Goal: Task Accomplishment & Management: Manage account settings

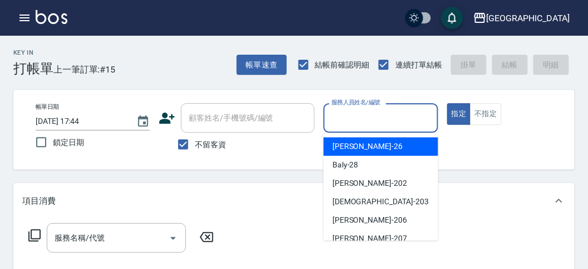
drag, startPoint x: 369, startPoint y: 121, endPoint x: 373, endPoint y: 162, distance: 40.9
click at [369, 121] on input "服務人員姓名/編號" at bounding box center [381, 118] width 104 height 20
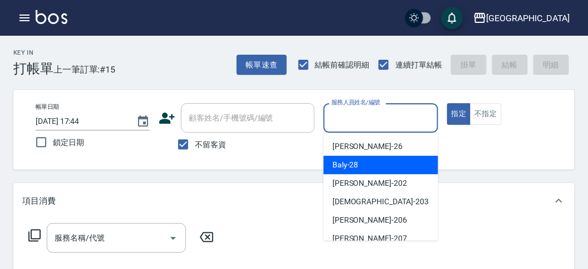
click at [374, 163] on div "Baly -28" at bounding box center [381, 164] width 115 height 18
type input "Baly-28"
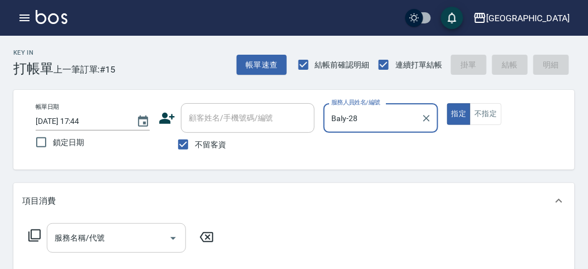
click at [84, 237] on input "服務名稱/代號" at bounding box center [108, 238] width 113 height 20
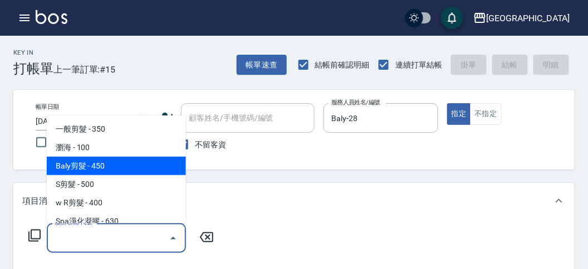
click at [114, 168] on span "Baly剪髮 - 450" at bounding box center [116, 166] width 139 height 18
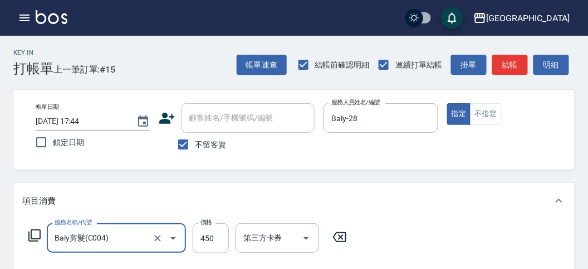
type input "Baly剪髮(C004)"
drag, startPoint x: 215, startPoint y: 238, endPoint x: 207, endPoint y: 229, distance: 11.5
click at [215, 238] on input "450" at bounding box center [211, 238] width 36 height 30
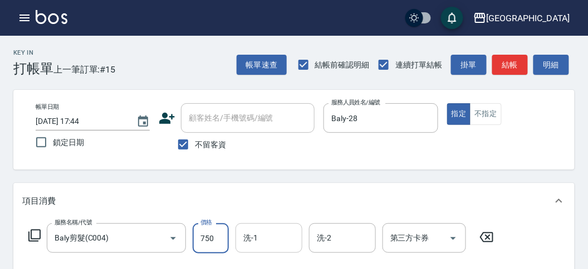
type input "750"
click at [274, 241] on input "洗-1" at bounding box center [269, 238] width 57 height 20
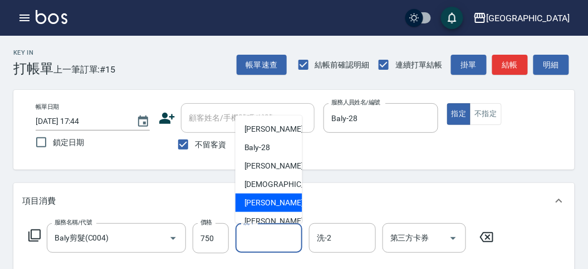
scroll to position [85, 0]
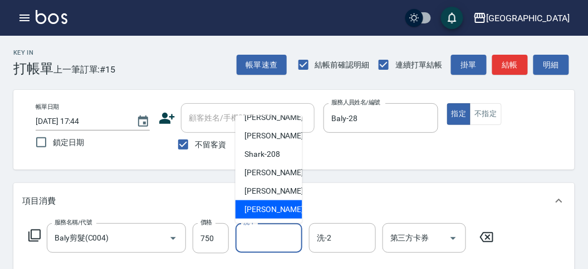
click at [255, 211] on span "[PERSON_NAME] -222" at bounding box center [282, 209] width 75 height 12
type input "[PERSON_NAME]-222"
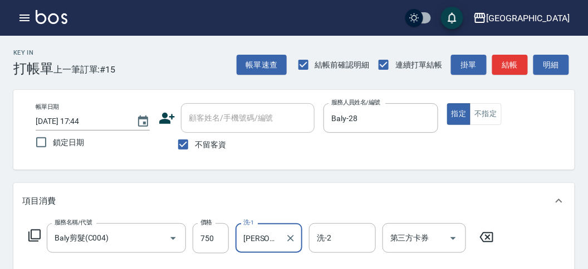
click at [34, 234] on icon at bounding box center [34, 234] width 13 height 13
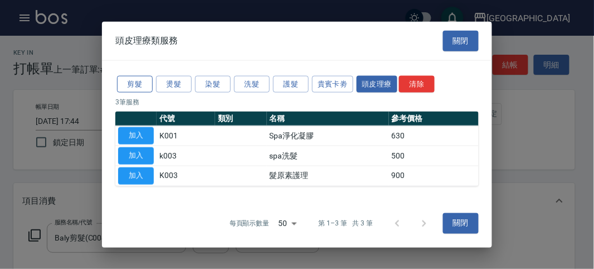
click at [130, 76] on button "剪髮" at bounding box center [135, 83] width 36 height 17
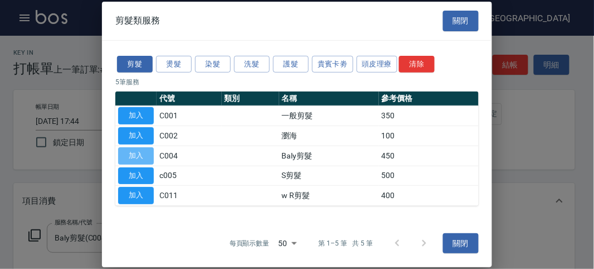
drag, startPoint x: 140, startPoint y: 155, endPoint x: 154, endPoint y: 212, distance: 58.1
click at [140, 155] on button "加入" at bounding box center [136, 155] width 36 height 17
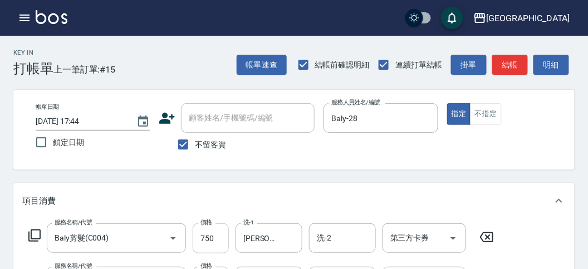
scroll to position [124, 0]
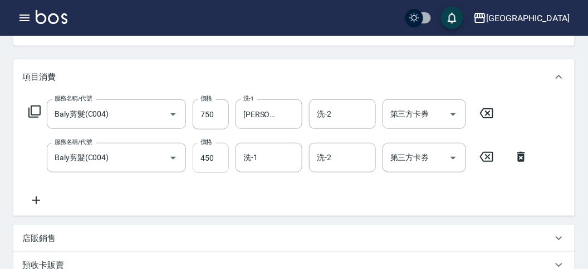
click at [215, 159] on input "450" at bounding box center [211, 158] width 36 height 30
type input "750"
click at [272, 150] on input "洗-1" at bounding box center [269, 158] width 57 height 20
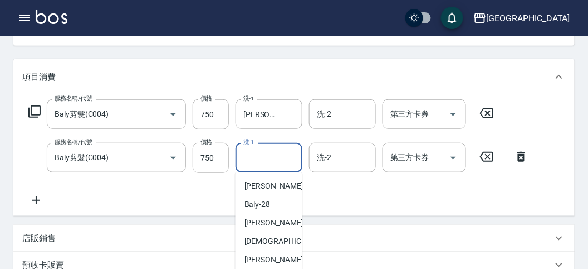
scroll to position [247, 0]
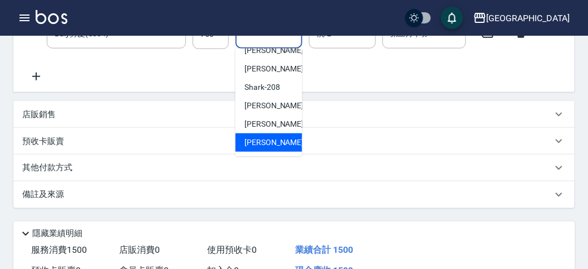
click at [272, 138] on span "[PERSON_NAME] -222" at bounding box center [282, 143] width 75 height 12
type input "[PERSON_NAME]-222"
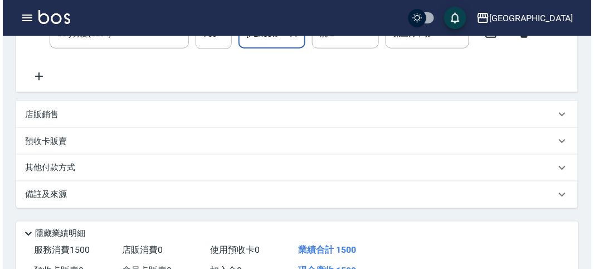
scroll to position [369, 0]
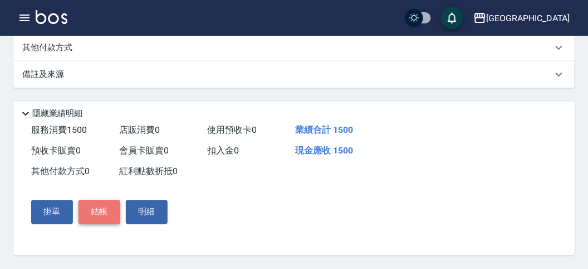
click at [103, 210] on button "結帳" at bounding box center [100, 211] width 42 height 23
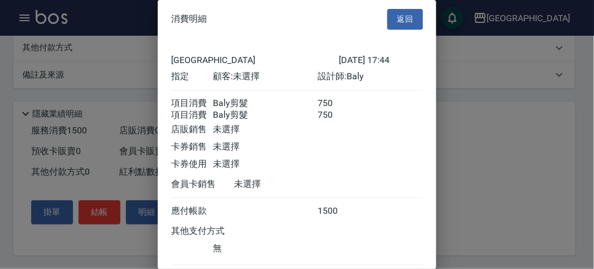
scroll to position [74, 0]
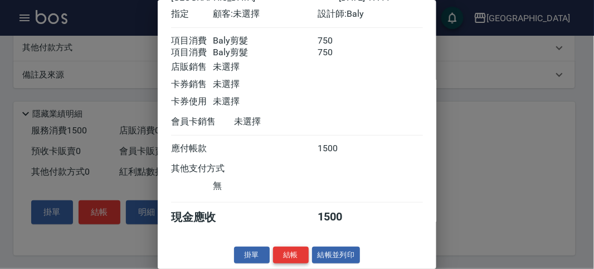
click at [285, 252] on button "結帳" at bounding box center [291, 254] width 36 height 17
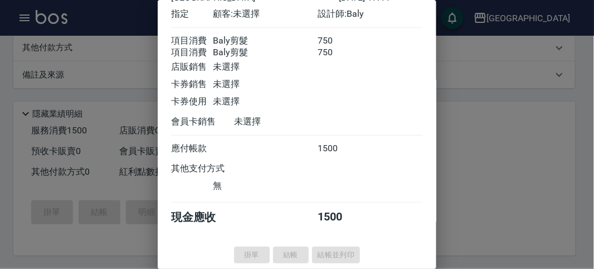
type input "[DATE] 18:19"
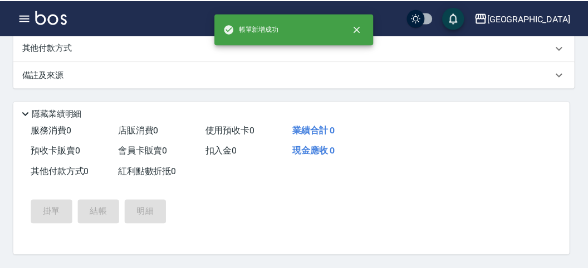
scroll to position [0, 0]
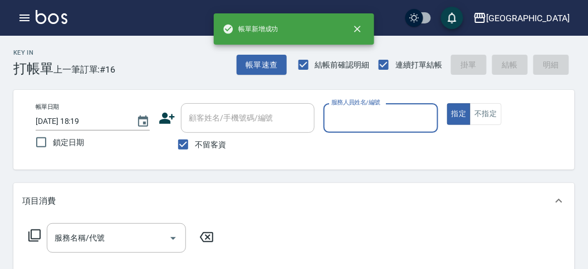
drag, startPoint x: 361, startPoint y: 118, endPoint x: 362, endPoint y: 131, distance: 13.4
click at [361, 118] on input "服務人員姓名/編號" at bounding box center [381, 118] width 104 height 20
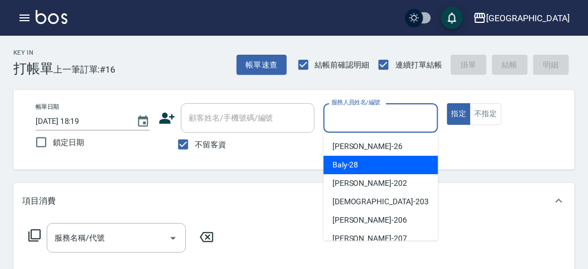
click at [356, 162] on span "Baly -28" at bounding box center [346, 165] width 26 height 12
type input "Baly-28"
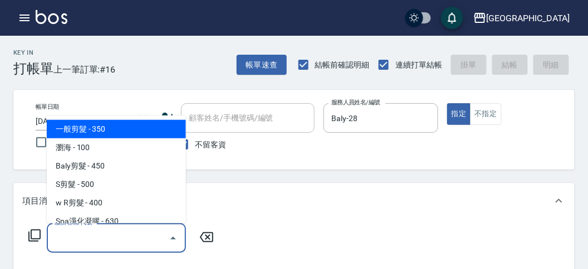
drag, startPoint x: 140, startPoint y: 233, endPoint x: 142, endPoint y: 220, distance: 13.6
click at [140, 231] on input "服務名稱/代號" at bounding box center [108, 238] width 113 height 20
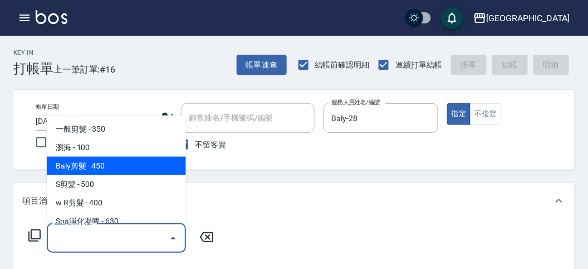
click at [147, 162] on span "Baly剪髮 - 450" at bounding box center [116, 166] width 139 height 18
type input "Baly剪髮(C004)"
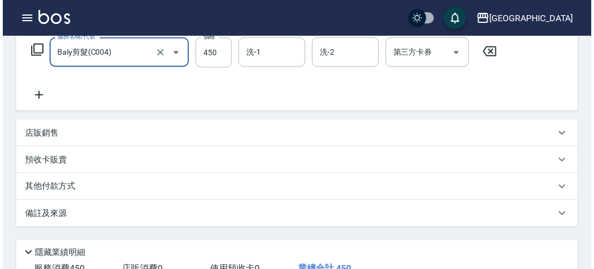
scroll to position [326, 0]
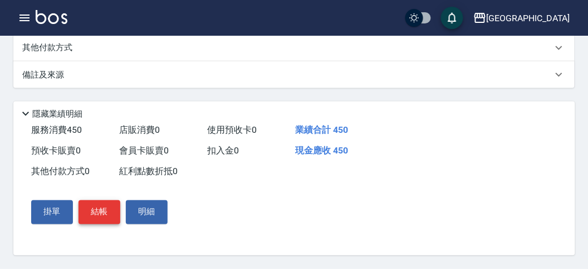
click at [108, 218] on button "結帳" at bounding box center [100, 211] width 42 height 23
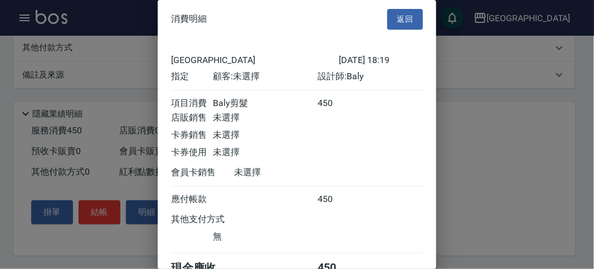
scroll to position [62, 0]
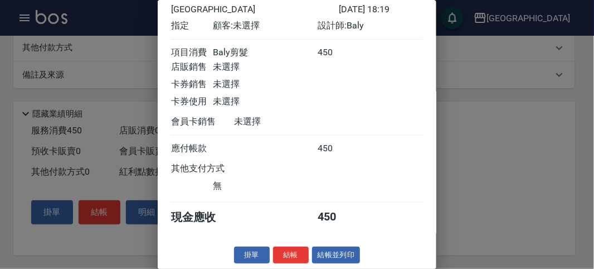
click at [301, 256] on button "結帳" at bounding box center [291, 254] width 36 height 17
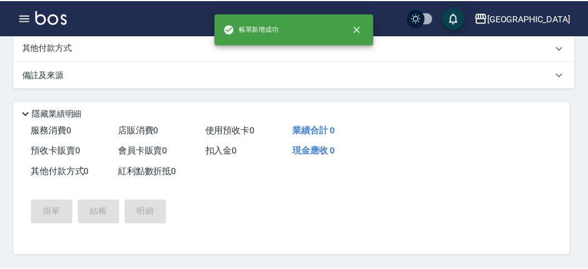
scroll to position [0, 0]
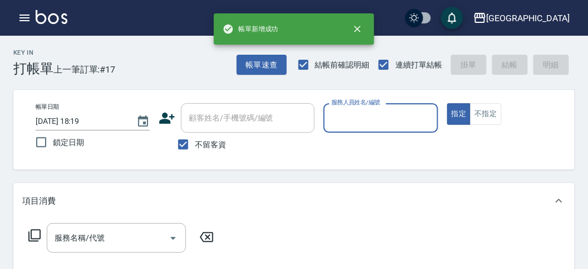
click at [344, 123] on input "服務人員姓名/編號" at bounding box center [381, 118] width 104 height 20
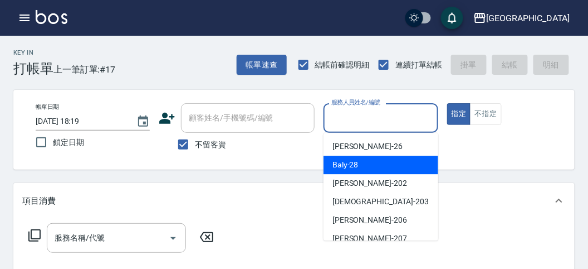
click at [332, 162] on div "Baly -28" at bounding box center [381, 164] width 115 height 18
type input "Baly-28"
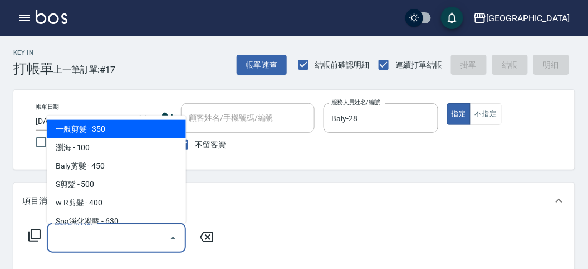
drag, startPoint x: 94, startPoint y: 241, endPoint x: 116, endPoint y: 185, distance: 60.0
click at [96, 236] on input "服務名稱/代號" at bounding box center [108, 238] width 113 height 20
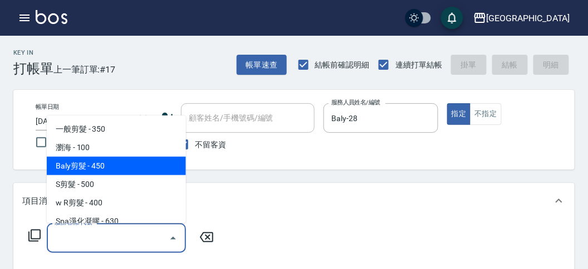
click at [119, 168] on span "Baly剪髮 - 450" at bounding box center [116, 166] width 139 height 18
type input "Baly剪髮(C004)"
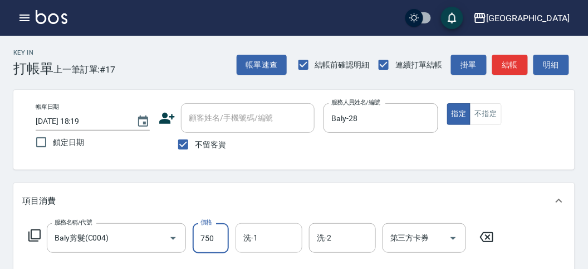
type input "750"
click at [280, 241] on input "洗-1" at bounding box center [269, 238] width 57 height 20
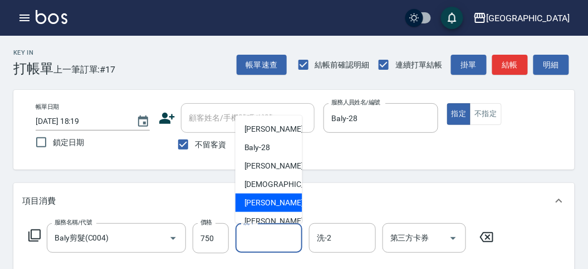
scroll to position [85, 0]
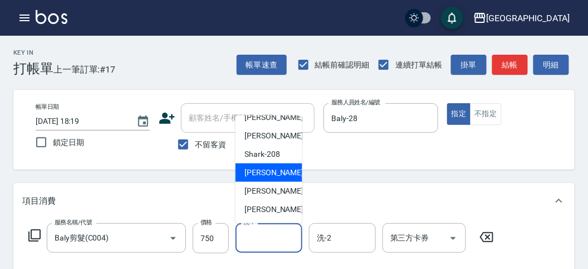
drag, startPoint x: 270, startPoint y: 165, endPoint x: 269, endPoint y: 171, distance: 5.7
click at [270, 168] on div "小雲 -214" at bounding box center [269, 172] width 67 height 18
type input "小雲-214"
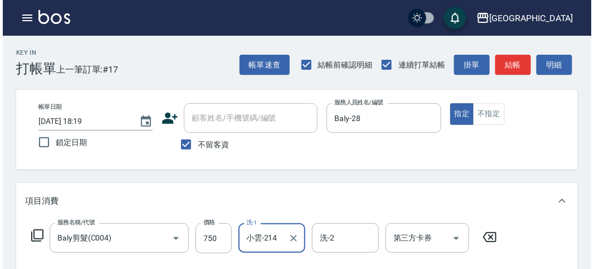
scroll to position [326, 0]
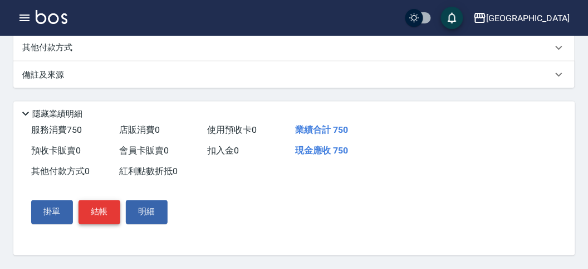
click at [100, 210] on button "結帳" at bounding box center [100, 211] width 42 height 23
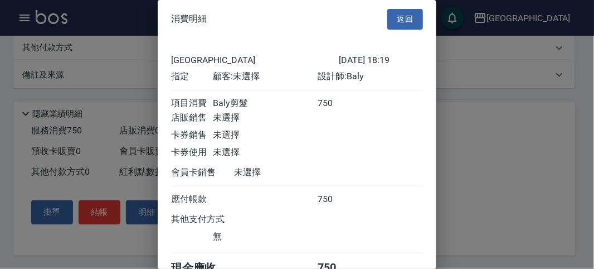
scroll to position [62, 0]
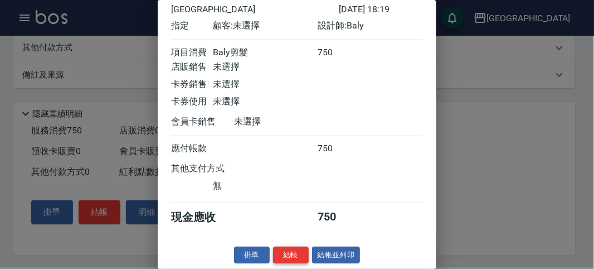
click at [290, 255] on button "結帳" at bounding box center [291, 254] width 36 height 17
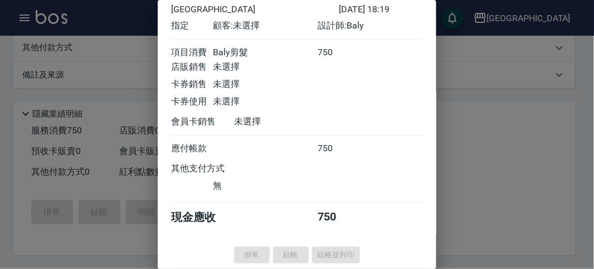
type input "[DATE] 18:20"
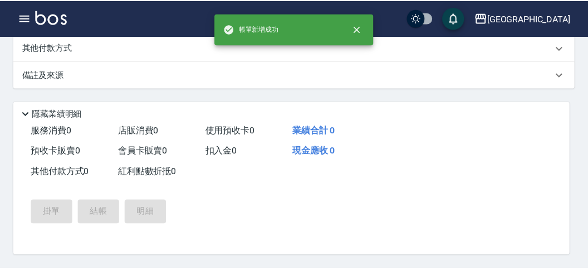
scroll to position [0, 0]
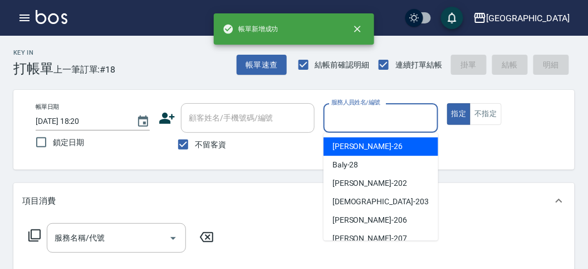
click at [366, 118] on input "服務人員姓名/編號" at bounding box center [381, 118] width 104 height 20
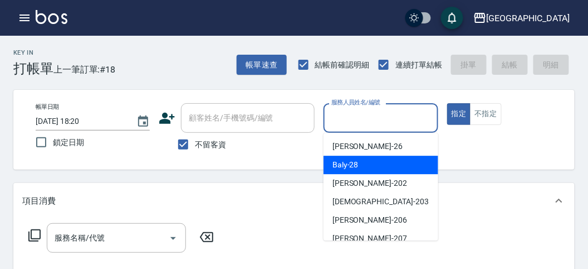
click at [374, 166] on div "Baly -28" at bounding box center [381, 164] width 115 height 18
type input "Baly-28"
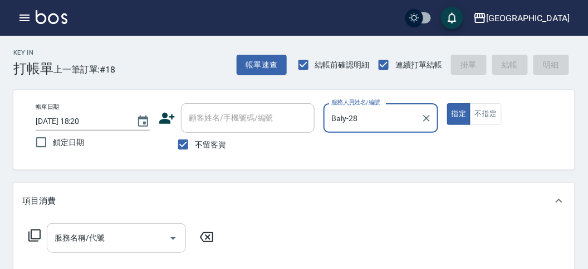
click at [107, 231] on input "服務名稱/代號" at bounding box center [108, 238] width 113 height 20
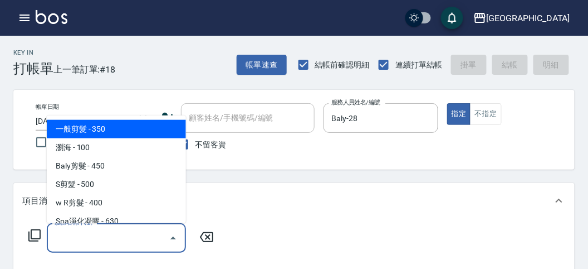
click at [148, 132] on span "一般剪髮 - 350" at bounding box center [116, 129] width 139 height 18
type input "一般剪髮(C001)"
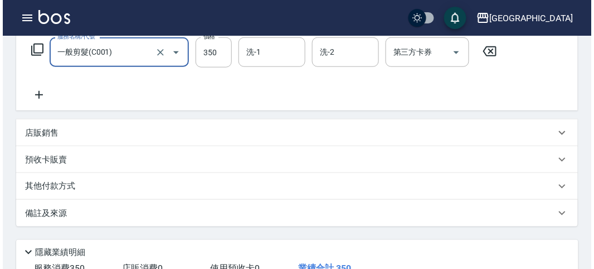
scroll to position [326, 0]
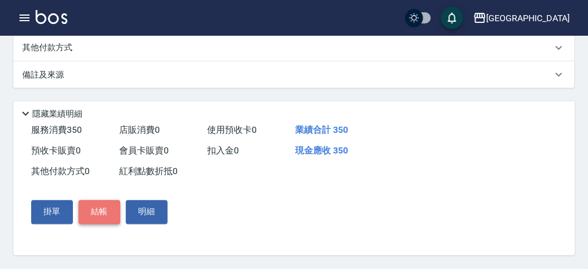
click at [100, 215] on button "結帳" at bounding box center [100, 211] width 42 height 23
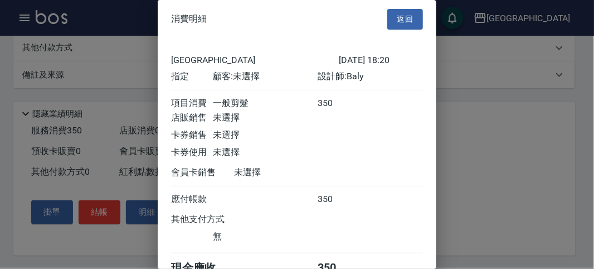
scroll to position [62, 0]
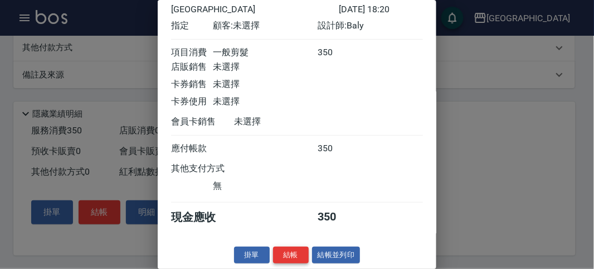
click at [288, 254] on button "結帳" at bounding box center [291, 254] width 36 height 17
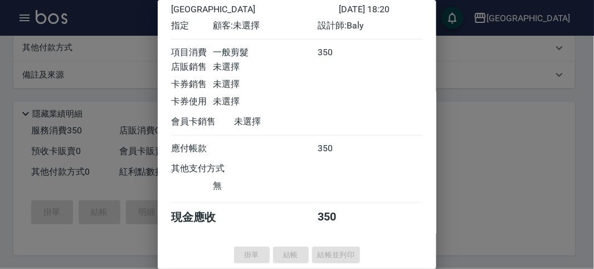
scroll to position [0, 0]
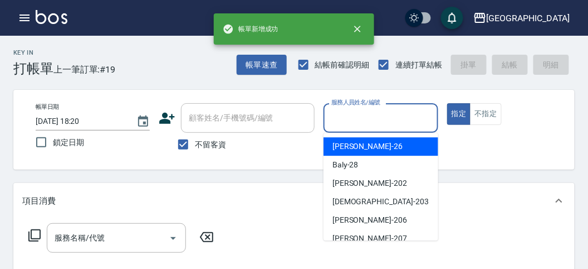
drag, startPoint x: 356, startPoint y: 113, endPoint x: 351, endPoint y: 121, distance: 10.0
click at [355, 113] on input "服務人員姓名/編號" at bounding box center [381, 118] width 104 height 20
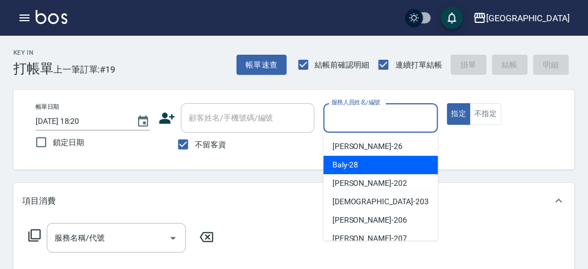
drag, startPoint x: 344, startPoint y: 166, endPoint x: 322, endPoint y: 168, distance: 22.4
click at [345, 165] on span "Baly -28" at bounding box center [346, 165] width 26 height 12
type input "Baly-28"
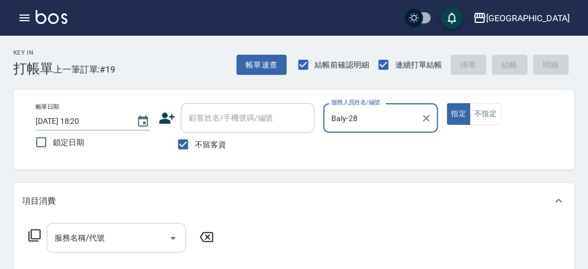
drag, startPoint x: 98, startPoint y: 240, endPoint x: 102, endPoint y: 233, distance: 7.7
click at [102, 233] on input "服務名稱/代號" at bounding box center [108, 238] width 113 height 20
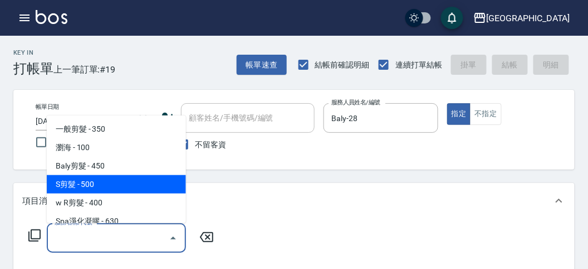
click at [34, 233] on icon at bounding box center [34, 234] width 13 height 13
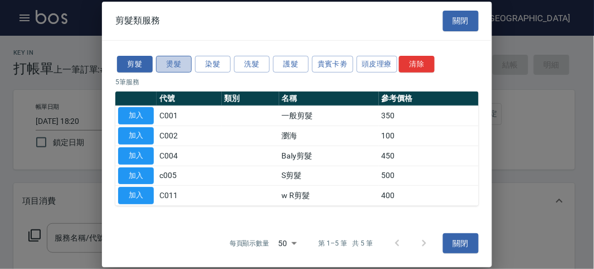
drag, startPoint x: 176, startPoint y: 64, endPoint x: 163, endPoint y: 62, distance: 12.4
click at [176, 63] on button "燙髮" at bounding box center [174, 63] width 36 height 17
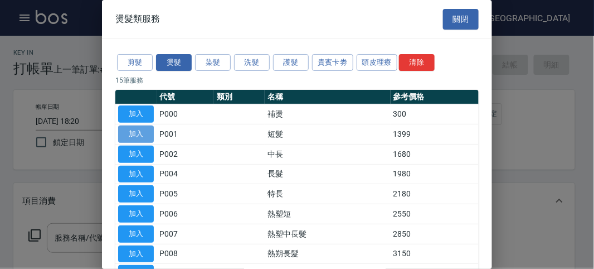
click at [138, 133] on button "加入" at bounding box center [136, 133] width 36 height 17
type input "短髮(P001)"
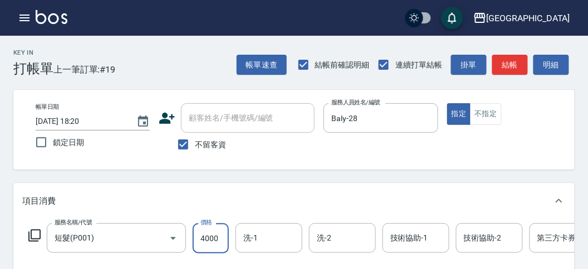
type input "4000"
click at [36, 229] on icon at bounding box center [34, 235] width 12 height 12
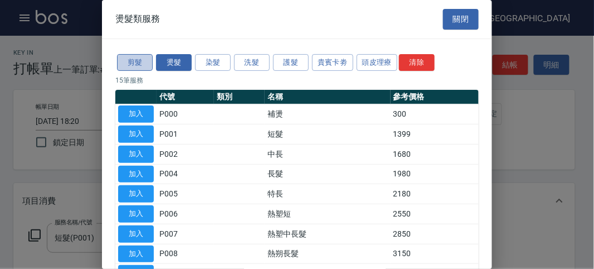
drag, startPoint x: 135, startPoint y: 64, endPoint x: 137, endPoint y: 70, distance: 5.8
click at [135, 65] on button "剪髮" at bounding box center [135, 62] width 36 height 17
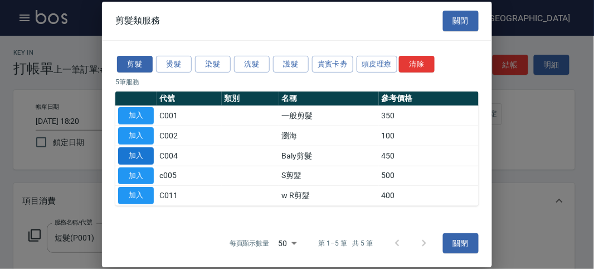
click at [138, 156] on button "加入" at bounding box center [136, 155] width 36 height 17
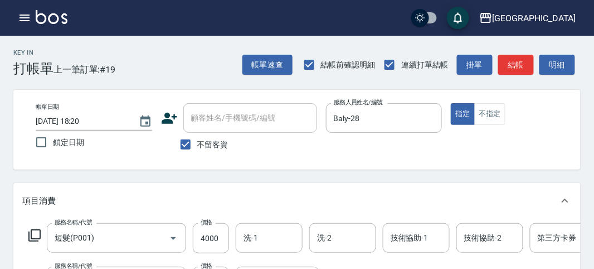
scroll to position [28, 0]
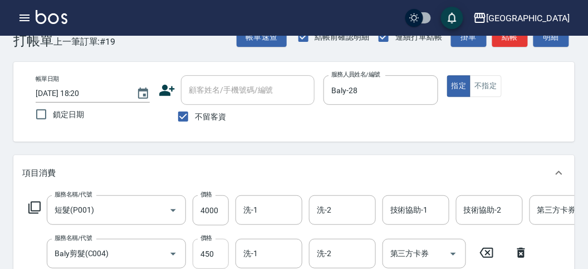
click at [215, 254] on input "450" at bounding box center [211, 253] width 36 height 30
click at [218, 252] on input "450" at bounding box center [211, 253] width 36 height 30
type input "750"
click at [33, 203] on icon at bounding box center [34, 207] width 13 height 13
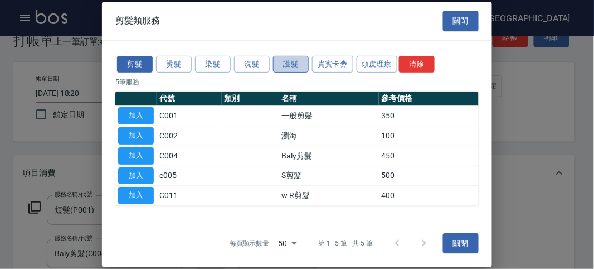
click at [288, 65] on button "護髮" at bounding box center [291, 63] width 36 height 17
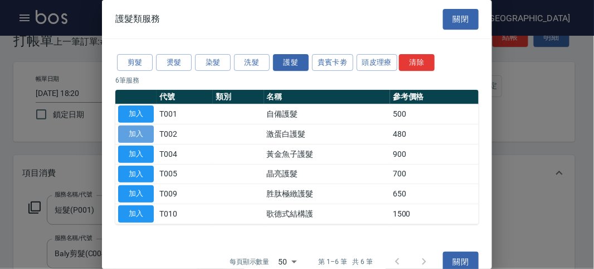
click at [131, 133] on button "加入" at bounding box center [136, 133] width 36 height 17
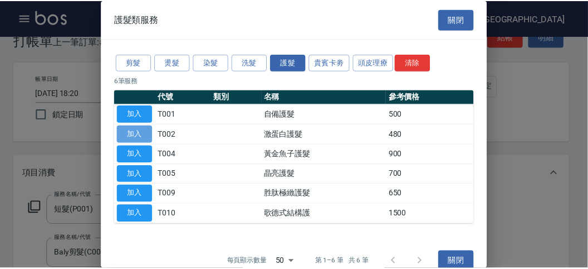
scroll to position [190, 0]
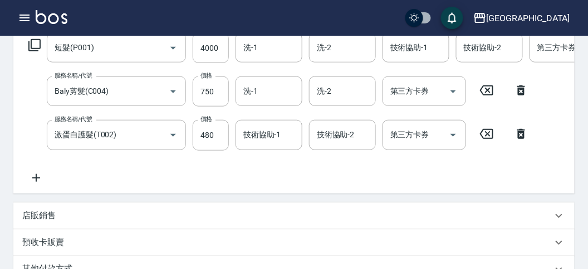
click at [32, 46] on icon at bounding box center [34, 44] width 13 height 13
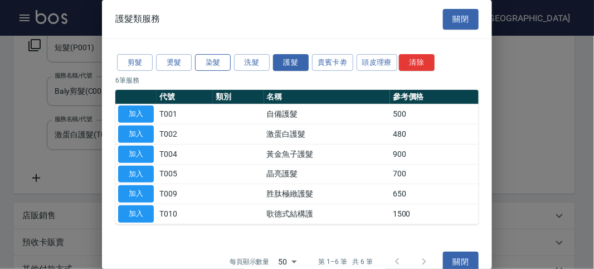
click at [202, 64] on button "染髮" at bounding box center [213, 62] width 36 height 17
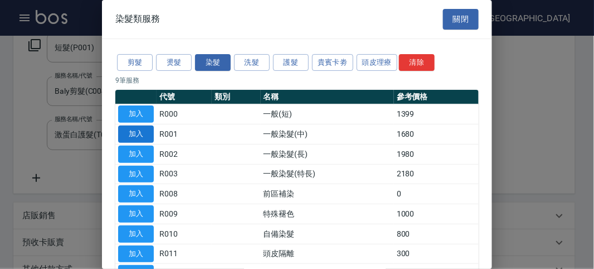
click at [143, 133] on button "加入" at bounding box center [136, 133] width 36 height 17
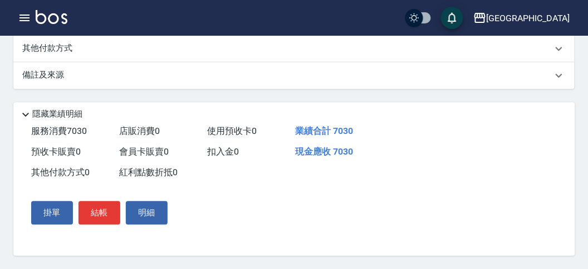
scroll to position [95, 0]
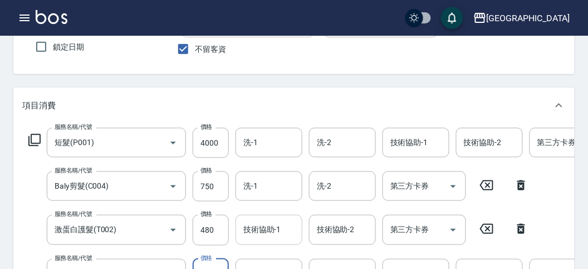
type input "1800"
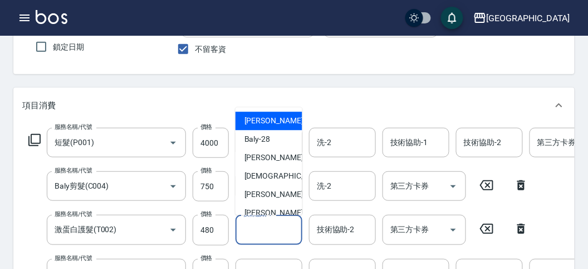
drag, startPoint x: 272, startPoint y: 232, endPoint x: 271, endPoint y: 205, distance: 27.4
click at [272, 228] on input "技術協助-1" at bounding box center [269, 230] width 57 height 20
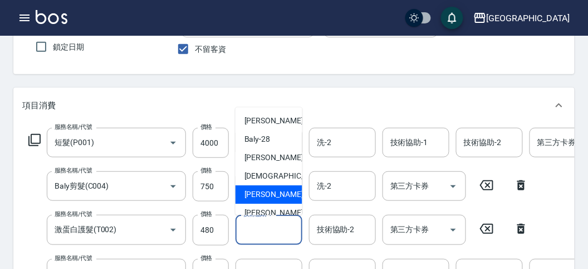
scroll to position [85, 0]
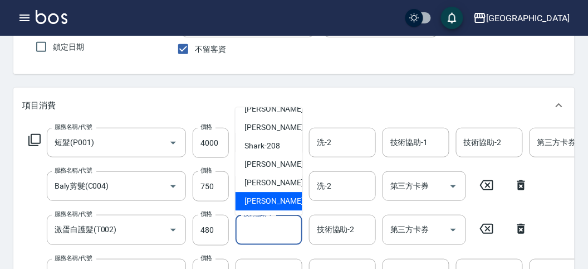
click at [269, 200] on span "[PERSON_NAME] -222" at bounding box center [282, 202] width 75 height 12
type input "[PERSON_NAME]-222"
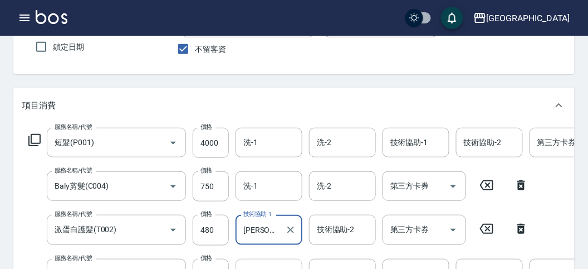
scroll to position [157, 0]
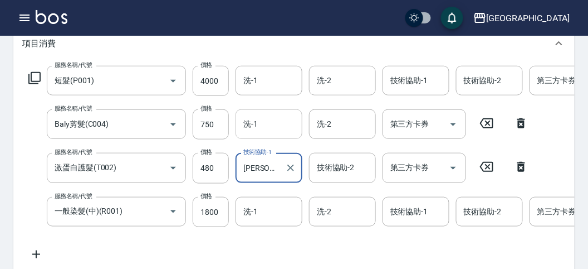
click at [261, 126] on input "洗-1" at bounding box center [269, 124] width 57 height 20
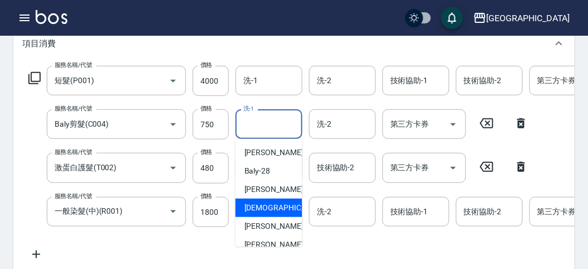
scroll to position [85, 0]
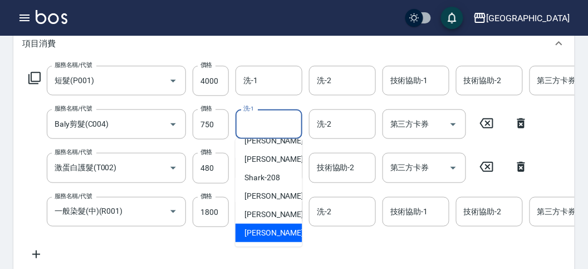
click at [265, 232] on span "[PERSON_NAME] -222" at bounding box center [282, 233] width 75 height 12
type input "[PERSON_NAME]-222"
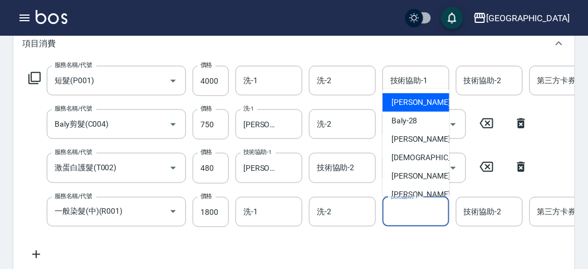
drag, startPoint x: 413, startPoint y: 215, endPoint x: 413, endPoint y: 198, distance: 16.7
click at [413, 213] on input "技術協助-1" at bounding box center [416, 212] width 57 height 20
drag, startPoint x: 404, startPoint y: 105, endPoint x: 405, endPoint y: 118, distance: 12.9
click at [405, 118] on ul "[PERSON_NAME] -26 Baly -28 [PERSON_NAME] -202 聖德 -203 [PERSON_NAME] -206 [PERSO…" at bounding box center [416, 143] width 67 height 108
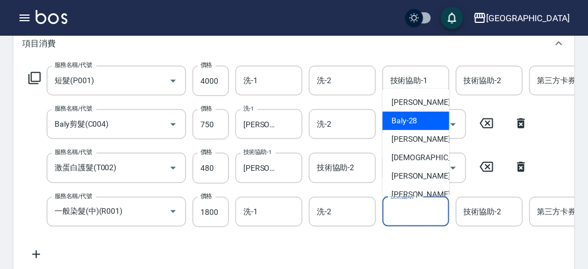
drag, startPoint x: 405, startPoint y: 118, endPoint x: 447, endPoint y: 200, distance: 92.7
click at [405, 118] on span "Baly -28" at bounding box center [405, 121] width 26 height 12
type input "Baly-28"
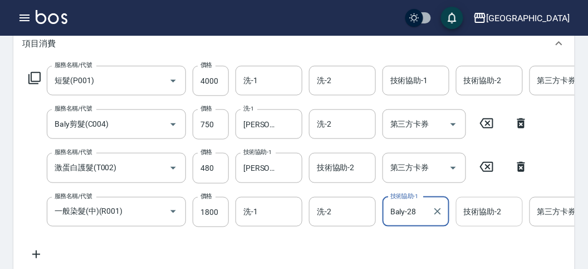
click at [491, 211] on input "技術協助-2" at bounding box center [489, 212] width 57 height 20
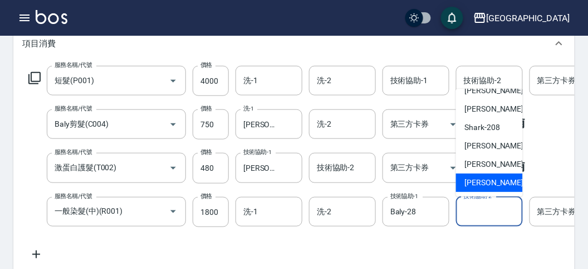
click at [480, 179] on span "[PERSON_NAME] -222" at bounding box center [502, 183] width 75 height 12
type input "[PERSON_NAME]-222"
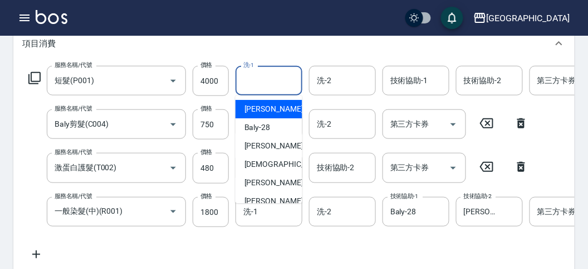
click at [260, 81] on input "洗-1" at bounding box center [269, 81] width 57 height 20
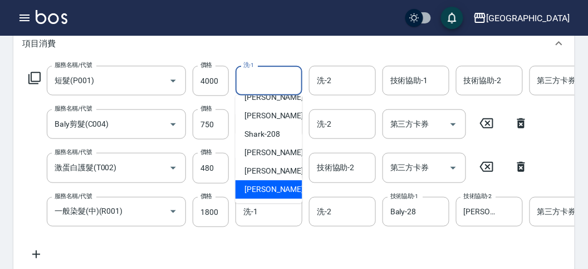
click at [265, 193] on span "[PERSON_NAME] -222" at bounding box center [282, 189] width 75 height 12
type input "[PERSON_NAME]-222"
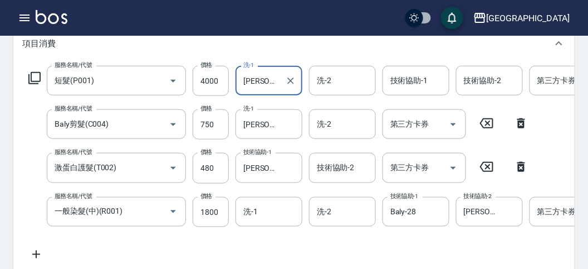
scroll to position [467, 0]
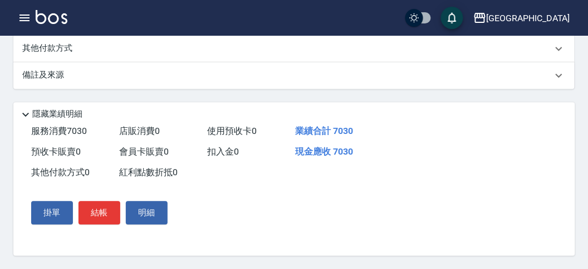
click at [53, 50] on p "其他付款方式" at bounding box center [50, 48] width 56 height 12
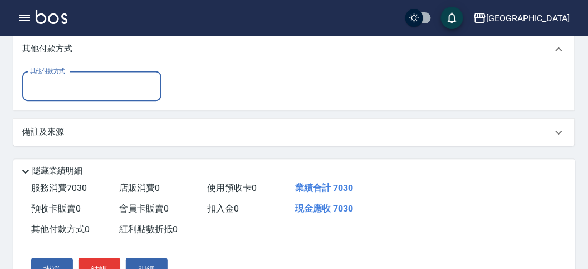
scroll to position [0, 0]
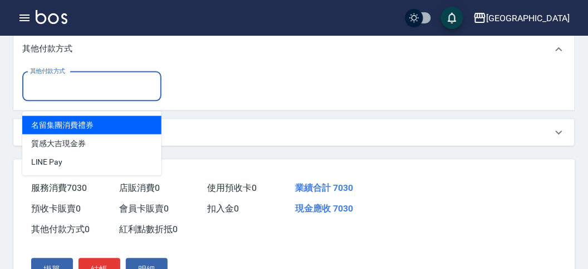
click at [63, 96] on input "其他付款方式" at bounding box center [91, 86] width 129 height 20
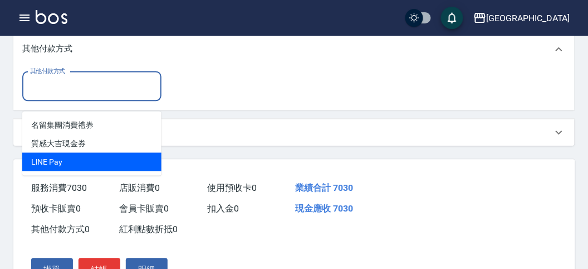
drag, startPoint x: 81, startPoint y: 165, endPoint x: 160, endPoint y: 121, distance: 90.3
click at [85, 163] on span "LlNE Pay" at bounding box center [91, 161] width 139 height 18
type input "LlNE Pay"
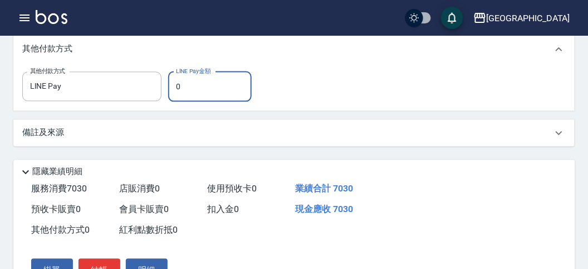
click at [219, 96] on input "0" at bounding box center [210, 86] width 84 height 30
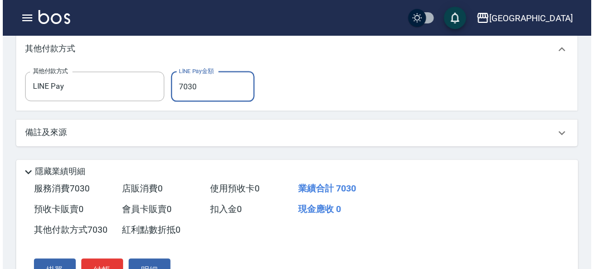
scroll to position [537, 0]
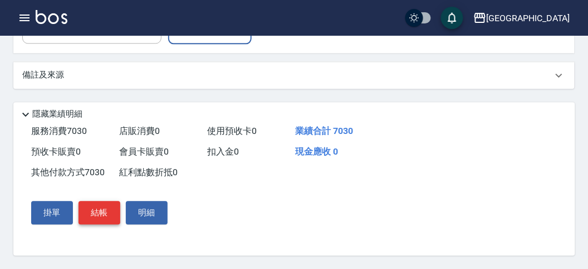
type input "7030"
click at [93, 220] on button "結帳" at bounding box center [100, 212] width 42 height 23
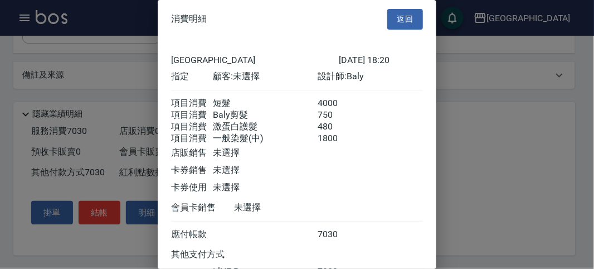
scroll to position [98, 0]
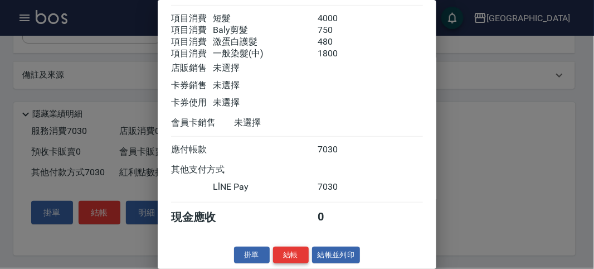
click at [284, 253] on button "結帳" at bounding box center [291, 254] width 36 height 17
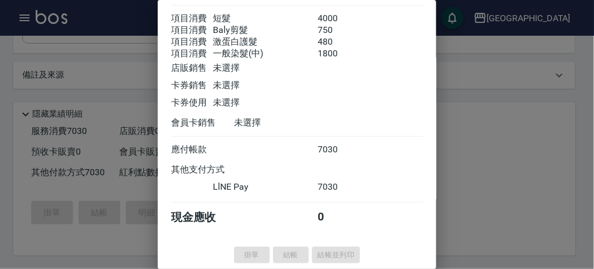
type input "[DATE] 18:21"
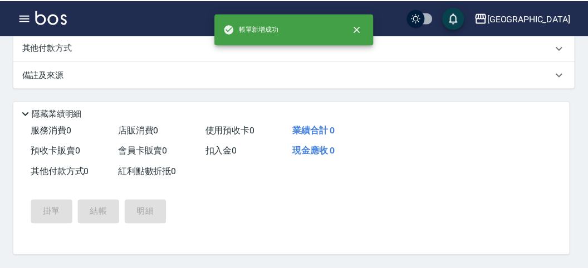
scroll to position [0, 0]
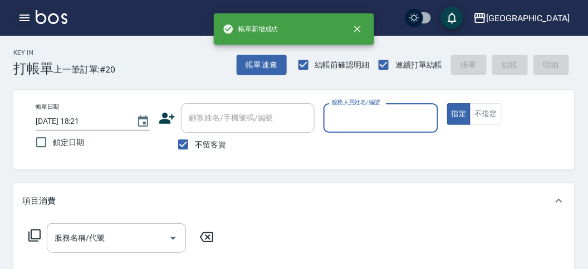
click at [23, 21] on icon "button" at bounding box center [25, 17] width 10 height 7
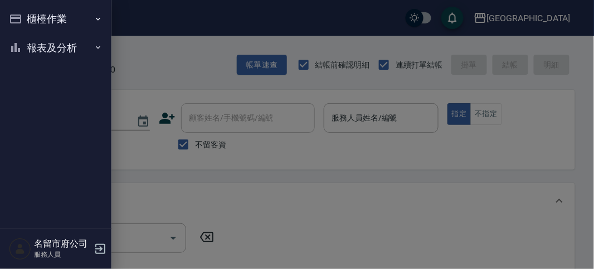
click at [23, 21] on button "櫃檯作業" at bounding box center [55, 18] width 103 height 29
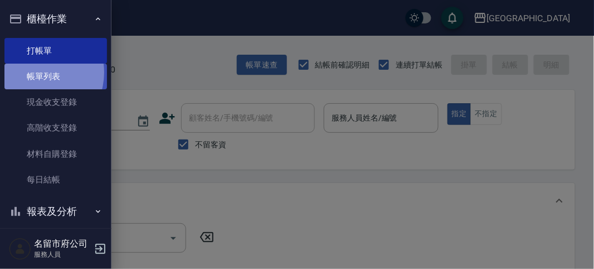
click at [35, 72] on link "帳單列表" at bounding box center [55, 77] width 103 height 26
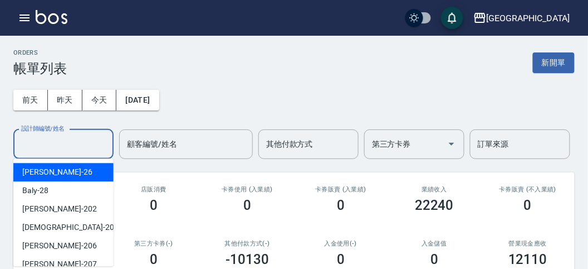
click at [85, 144] on input "設計師編號/姓名" at bounding box center [63, 144] width 90 height 20
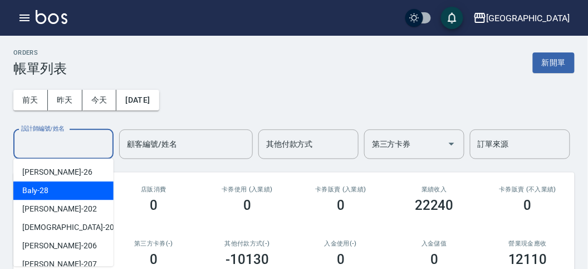
click at [83, 191] on div "Baly -28" at bounding box center [63, 190] width 100 height 18
type input "Baly-28"
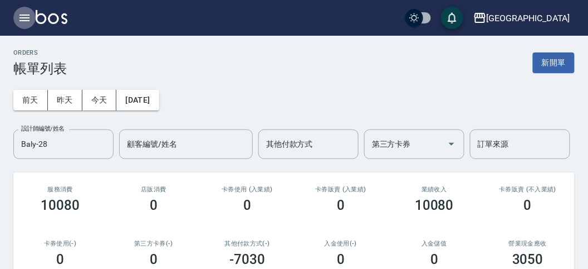
click at [22, 19] on icon "button" at bounding box center [24, 17] width 13 height 13
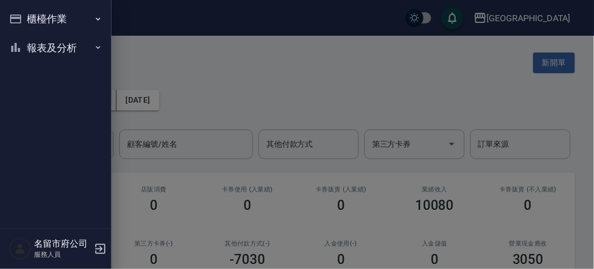
click at [22, 19] on nav "櫃檯作業 打帳單 帳單列表 現金收支登錄 高階收支登錄 材料自購登錄 每日結帳 報表及分析 報表目錄 店家日報表 互助排行榜 互助點數明細 設計師日報表 設計…" at bounding box center [55, 114] width 111 height 228
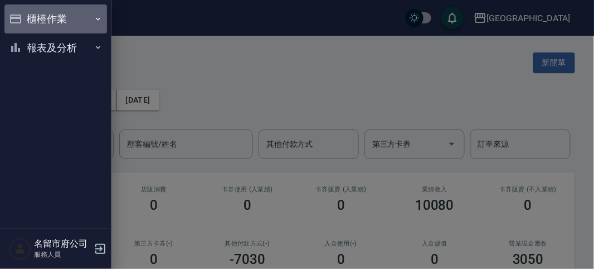
click at [22, 19] on button "櫃檯作業" at bounding box center [55, 18] width 103 height 29
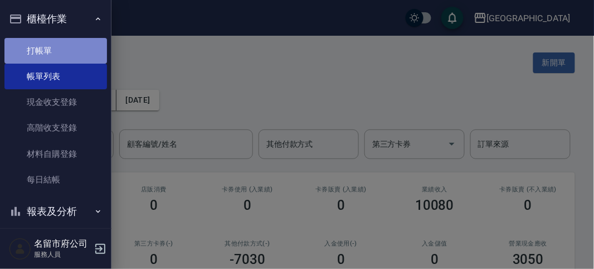
click at [62, 58] on link "打帳單" at bounding box center [55, 51] width 103 height 26
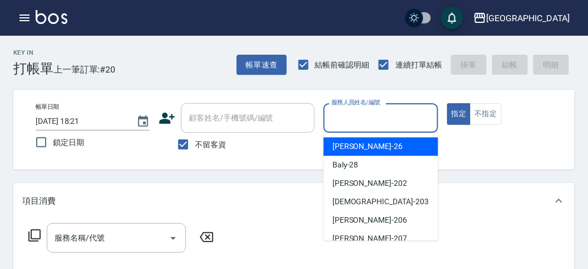
click at [358, 119] on input "服務人員姓名/編號" at bounding box center [381, 118] width 104 height 20
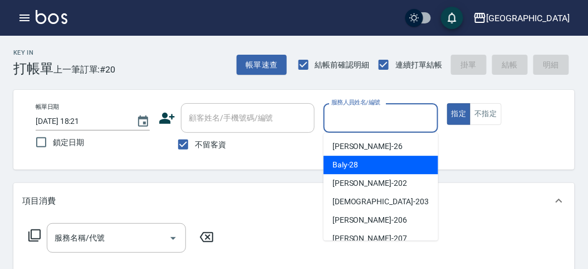
click at [360, 159] on div "Baly -28" at bounding box center [381, 164] width 115 height 18
type input "Baly-28"
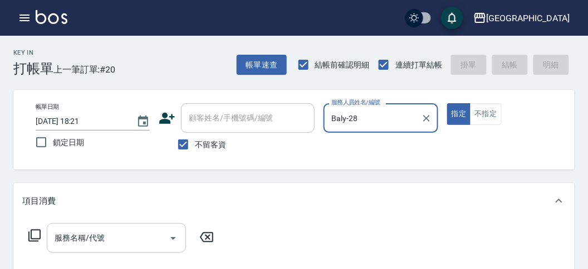
click at [79, 238] on input "服務名稱/代號" at bounding box center [108, 238] width 113 height 20
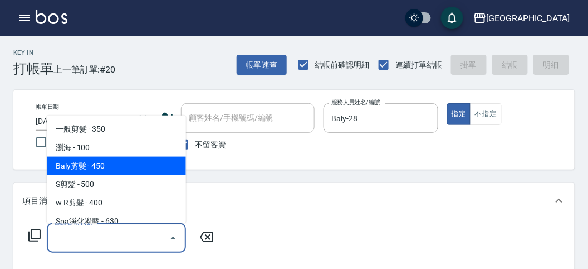
click at [87, 168] on span "Baly剪髮 - 450" at bounding box center [116, 166] width 139 height 18
type input "Baly剪髮(C004)"
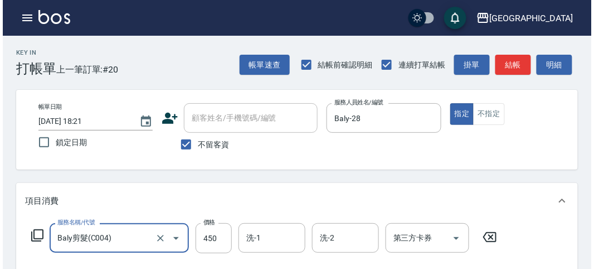
scroll to position [326, 0]
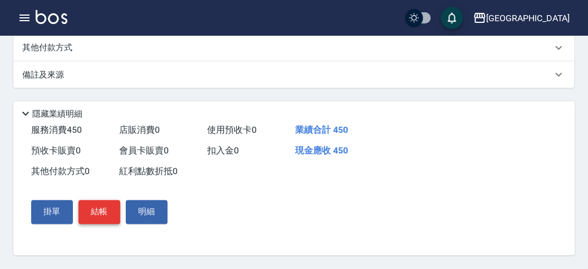
click at [108, 210] on button "結帳" at bounding box center [100, 211] width 42 height 23
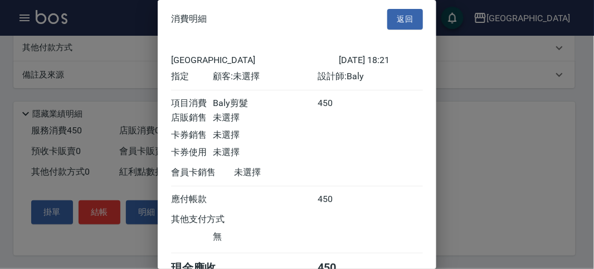
scroll to position [62, 0]
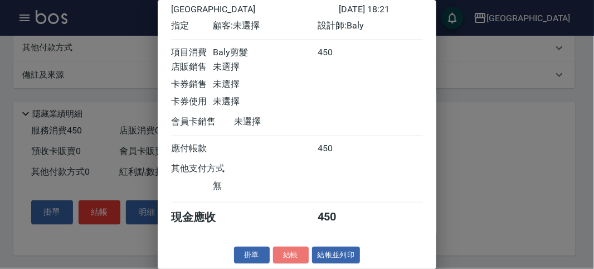
click at [289, 251] on button "結帳" at bounding box center [291, 254] width 36 height 17
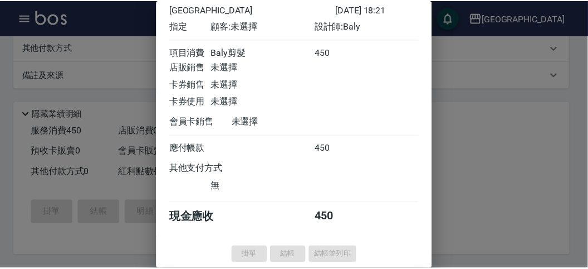
scroll to position [0, 0]
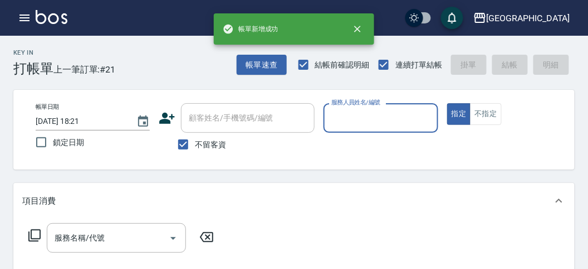
click at [357, 114] on input "服務人員姓名/編號" at bounding box center [381, 118] width 104 height 20
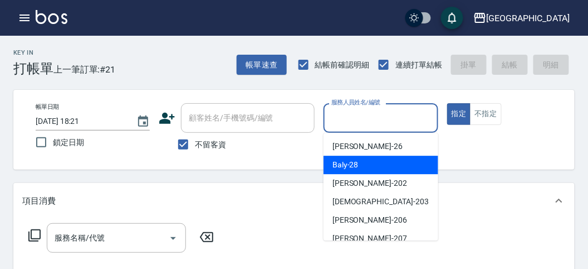
click at [358, 159] on span "Baly -28" at bounding box center [346, 165] width 26 height 12
type input "Baly-28"
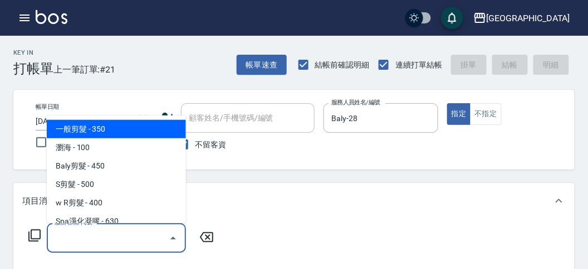
click at [125, 228] on input "服務名稱/代號" at bounding box center [108, 238] width 113 height 20
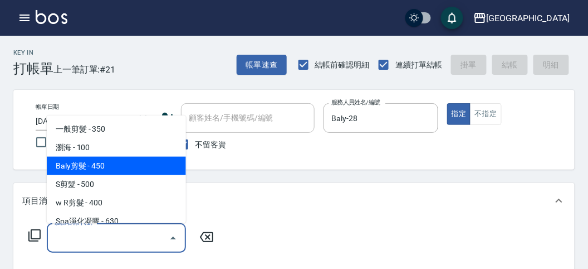
click at [127, 169] on span "Baly剪髮 - 450" at bounding box center [116, 166] width 139 height 18
type input "Baly剪髮(C004)"
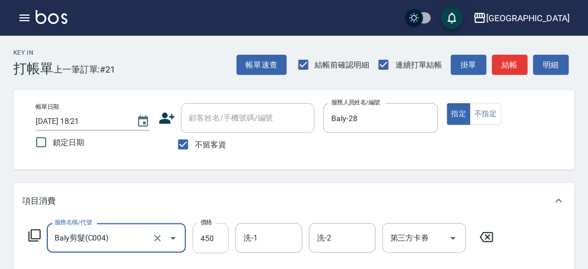
drag, startPoint x: 215, startPoint y: 241, endPoint x: 209, endPoint y: 247, distance: 8.3
click at [215, 241] on input "450" at bounding box center [211, 238] width 36 height 30
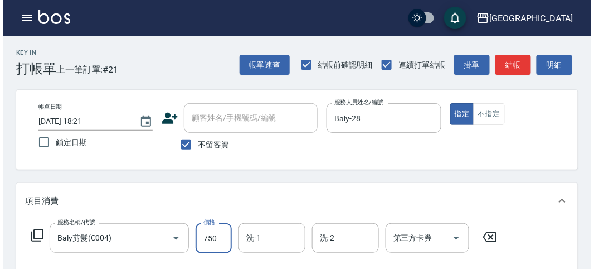
scroll to position [326, 0]
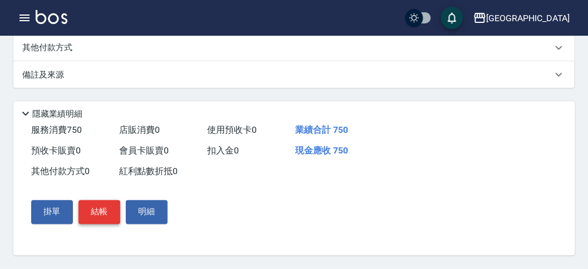
type input "750"
click at [98, 219] on button "結帳" at bounding box center [100, 211] width 42 height 23
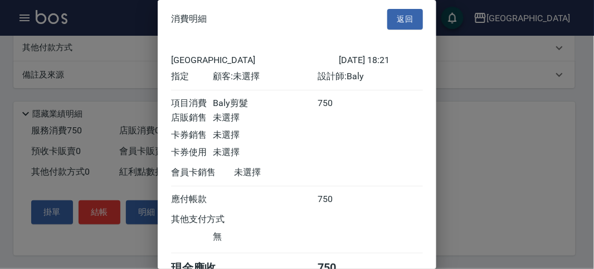
scroll to position [62, 0]
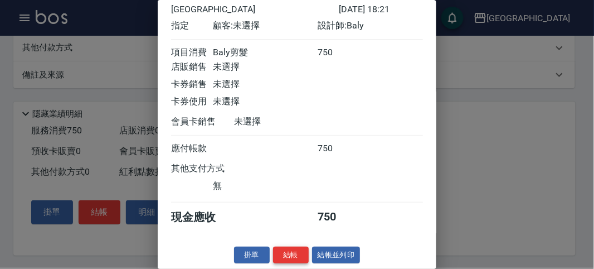
click at [285, 258] on button "結帳" at bounding box center [291, 254] width 36 height 17
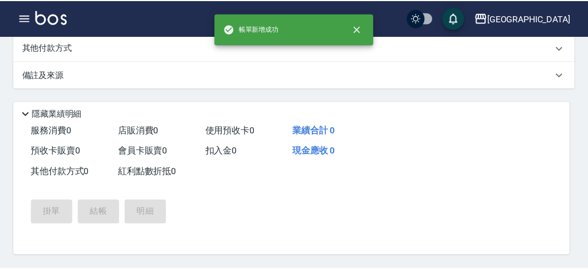
scroll to position [0, 0]
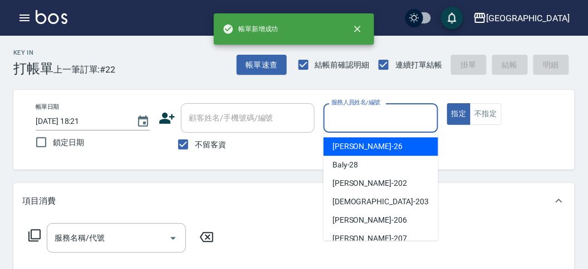
click at [371, 119] on input "服務人員姓名/編號" at bounding box center [381, 118] width 104 height 20
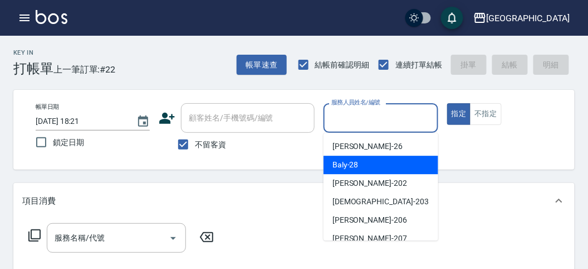
drag, startPoint x: 367, startPoint y: 163, endPoint x: 254, endPoint y: 205, distance: 120.4
click at [367, 164] on div "Baly -28" at bounding box center [381, 164] width 115 height 18
type input "Baly-28"
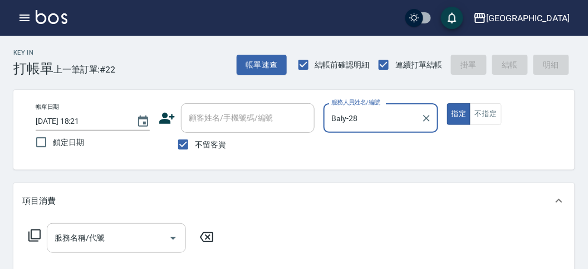
drag, startPoint x: 79, startPoint y: 239, endPoint x: 79, endPoint y: 233, distance: 6.2
click at [79, 237] on input "服務名稱/代號" at bounding box center [108, 238] width 113 height 20
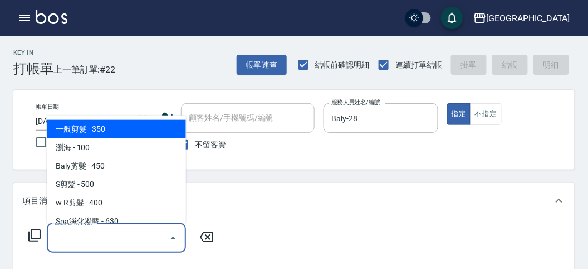
click at [106, 129] on span "一般剪髮 - 350" at bounding box center [116, 129] width 139 height 18
type input "一般剪髮(C001)"
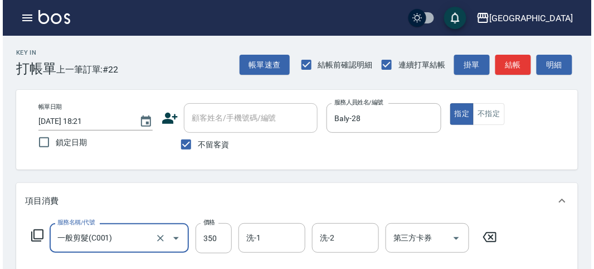
scroll to position [326, 0]
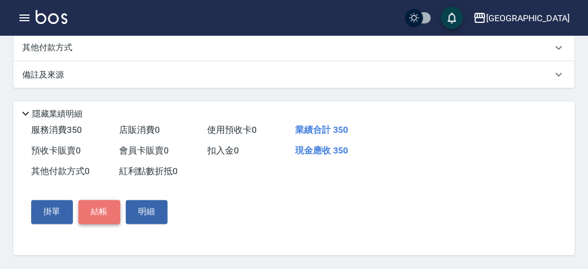
click at [109, 210] on button "結帳" at bounding box center [100, 211] width 42 height 23
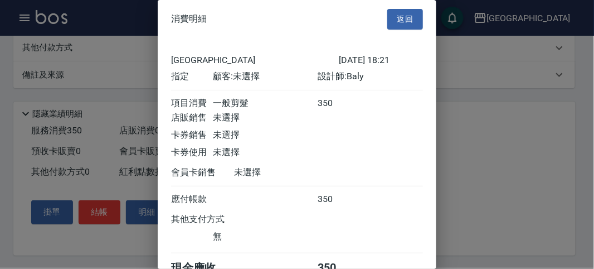
scroll to position [62, 0]
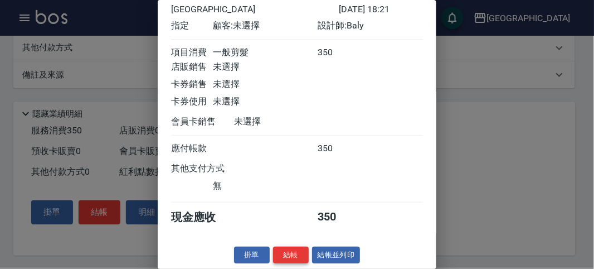
click at [291, 251] on button "結帳" at bounding box center [291, 254] width 36 height 17
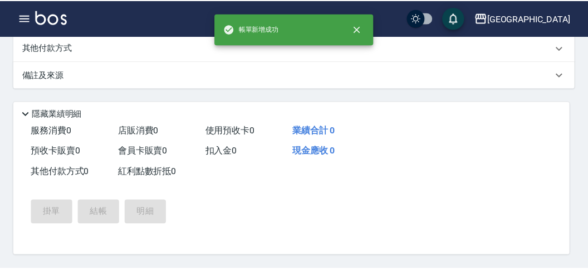
scroll to position [0, 0]
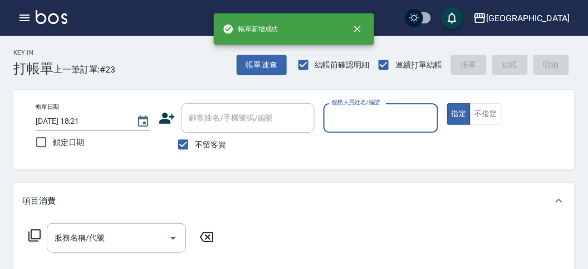
click at [22, 20] on icon "button" at bounding box center [25, 17] width 10 height 7
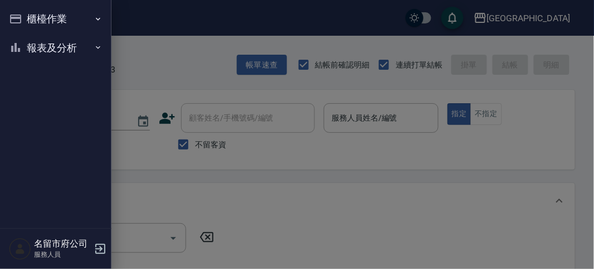
click at [43, 28] on button "櫃檯作業" at bounding box center [55, 18] width 103 height 29
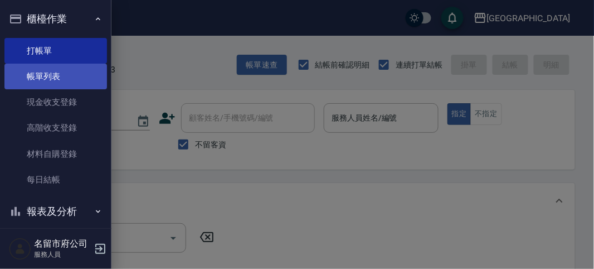
click at [53, 76] on link "帳單列表" at bounding box center [55, 77] width 103 height 26
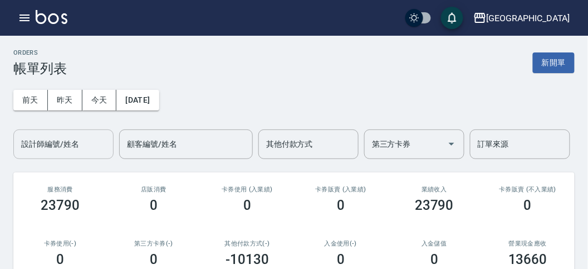
click at [61, 149] on input "設計師編號/姓名" at bounding box center [63, 144] width 90 height 20
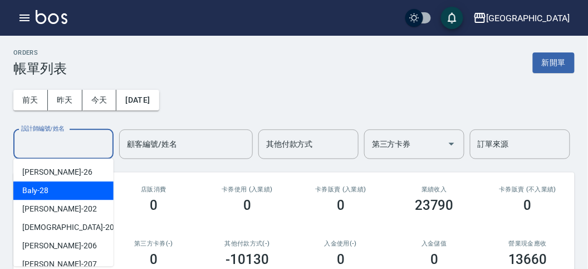
click at [67, 198] on div "Baly -28" at bounding box center [63, 190] width 100 height 18
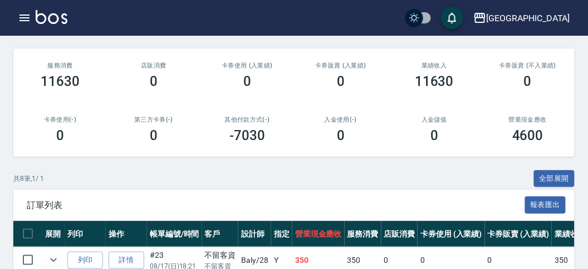
scroll to position [247, 0]
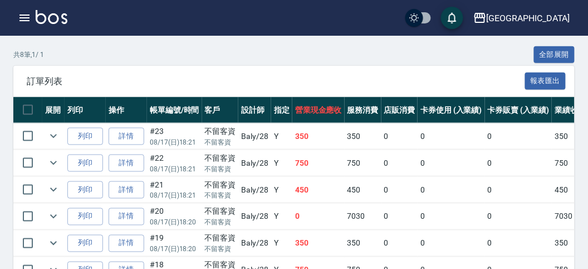
type input "Baly-28＿"
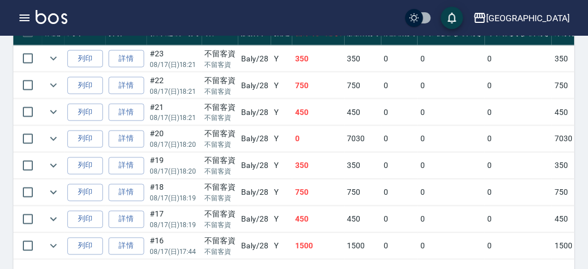
scroll to position [0, 0]
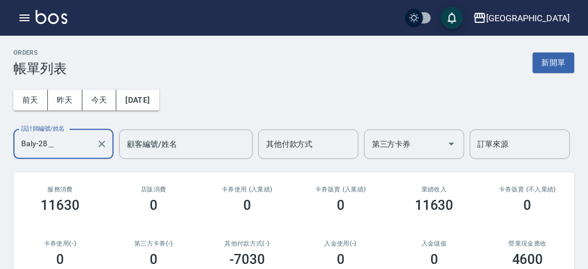
click at [48, 139] on input "Baly-28＿" at bounding box center [55, 144] width 74 height 20
click at [70, 140] on input "Baly-28＿" at bounding box center [55, 144] width 74 height 20
drag, startPoint x: 105, startPoint y: 149, endPoint x: 98, endPoint y: 147, distance: 7.0
click at [105, 148] on icon "Clear" at bounding box center [101, 143] width 11 height 11
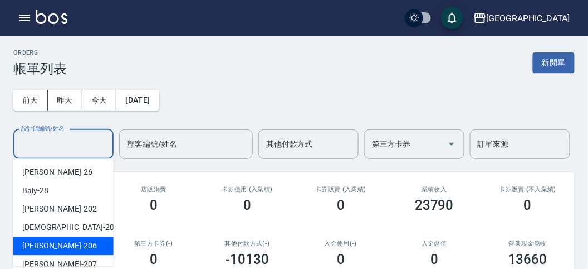
click at [56, 246] on span "[PERSON_NAME] -206" at bounding box center [59, 246] width 75 height 12
click at [67, 147] on input "[PERSON_NAME]-206" at bounding box center [55, 144] width 74 height 20
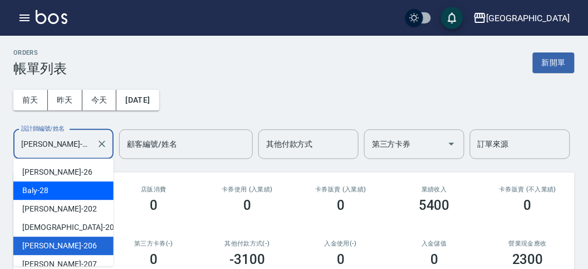
click at [70, 188] on div "Baly -28" at bounding box center [63, 190] width 100 height 18
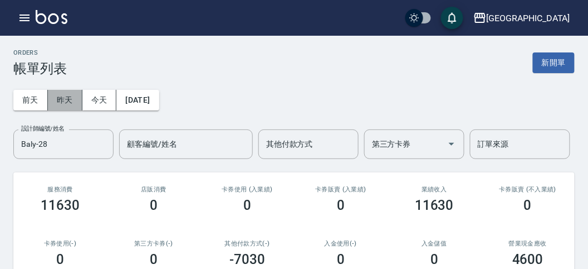
click at [72, 104] on button "昨天" at bounding box center [65, 100] width 35 height 21
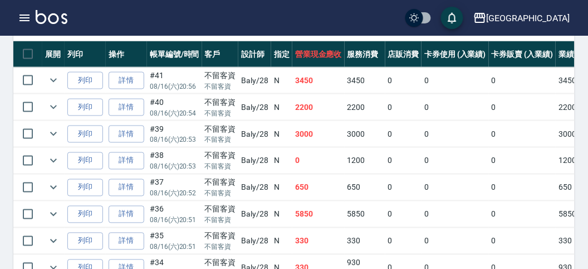
scroll to position [56, 0]
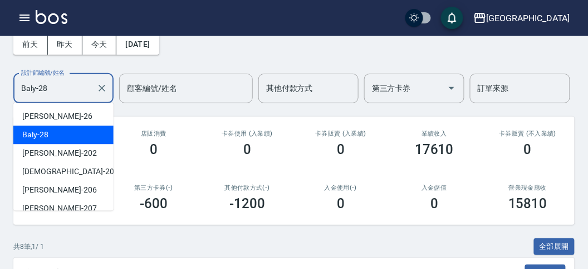
click at [68, 91] on input "Baly-28" at bounding box center [55, 89] width 74 height 20
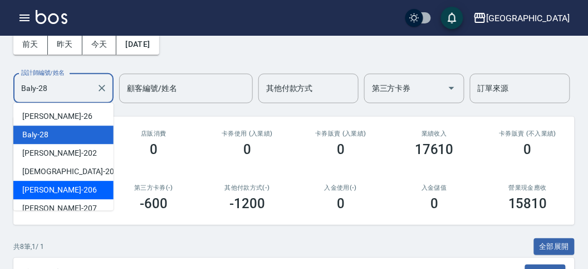
click at [67, 186] on div "[PERSON_NAME] -206" at bounding box center [63, 190] width 100 height 18
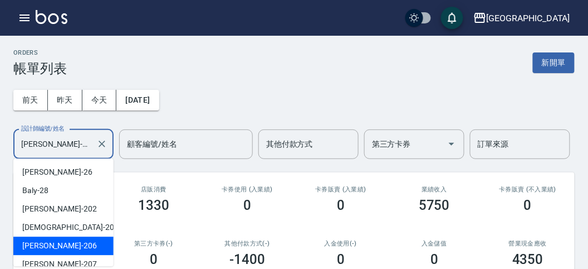
click at [54, 147] on input "[PERSON_NAME]-206" at bounding box center [55, 144] width 74 height 20
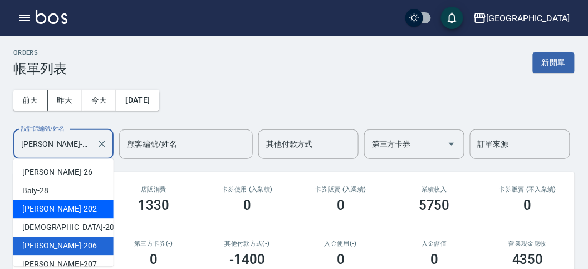
click at [66, 210] on div "[PERSON_NAME] -202" at bounding box center [63, 208] width 100 height 18
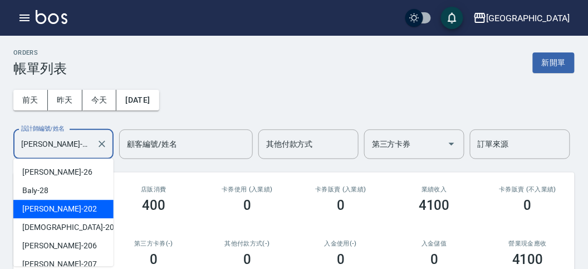
click at [59, 139] on input "[PERSON_NAME]-202" at bounding box center [55, 144] width 74 height 20
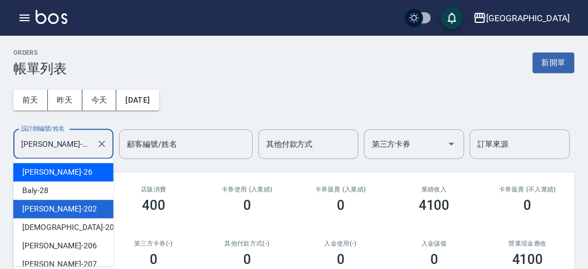
click at [74, 164] on div "[PERSON_NAME] -26" at bounding box center [63, 172] width 100 height 18
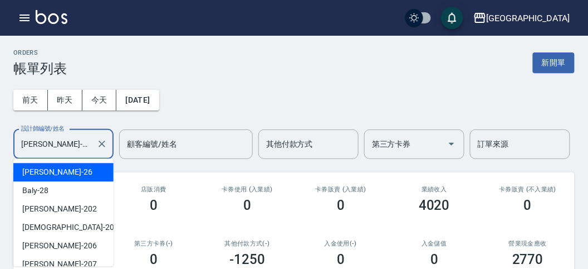
click at [81, 141] on input "[PERSON_NAME]-26" at bounding box center [55, 144] width 74 height 20
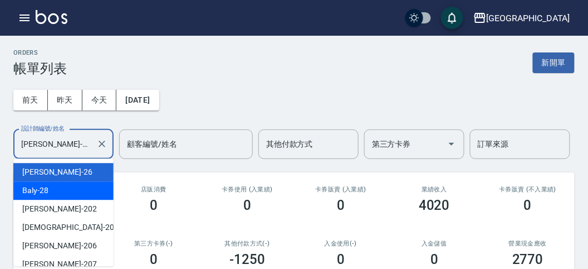
click at [86, 196] on div "Baly -28" at bounding box center [63, 190] width 100 height 18
type input "Baly-28"
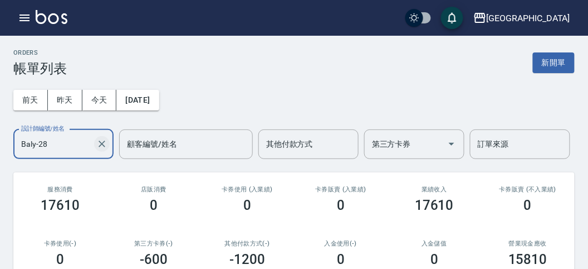
click at [99, 144] on icon "Clear" at bounding box center [101, 143] width 11 height 11
click at [29, 17] on icon "button" at bounding box center [25, 17] width 10 height 7
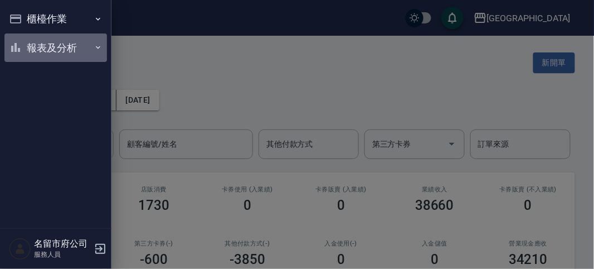
click at [35, 55] on button "報表及分析" at bounding box center [55, 47] width 103 height 29
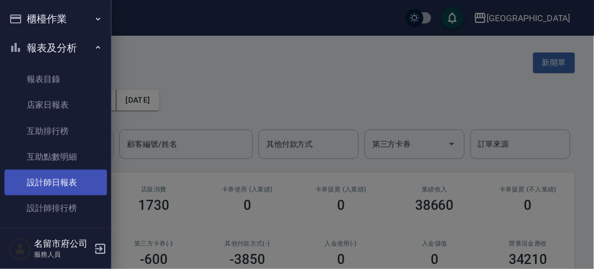
click at [60, 182] on link "設計師日報表" at bounding box center [55, 182] width 103 height 26
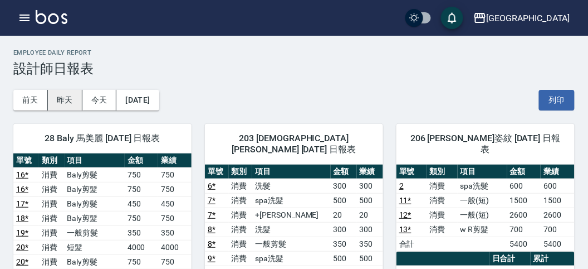
click at [61, 99] on button "昨天" at bounding box center [65, 100] width 35 height 21
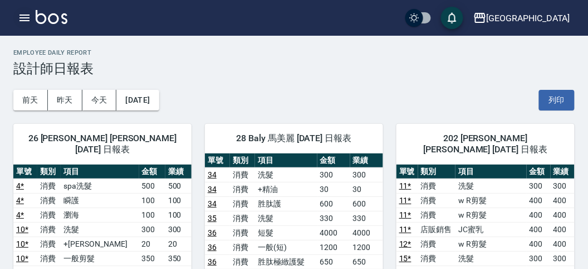
click at [25, 18] on icon "button" at bounding box center [24, 17] width 13 height 13
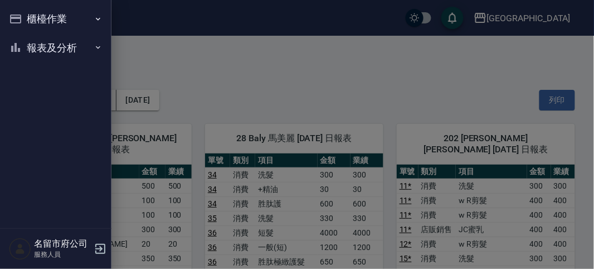
click at [25, 18] on div "櫃檯作業 打帳單 帳單列表 現金收支登錄 高階收支登錄 材料自購登錄 每日結帳 報表及分析 報表目錄 店家日報表 互助排行榜 互助點數明細 設計師日報表 設計…" at bounding box center [55, 134] width 111 height 269
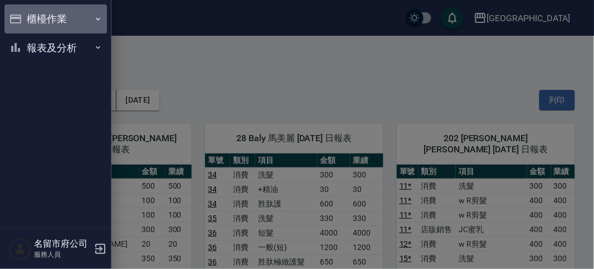
click at [32, 23] on button "櫃檯作業" at bounding box center [55, 18] width 103 height 29
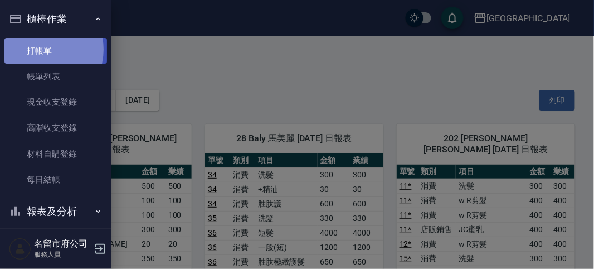
click at [38, 49] on link "打帳單" at bounding box center [55, 51] width 103 height 26
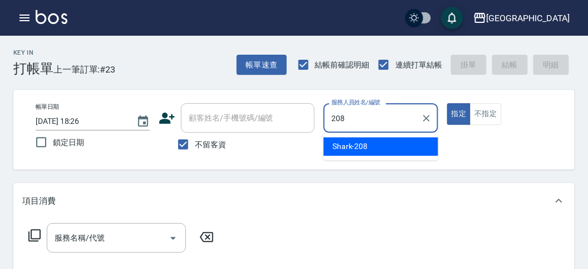
click at [355, 142] on span "Shark -208" at bounding box center [351, 146] width 36 height 12
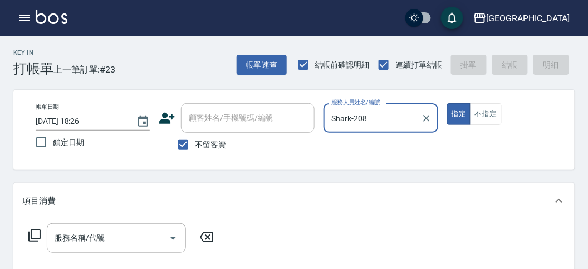
type input "Shark-208"
click at [37, 235] on icon at bounding box center [34, 234] width 13 height 13
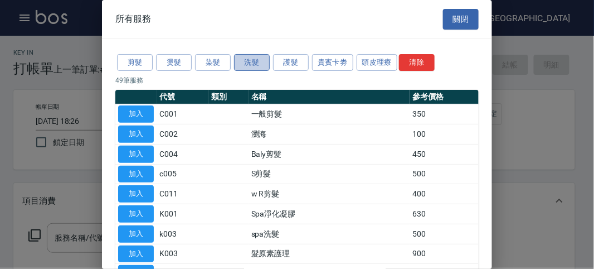
click at [257, 59] on button "洗髮" at bounding box center [252, 62] width 36 height 17
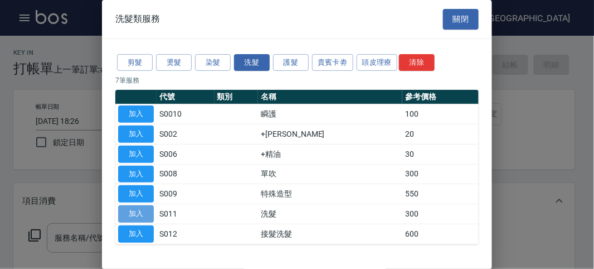
click at [132, 213] on button "加入" at bounding box center [136, 213] width 36 height 17
type input "洗髮(S011)"
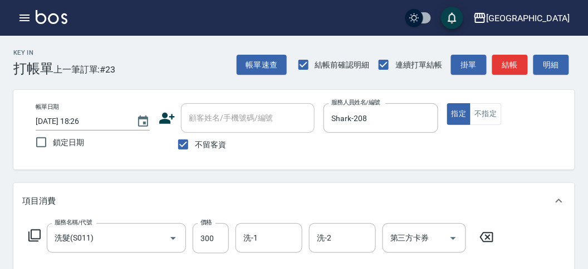
click at [37, 233] on icon at bounding box center [34, 234] width 13 height 13
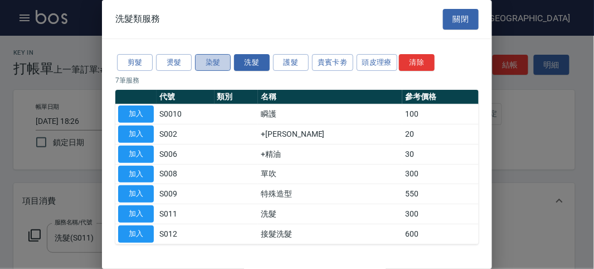
click at [213, 62] on button "染髮" at bounding box center [213, 62] width 36 height 17
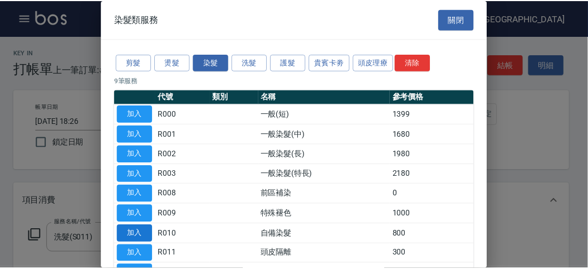
scroll to position [62, 0]
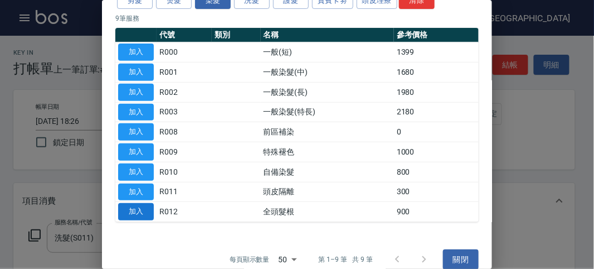
click at [137, 205] on button "加入" at bounding box center [136, 211] width 36 height 17
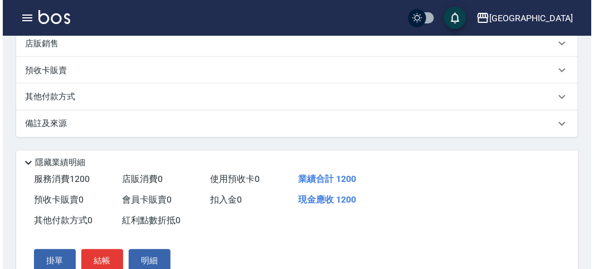
scroll to position [380, 0]
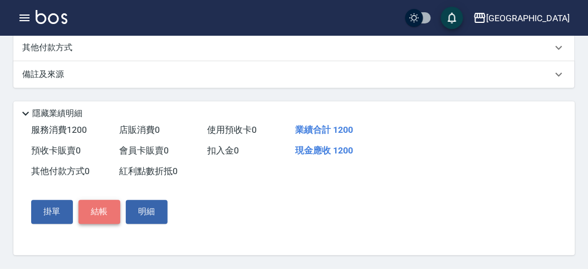
click at [102, 215] on button "結帳" at bounding box center [100, 211] width 42 height 23
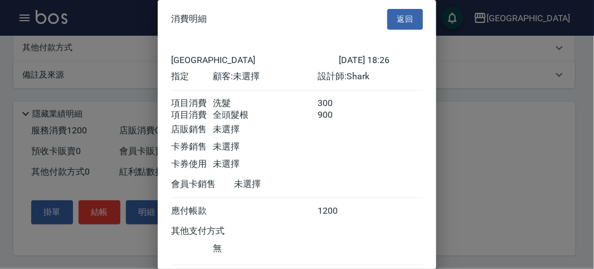
scroll to position [74, 0]
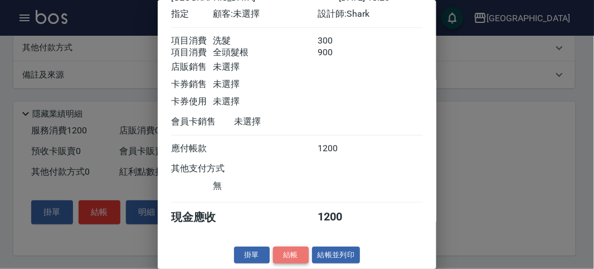
drag, startPoint x: 288, startPoint y: 257, endPoint x: 273, endPoint y: 256, distance: 15.1
click at [287, 257] on button "結帳" at bounding box center [291, 254] width 36 height 17
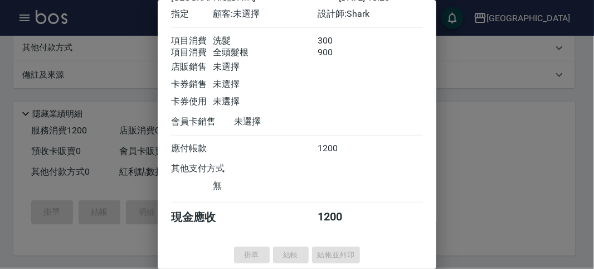
type input "[DATE] 18:29"
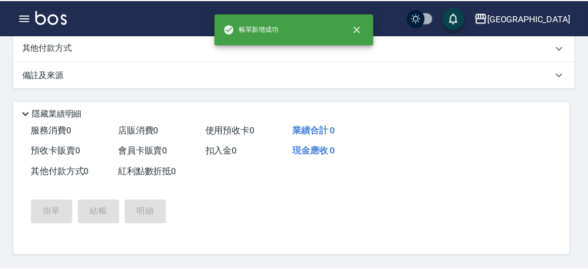
scroll to position [0, 0]
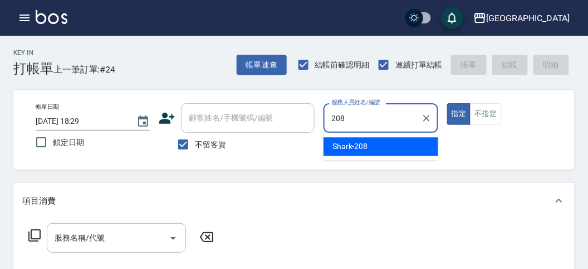
click at [367, 148] on span "Shark -208" at bounding box center [351, 146] width 36 height 12
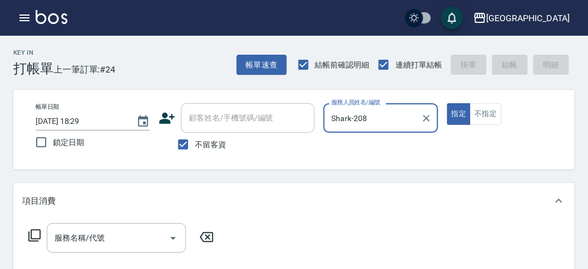
type input "Shark-208"
click at [33, 233] on icon at bounding box center [34, 234] width 13 height 13
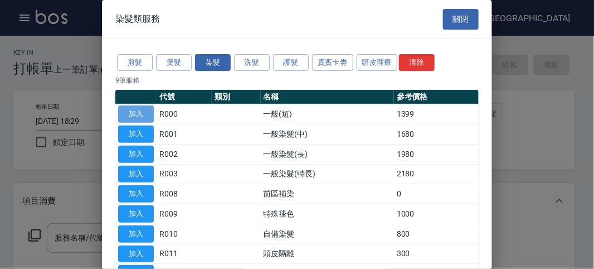
click at [143, 113] on button "加入" at bounding box center [136, 113] width 36 height 17
type input "一般(短)(R000)"
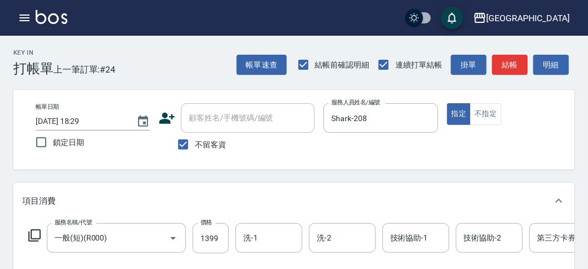
click at [33, 234] on icon at bounding box center [34, 234] width 13 height 13
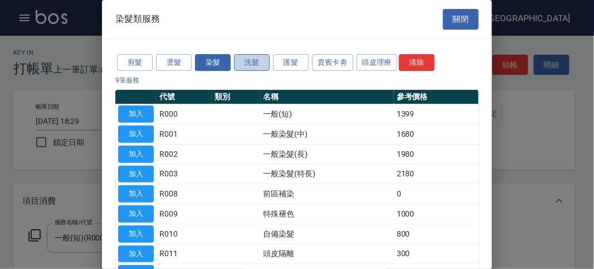
click at [244, 65] on button "洗髮" at bounding box center [252, 62] width 36 height 17
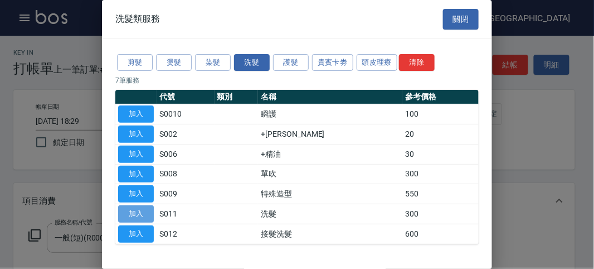
click at [145, 210] on button "加入" at bounding box center [136, 213] width 36 height 17
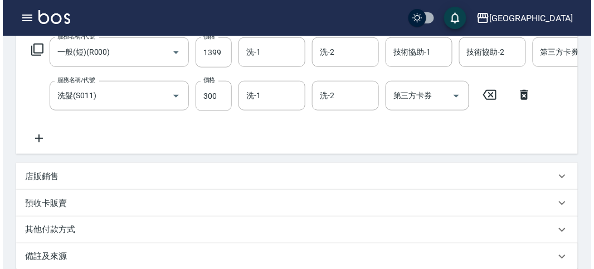
scroll to position [124, 0]
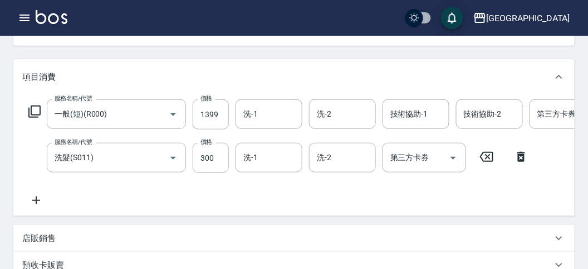
click at [32, 111] on icon at bounding box center [34, 111] width 13 height 13
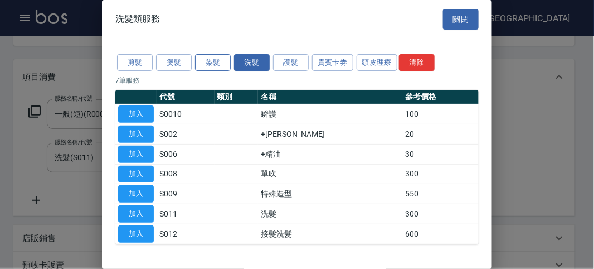
click at [215, 66] on button "染髮" at bounding box center [213, 62] width 36 height 17
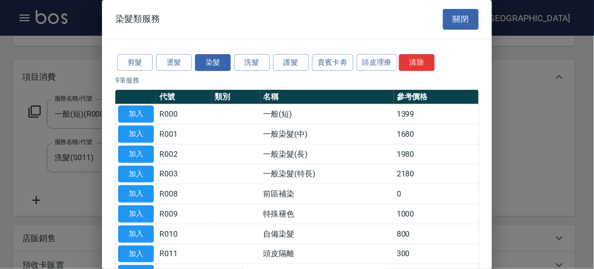
scroll to position [62, 0]
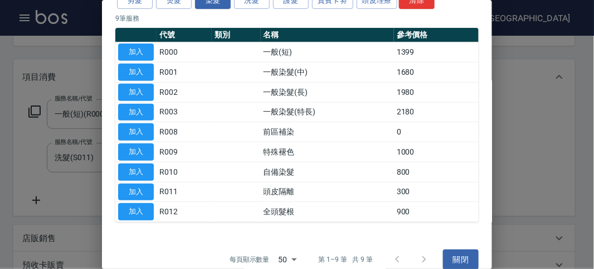
click at [459, 256] on button "關閉" at bounding box center [461, 259] width 36 height 21
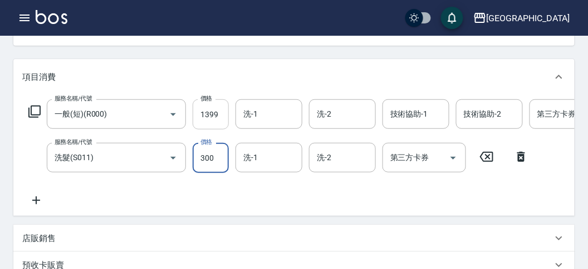
click at [224, 113] on input "1399" at bounding box center [211, 114] width 36 height 30
click at [221, 112] on input "1399" at bounding box center [211, 114] width 36 height 30
click at [37, 109] on icon at bounding box center [34, 111] width 13 height 13
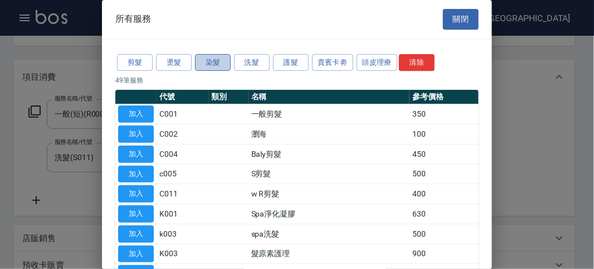
click at [217, 62] on button "染髮" at bounding box center [213, 62] width 36 height 17
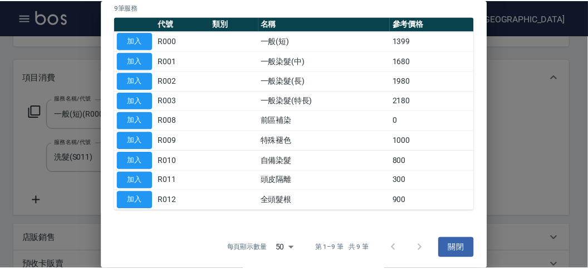
scroll to position [0, 0]
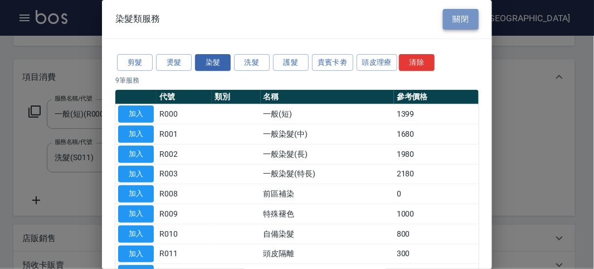
click at [455, 24] on button "關閉" at bounding box center [461, 19] width 36 height 21
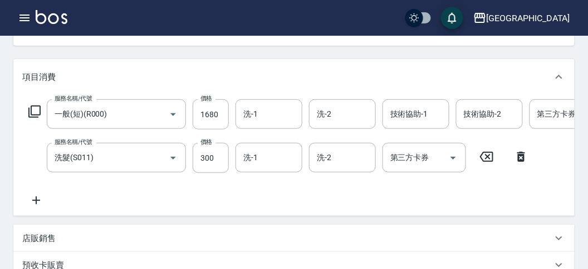
click at [523, 157] on icon at bounding box center [522, 157] width 8 height 10
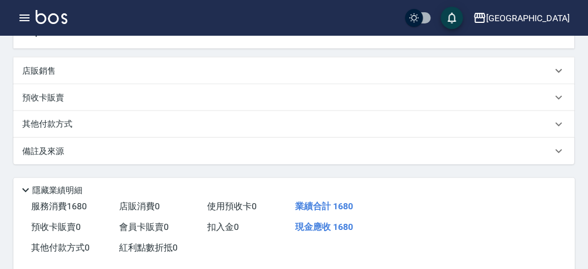
scroll to position [124, 0]
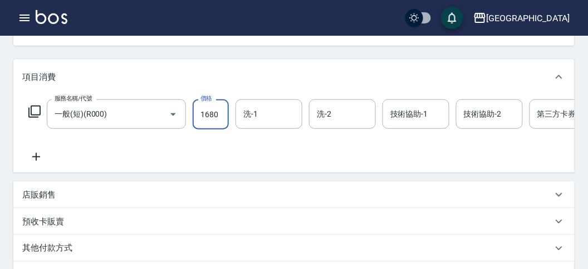
click at [218, 113] on input "1680" at bounding box center [211, 114] width 36 height 30
type input "1900"
click at [36, 111] on icon at bounding box center [34, 111] width 13 height 13
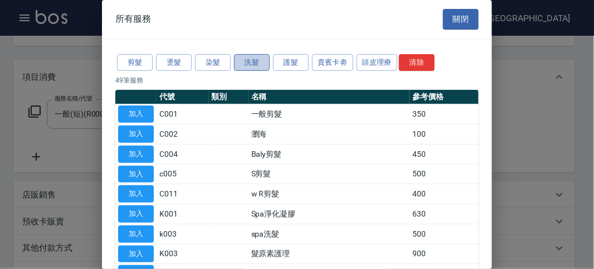
click at [251, 60] on button "洗髮" at bounding box center [252, 62] width 36 height 17
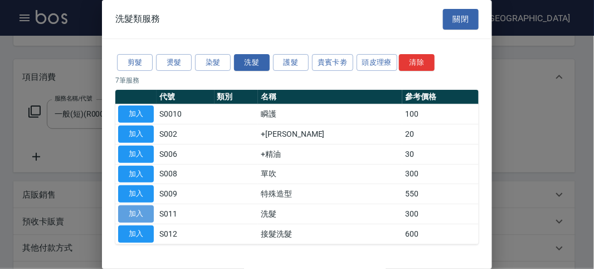
click at [126, 210] on button "加入" at bounding box center [136, 213] width 36 height 17
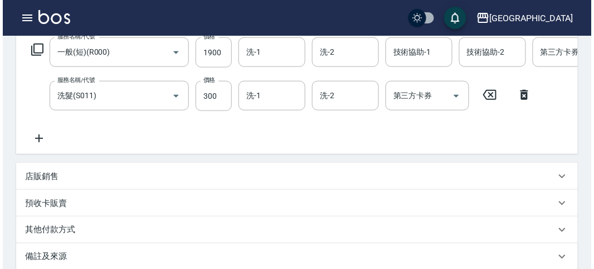
scroll to position [371, 0]
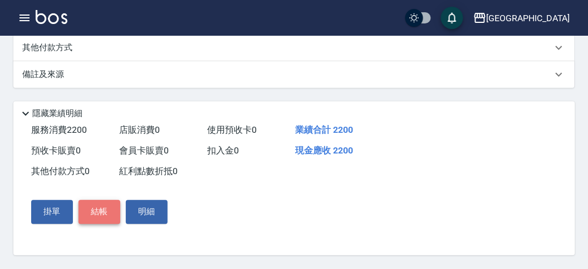
click at [102, 222] on button "結帳" at bounding box center [100, 211] width 42 height 23
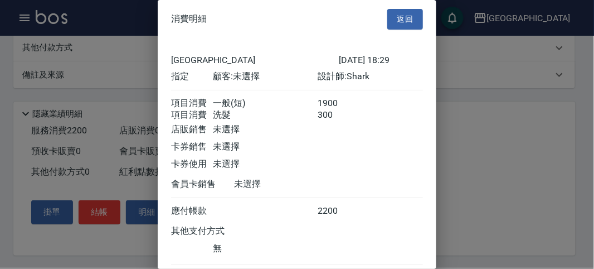
scroll to position [74, 0]
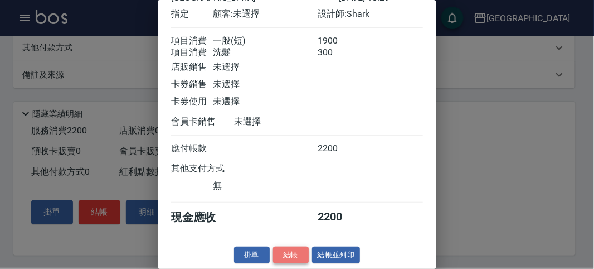
click at [286, 250] on button "結帳" at bounding box center [291, 254] width 36 height 17
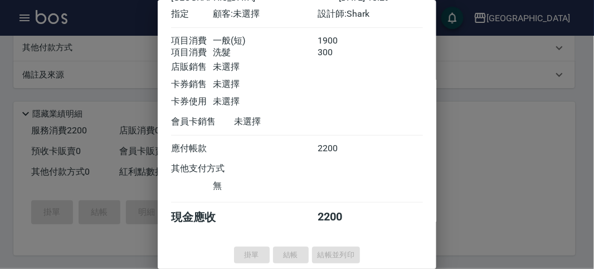
type input "[DATE] 18:34"
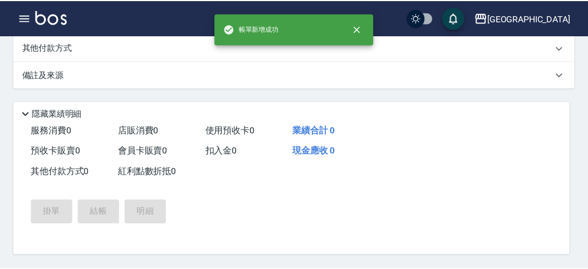
scroll to position [0, 0]
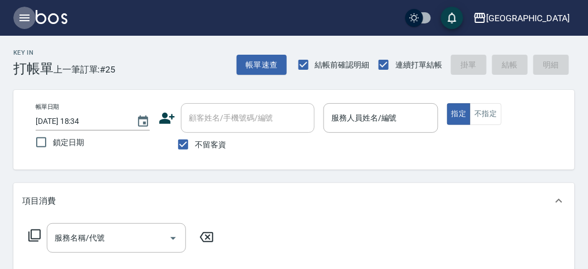
click at [25, 14] on icon "button" at bounding box center [25, 17] width 10 height 7
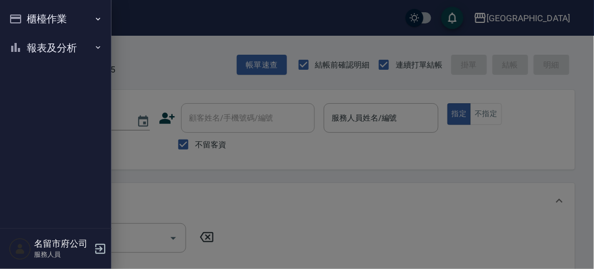
click at [42, 48] on button "報表及分析" at bounding box center [55, 47] width 103 height 29
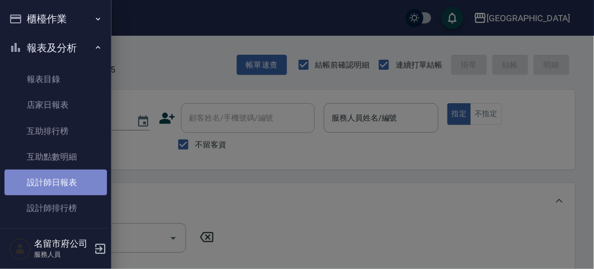
click at [59, 182] on link "設計師日報表" at bounding box center [55, 182] width 103 height 26
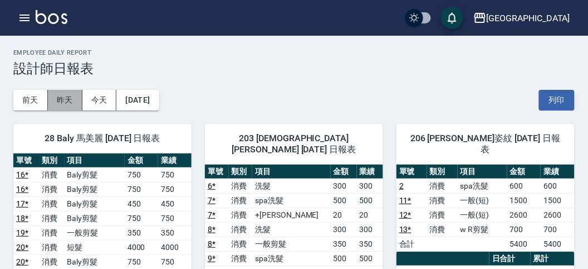
click at [56, 95] on button "昨天" at bounding box center [65, 100] width 35 height 21
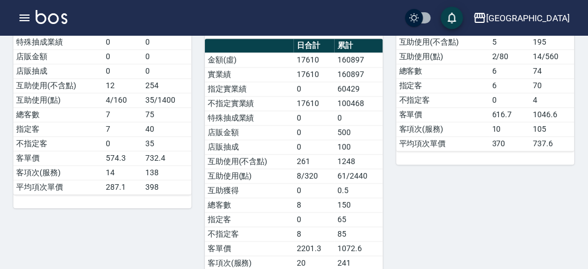
scroll to position [62, 0]
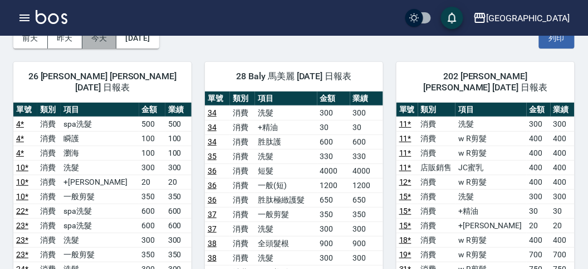
click at [104, 40] on button "今天" at bounding box center [99, 38] width 35 height 21
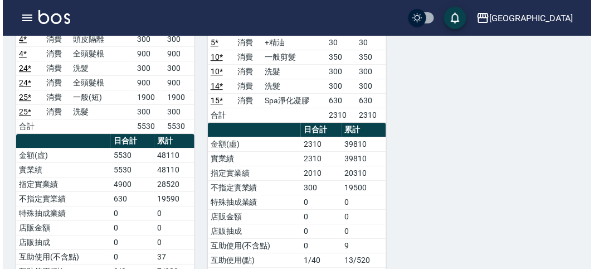
scroll to position [743, 0]
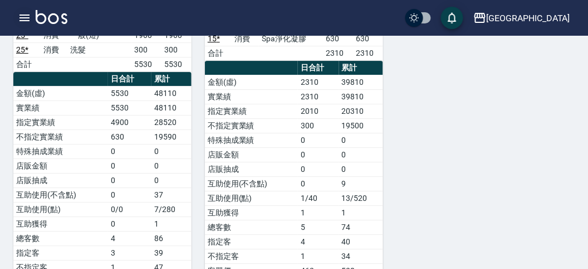
click at [26, 17] on icon "button" at bounding box center [25, 17] width 10 height 7
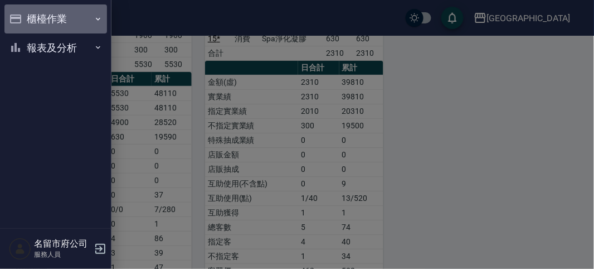
click at [43, 20] on button "櫃檯作業" at bounding box center [55, 18] width 103 height 29
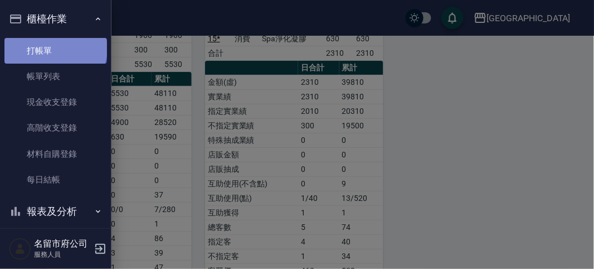
click at [55, 48] on link "打帳單" at bounding box center [55, 51] width 103 height 26
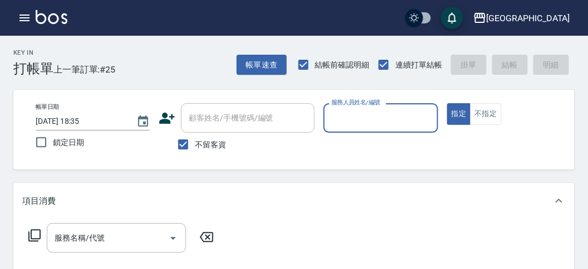
click at [37, 23] on img at bounding box center [52, 17] width 32 height 14
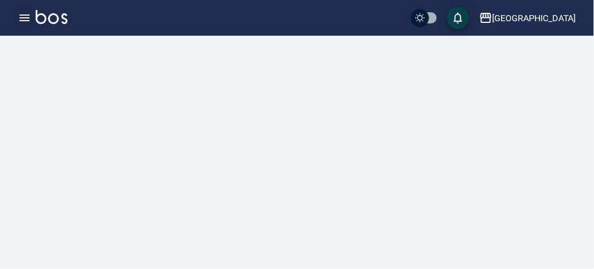
click at [27, 20] on icon "button" at bounding box center [24, 17] width 13 height 13
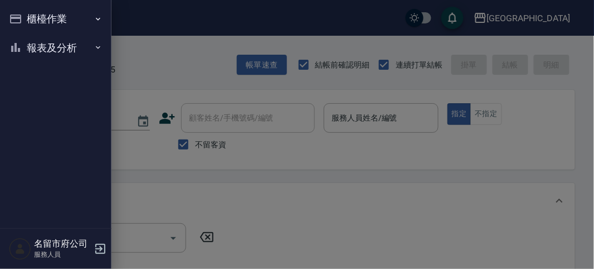
click at [38, 50] on button "報表及分析" at bounding box center [55, 47] width 103 height 29
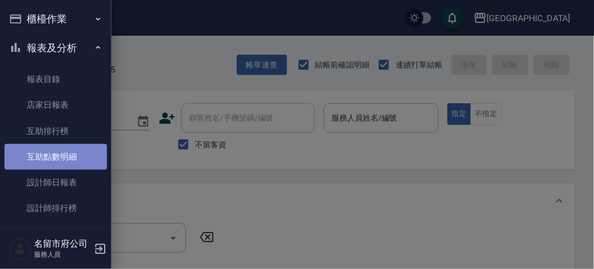
click at [63, 160] on link "互助點數明細" at bounding box center [55, 157] width 103 height 26
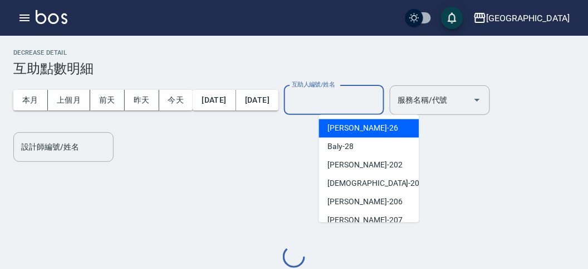
click at [379, 93] on input "互助人編號/姓名" at bounding box center [334, 100] width 90 height 20
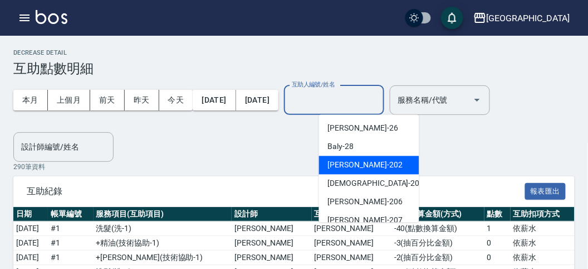
scroll to position [85, 0]
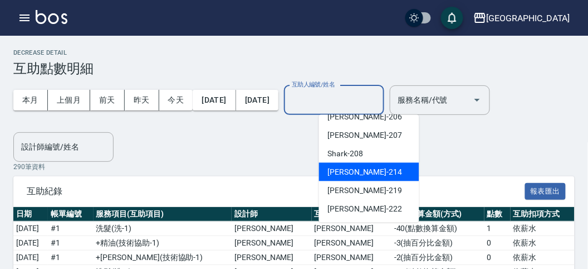
click at [364, 165] on div "小雲 -214" at bounding box center [369, 172] width 100 height 18
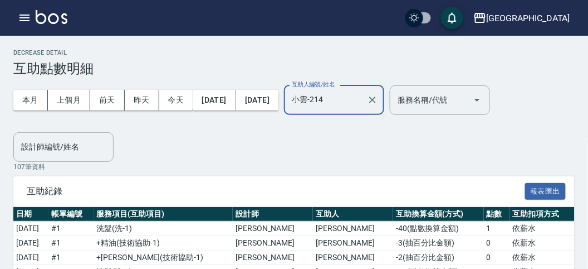
click at [356, 104] on input "小雲-214" at bounding box center [326, 100] width 74 height 20
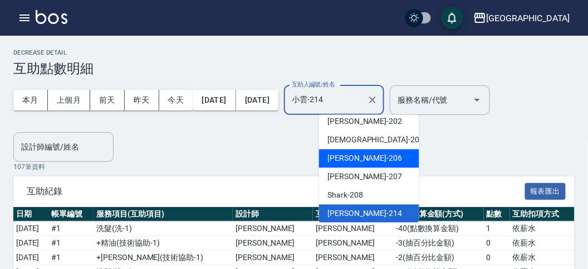
scroll to position [85, 0]
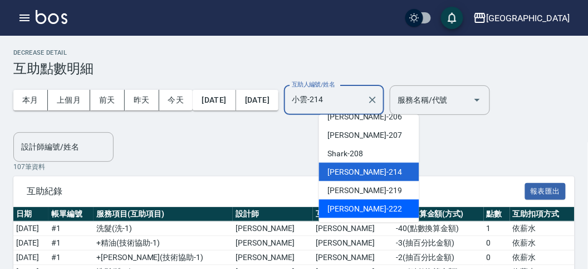
click at [368, 205] on div "[PERSON_NAME] -222" at bounding box center [369, 208] width 100 height 18
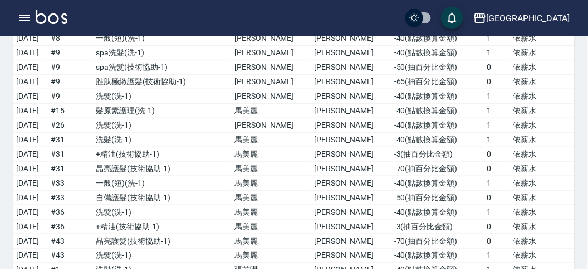
scroll to position [0, 0]
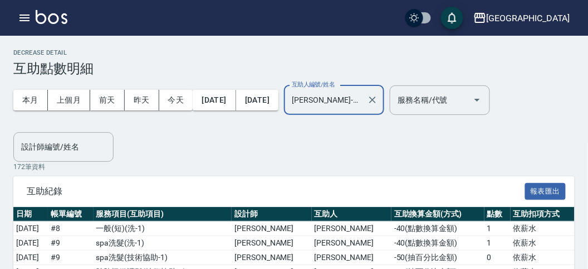
click at [349, 98] on input "[PERSON_NAME]-222" at bounding box center [326, 100] width 74 height 20
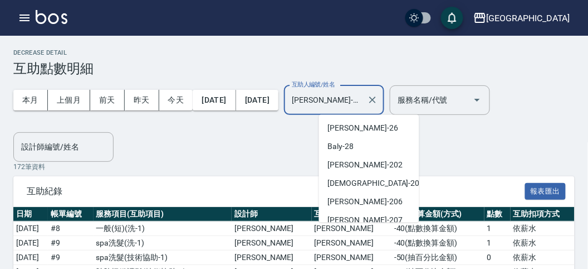
scroll to position [81, 0]
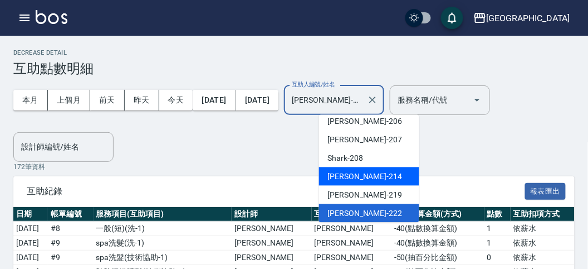
click at [361, 169] on div "小雲 -214" at bounding box center [369, 176] width 100 height 18
type input "小雲-214"
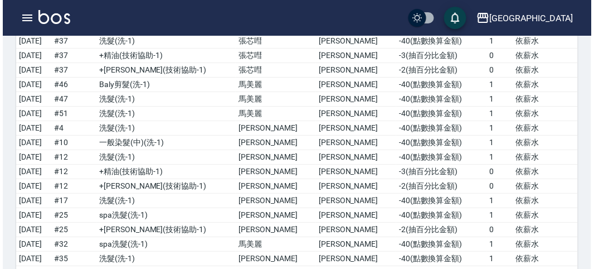
scroll to position [0, 0]
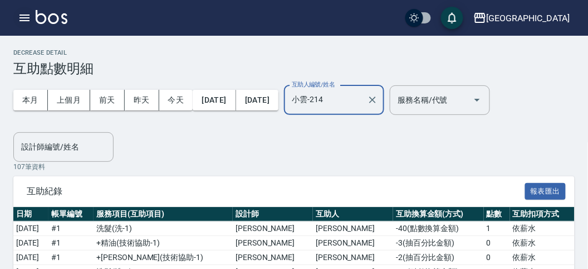
click at [19, 15] on icon "button" at bounding box center [24, 17] width 13 height 13
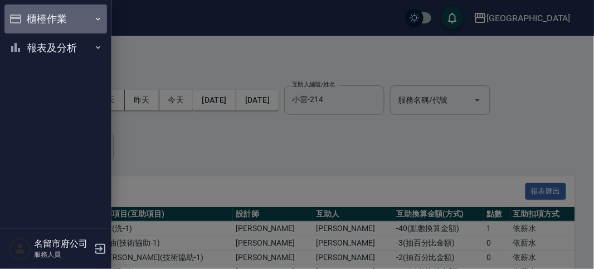
click at [37, 21] on button "櫃檯作業" at bounding box center [55, 18] width 103 height 29
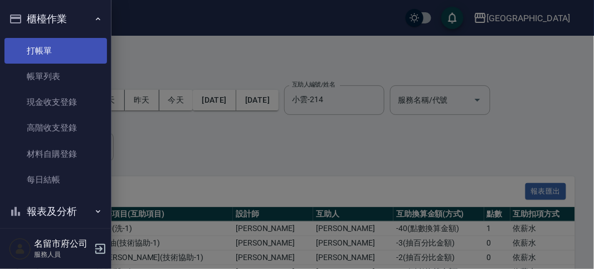
click at [40, 45] on link "打帳單" at bounding box center [55, 51] width 103 height 26
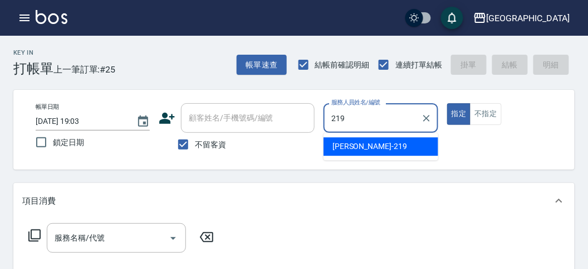
type input "[PERSON_NAME]-219"
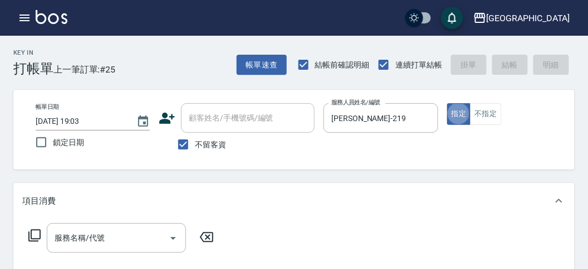
type button "true"
click at [35, 236] on icon at bounding box center [34, 234] width 13 height 13
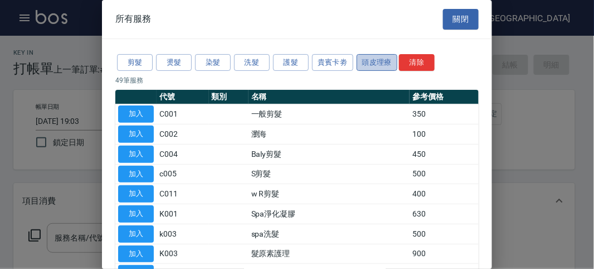
click at [369, 59] on button "頭皮理療" at bounding box center [377, 62] width 41 height 17
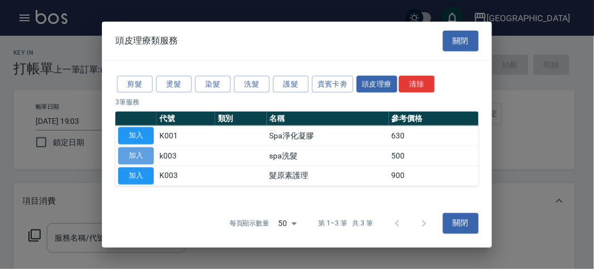
click at [148, 157] on button "加入" at bounding box center [136, 155] width 36 height 17
type input "spa洗髮(k003)"
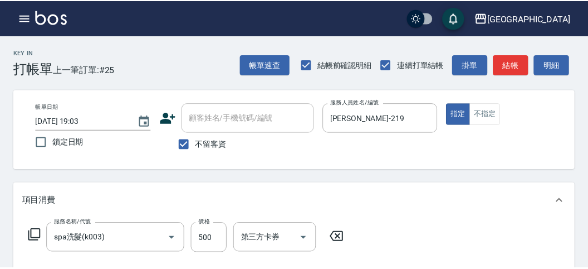
scroll to position [124, 0]
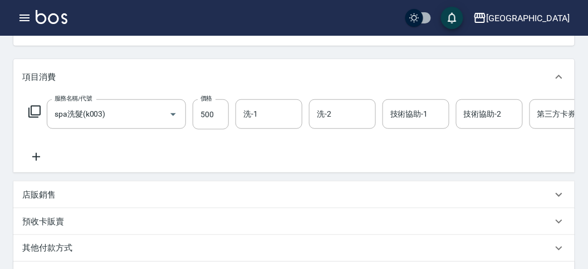
type input "[DATE] 19:18"
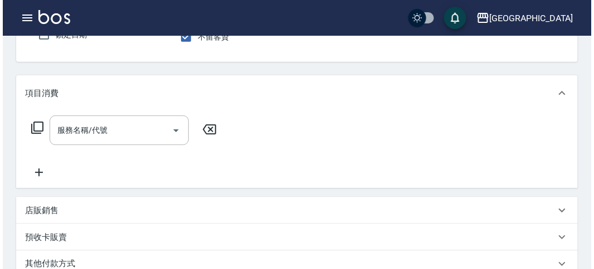
scroll to position [0, 0]
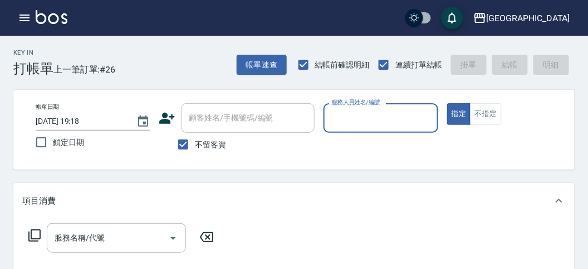
click at [383, 123] on input "服務人員姓名/編號" at bounding box center [381, 118] width 104 height 20
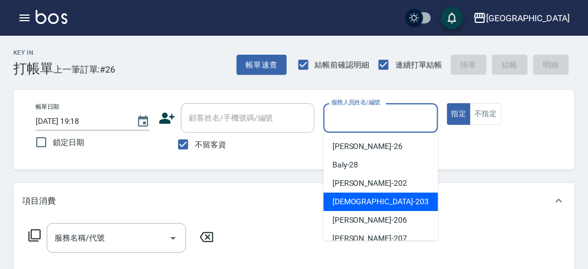
click at [348, 199] on span "聖德 -203" at bounding box center [381, 202] width 96 height 12
type input "聖德-203"
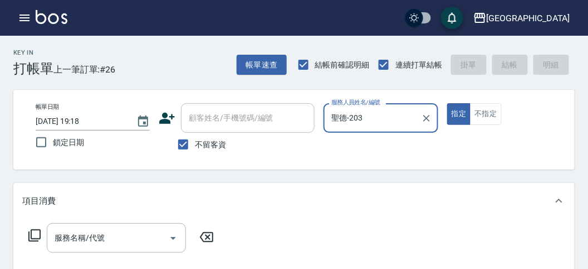
click at [38, 235] on icon at bounding box center [34, 234] width 13 height 13
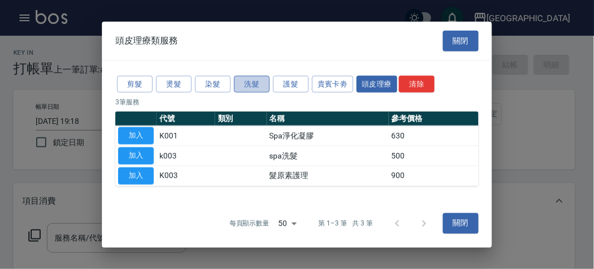
click at [247, 84] on button "洗髮" at bounding box center [252, 83] width 36 height 17
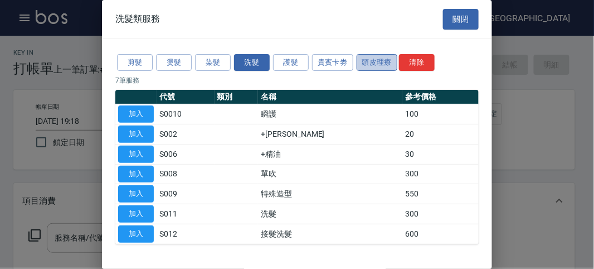
click at [362, 65] on button "頭皮理療" at bounding box center [377, 62] width 41 height 17
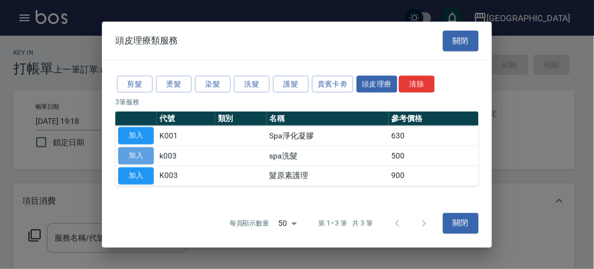
click at [146, 152] on button "加入" at bounding box center [136, 155] width 36 height 17
type input "spa洗髮(k003)"
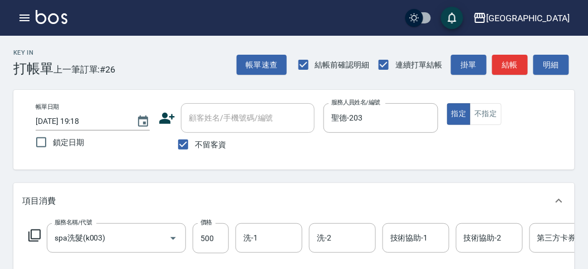
click at [35, 233] on icon at bounding box center [34, 234] width 13 height 13
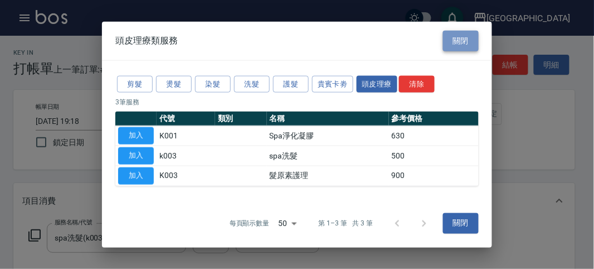
click at [460, 37] on button "關閉" at bounding box center [461, 41] width 36 height 21
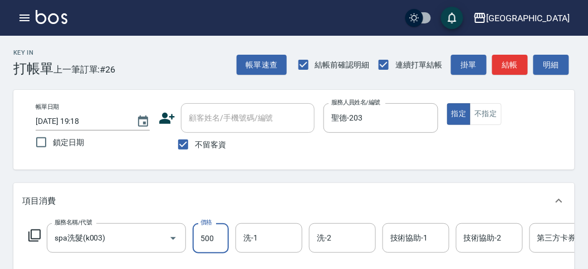
click at [210, 233] on input "500" at bounding box center [211, 238] width 36 height 30
type input "520"
click at [547, 70] on button "明細" at bounding box center [552, 65] width 36 height 21
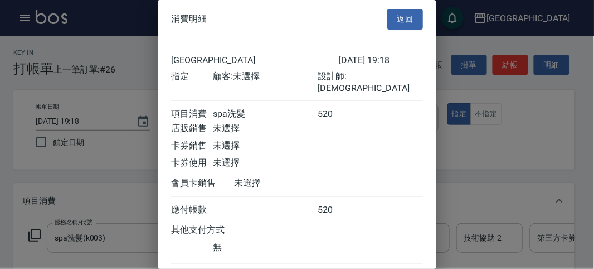
scroll to position [62, 0]
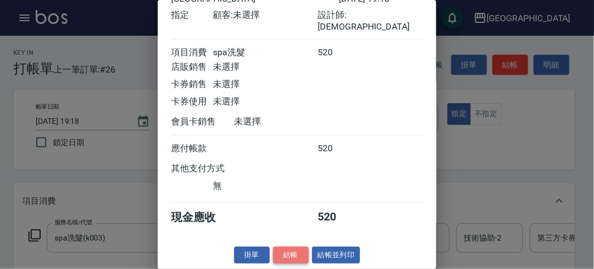
click at [291, 257] on button "結帳" at bounding box center [291, 254] width 36 height 17
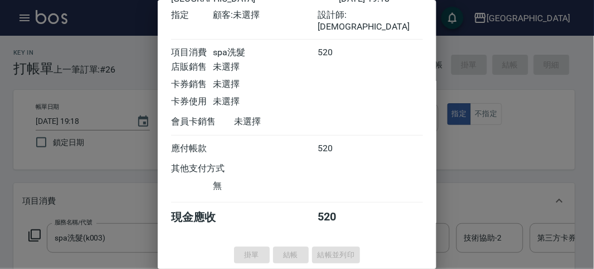
type input "[DATE] 19:35"
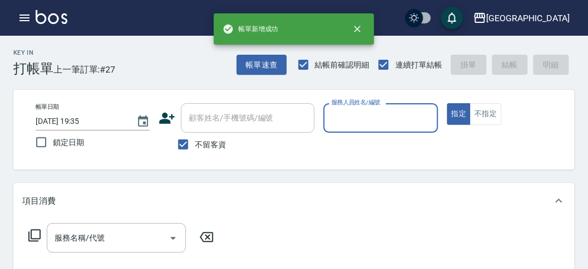
click at [336, 129] on div "服務人員姓名/編號" at bounding box center [381, 118] width 114 height 30
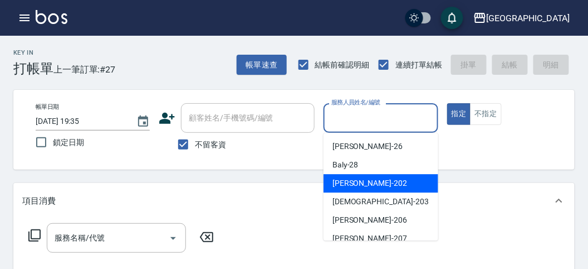
click at [333, 189] on div "[PERSON_NAME] -202" at bounding box center [381, 183] width 115 height 18
type input "[PERSON_NAME]-202"
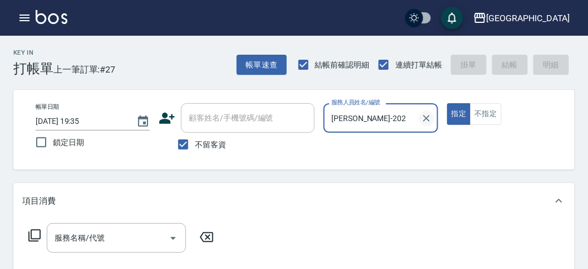
click at [424, 121] on icon "Clear" at bounding box center [426, 118] width 11 height 11
drag, startPoint x: 383, startPoint y: 124, endPoint x: 379, endPoint y: 132, distance: 8.7
click at [383, 124] on input "服務人員姓名/編號" at bounding box center [381, 118] width 104 height 20
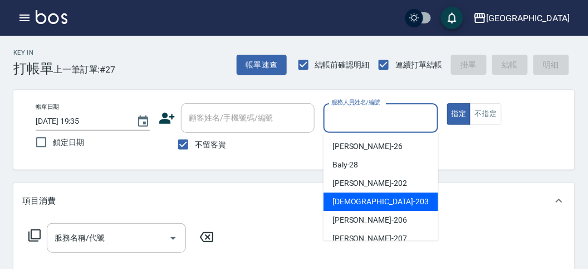
drag, startPoint x: 361, startPoint y: 199, endPoint x: 67, endPoint y: 223, distance: 294.6
click at [360, 199] on span "聖德 -203" at bounding box center [381, 202] width 96 height 12
type input "聖德-203"
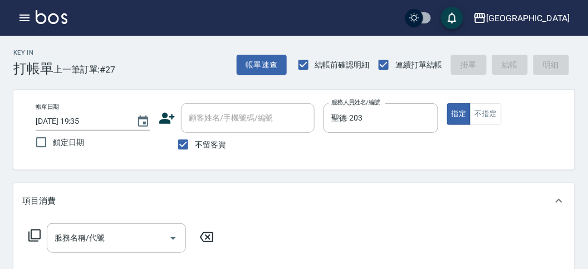
click at [34, 234] on icon at bounding box center [34, 234] width 13 height 13
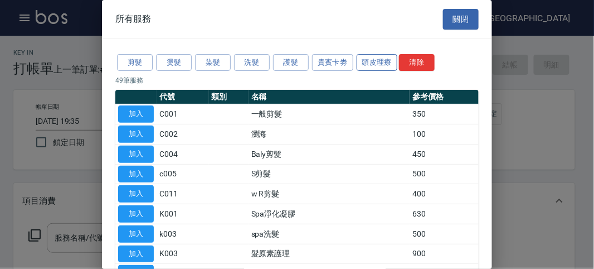
drag, startPoint x: 366, startPoint y: 59, endPoint x: 354, endPoint y: 75, distance: 20.1
click at [364, 60] on button "頭皮理療" at bounding box center [377, 62] width 41 height 17
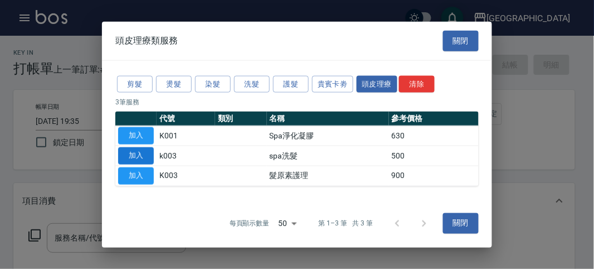
click at [142, 147] on button "加入" at bounding box center [136, 155] width 36 height 17
type input "spa洗髮(k003)"
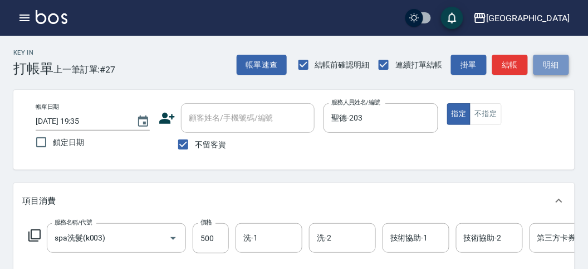
click at [552, 67] on button "明細" at bounding box center [552, 65] width 36 height 21
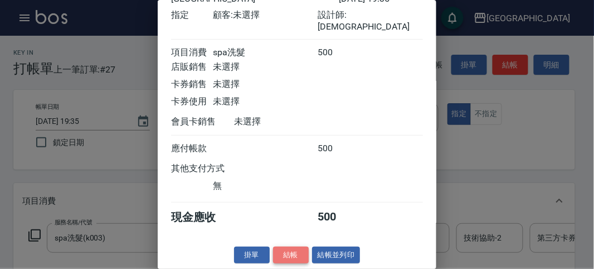
click at [295, 255] on button "結帳" at bounding box center [291, 254] width 36 height 17
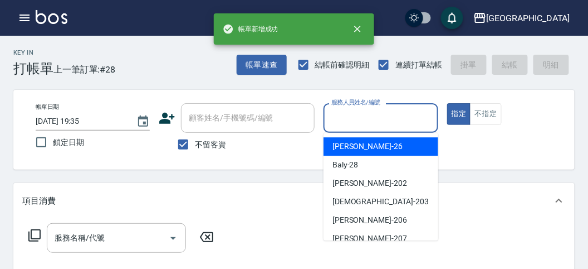
drag, startPoint x: 341, startPoint y: 120, endPoint x: 344, endPoint y: 147, distance: 27.0
click at [341, 120] on input "服務人員姓名/編號" at bounding box center [381, 118] width 104 height 20
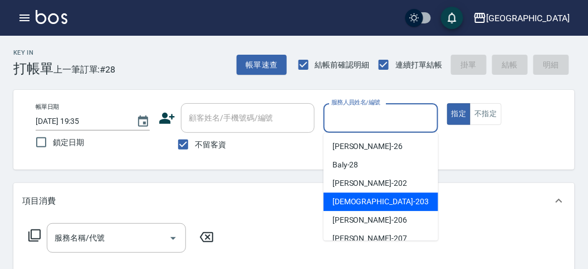
click at [343, 205] on span "聖德 -203" at bounding box center [381, 202] width 96 height 12
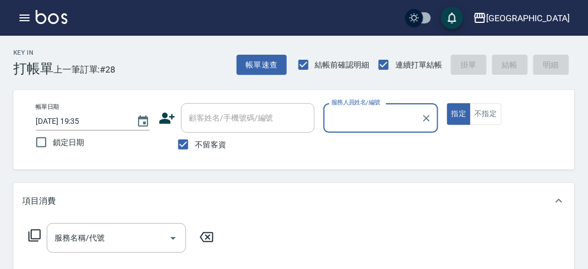
type input "聖德-203"
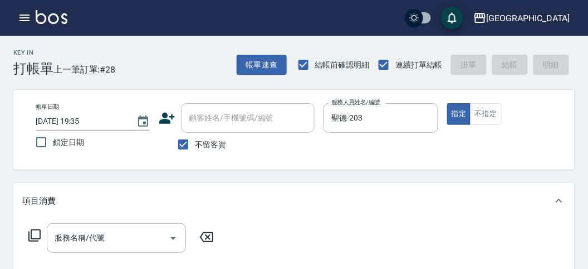
click at [39, 231] on icon at bounding box center [34, 234] width 13 height 13
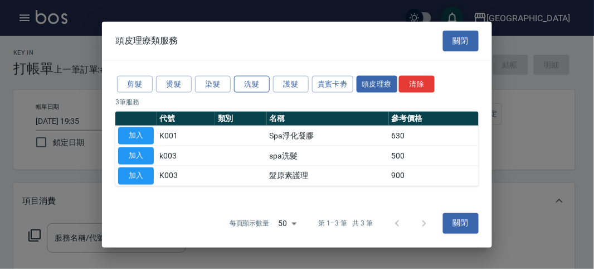
click at [248, 90] on button "洗髮" at bounding box center [252, 83] width 36 height 17
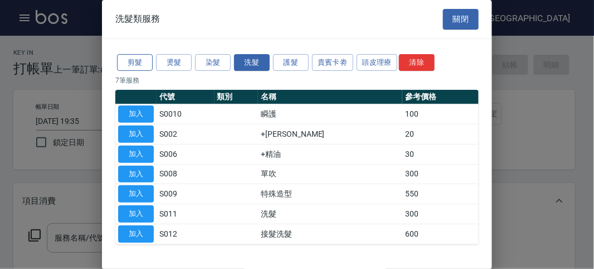
click at [142, 66] on button "剪髮" at bounding box center [135, 62] width 36 height 17
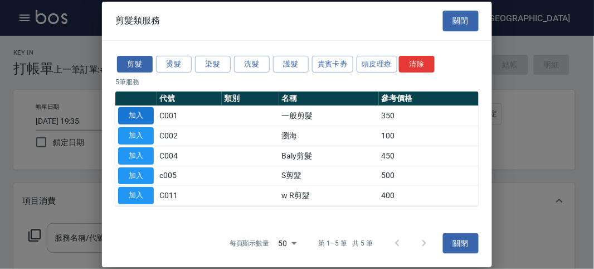
click at [137, 108] on button "加入" at bounding box center [136, 115] width 36 height 17
type input "一般剪髮(C001)"
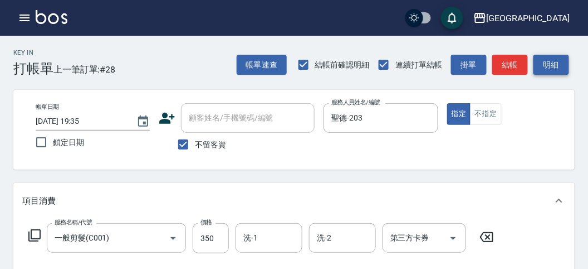
click at [556, 66] on button "明細" at bounding box center [552, 65] width 36 height 21
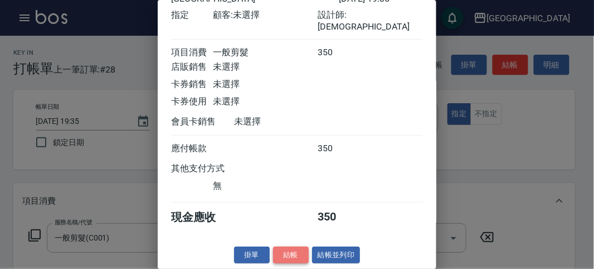
click at [291, 254] on button "結帳" at bounding box center [291, 254] width 36 height 17
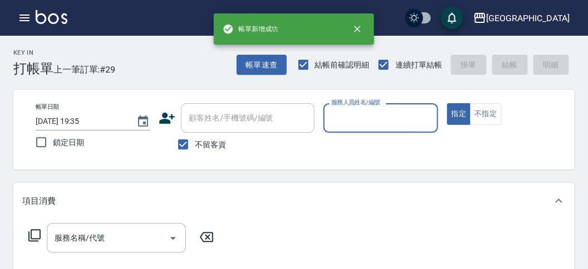
click at [360, 124] on input "服務人員姓名/編號" at bounding box center [381, 118] width 104 height 20
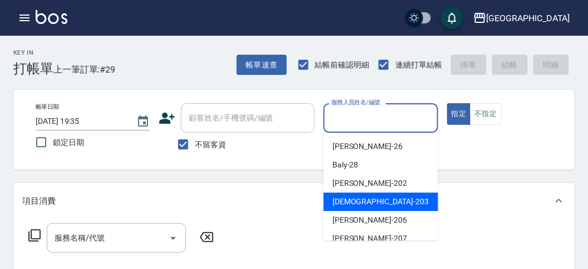
click at [360, 201] on span "聖德 -203" at bounding box center [381, 202] width 96 height 12
type input "聖德-203"
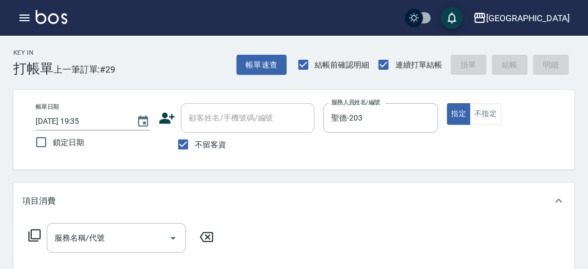
click at [32, 230] on icon at bounding box center [34, 234] width 13 height 13
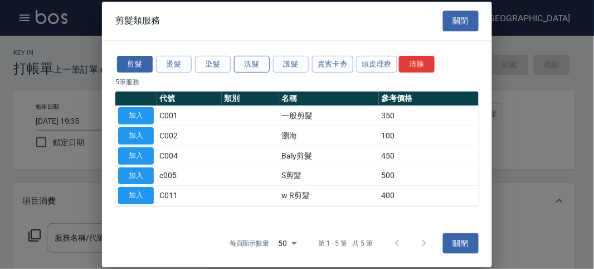
click at [254, 71] on button "洗髮" at bounding box center [252, 63] width 36 height 17
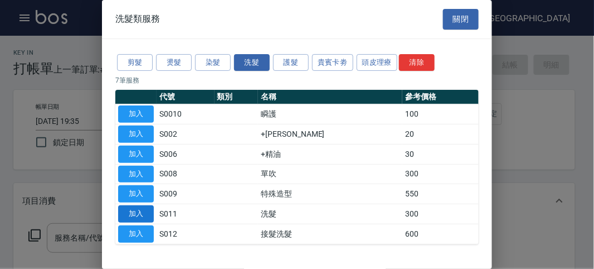
click at [132, 210] on button "加入" at bounding box center [136, 213] width 36 height 17
type input "洗髮(S011)"
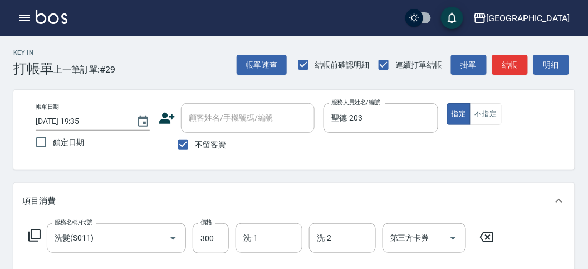
click at [37, 230] on icon at bounding box center [34, 234] width 13 height 13
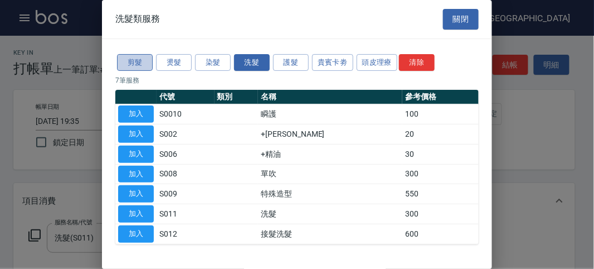
click at [131, 65] on button "剪髮" at bounding box center [135, 62] width 36 height 17
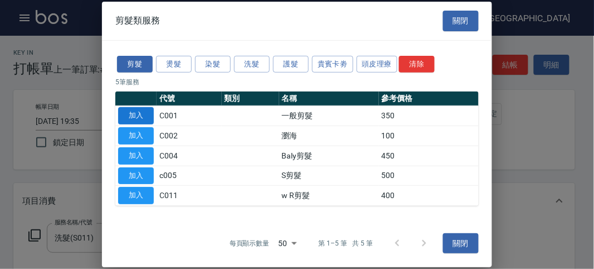
click at [144, 117] on button "加入" at bounding box center [136, 115] width 36 height 17
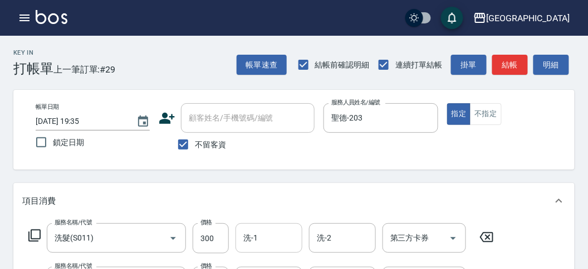
drag, startPoint x: 264, startPoint y: 242, endPoint x: 270, endPoint y: 235, distance: 9.9
click at [266, 241] on input "洗-1" at bounding box center [269, 238] width 57 height 20
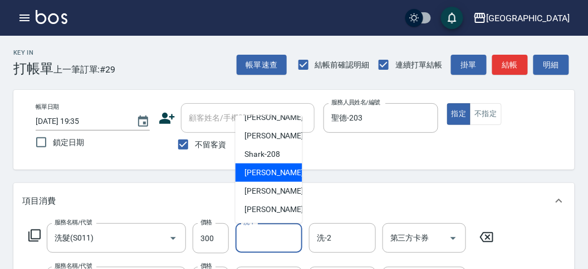
scroll to position [186, 0]
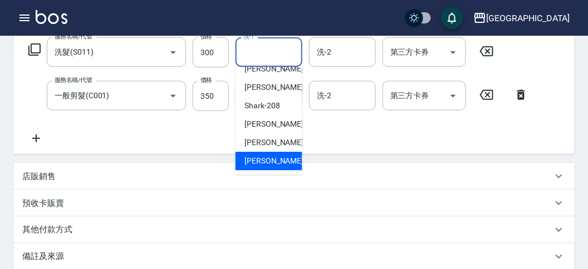
click at [277, 161] on span "[PERSON_NAME] -222" at bounding box center [282, 161] width 75 height 12
type input "[PERSON_NAME]-222"
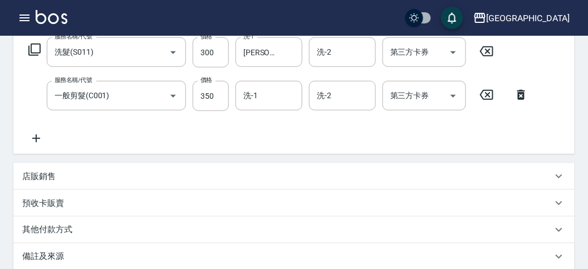
click at [36, 45] on icon at bounding box center [34, 49] width 13 height 13
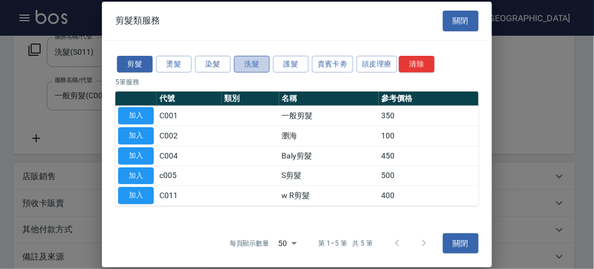
click at [256, 65] on button "洗髮" at bounding box center [252, 63] width 36 height 17
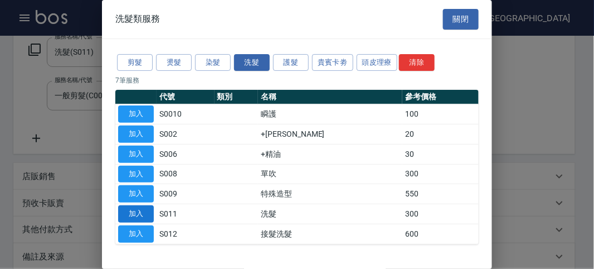
click at [150, 210] on button "加入" at bounding box center [136, 213] width 36 height 17
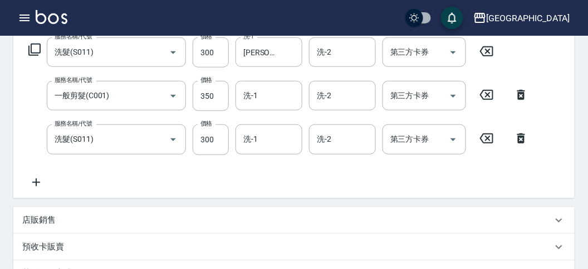
click at [523, 140] on icon at bounding box center [522, 138] width 28 height 13
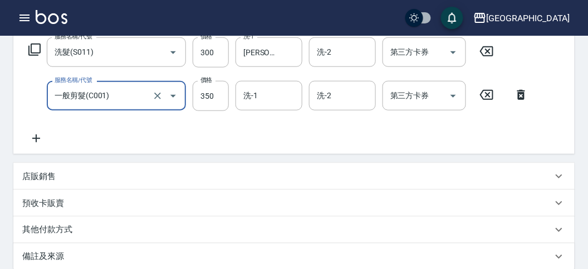
click at [35, 49] on icon at bounding box center [34, 49] width 13 height 13
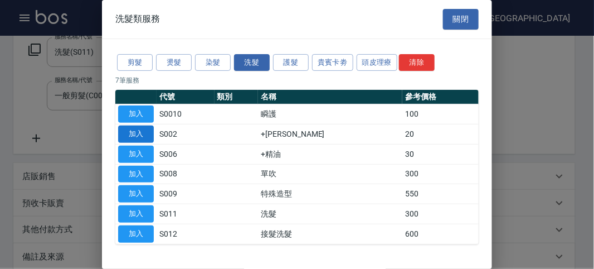
click at [137, 138] on button "加入" at bounding box center [136, 133] width 36 height 17
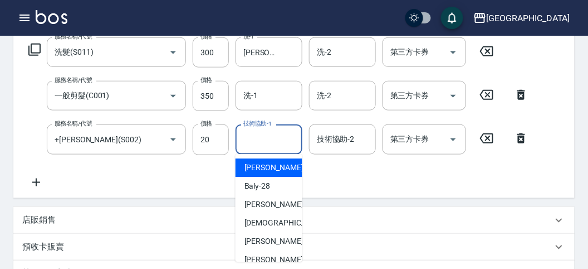
click at [269, 139] on div "技術協助-1 技術協助-1" at bounding box center [269, 139] width 67 height 30
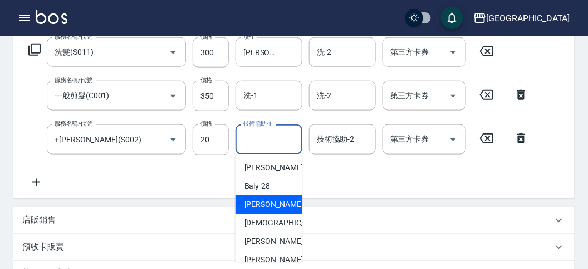
scroll to position [85, 0]
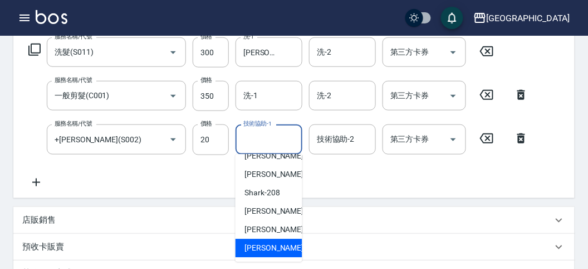
click at [279, 239] on div "[PERSON_NAME] -222" at bounding box center [269, 247] width 67 height 18
type input "[PERSON_NAME]-222"
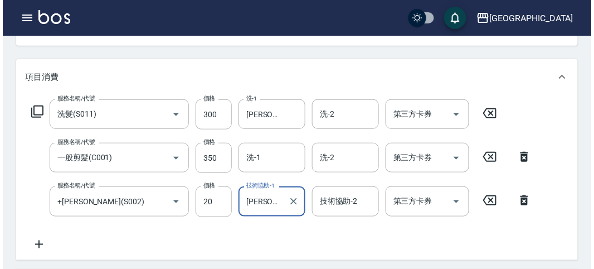
scroll to position [0, 0]
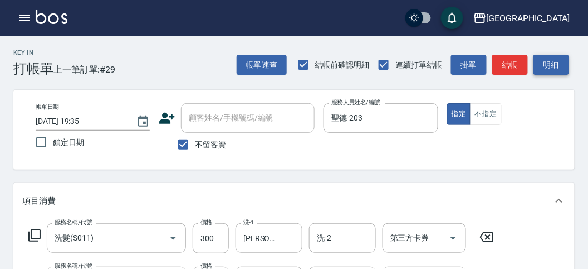
click at [549, 65] on button "明細" at bounding box center [552, 65] width 36 height 21
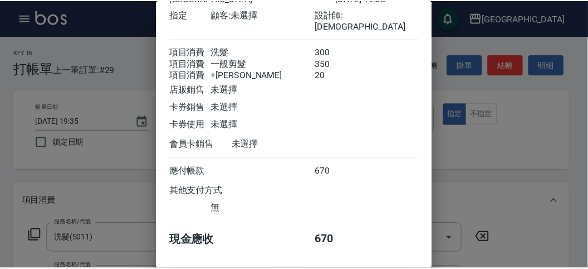
scroll to position [87, 0]
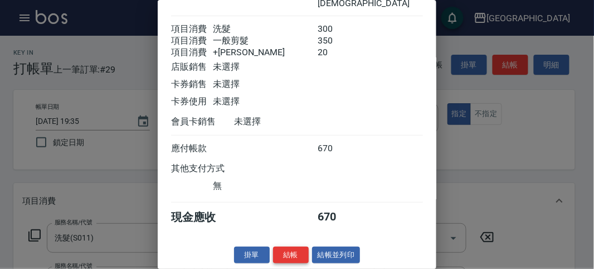
click at [296, 252] on button "結帳" at bounding box center [291, 254] width 36 height 17
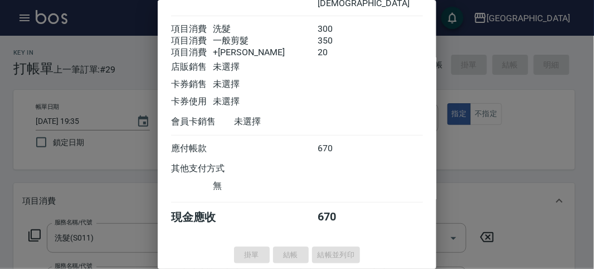
type input "[DATE] 19:36"
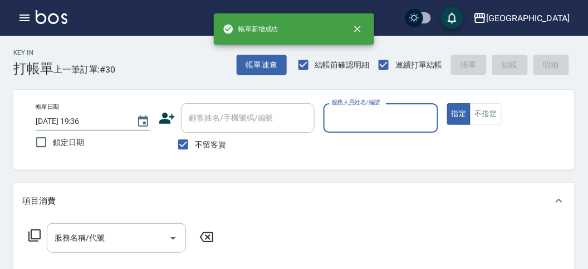
click at [25, 20] on icon "button" at bounding box center [24, 17] width 13 height 13
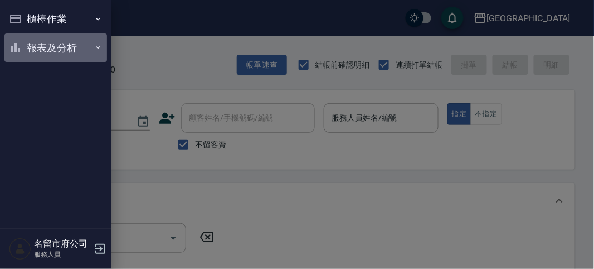
click at [41, 56] on button "報表及分析" at bounding box center [55, 47] width 103 height 29
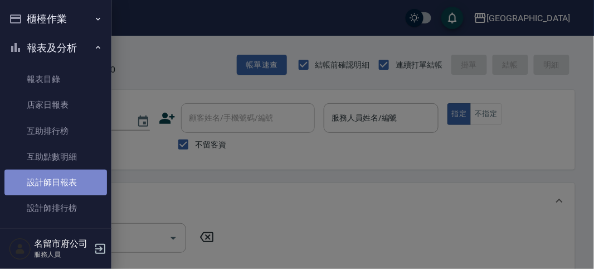
click at [61, 178] on link "設計師日報表" at bounding box center [55, 182] width 103 height 26
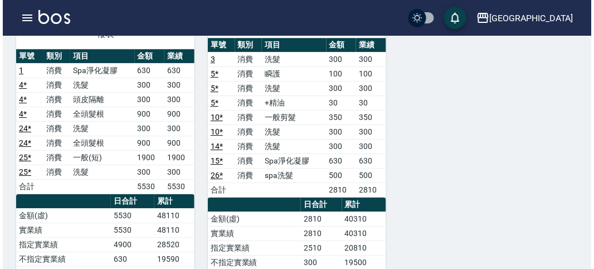
scroll to position [213, 0]
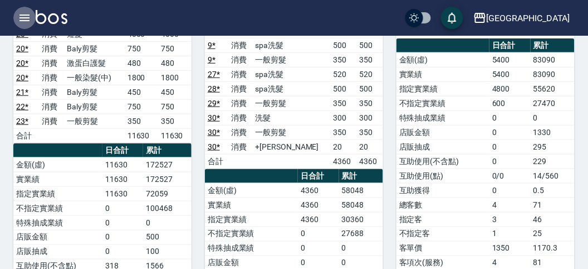
click at [25, 18] on icon "button" at bounding box center [25, 17] width 10 height 7
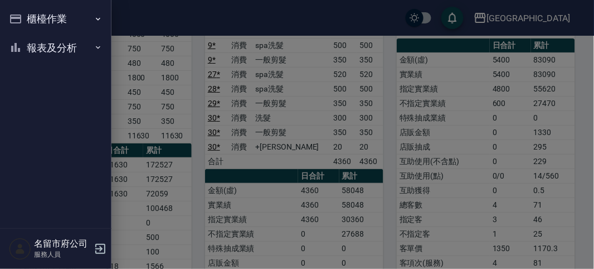
drag, startPoint x: 25, startPoint y: 18, endPoint x: 41, endPoint y: 46, distance: 32.2
click at [41, 47] on button "報表及分析" at bounding box center [55, 47] width 103 height 29
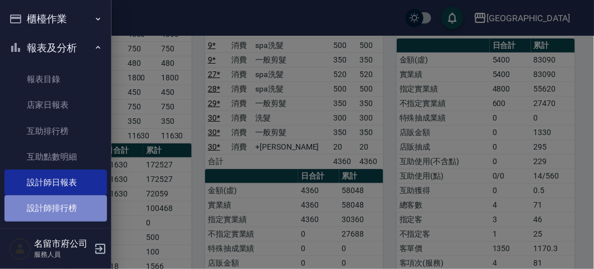
click at [76, 212] on link "設計師排行榜" at bounding box center [55, 208] width 103 height 26
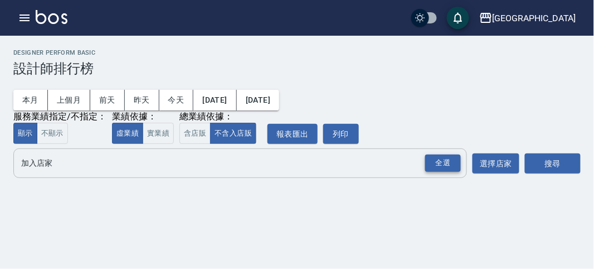
click at [436, 164] on div "全選" at bounding box center [443, 162] width 36 height 17
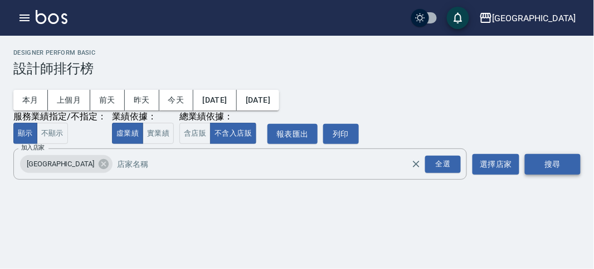
click at [545, 164] on button "搜尋" at bounding box center [553, 164] width 56 height 21
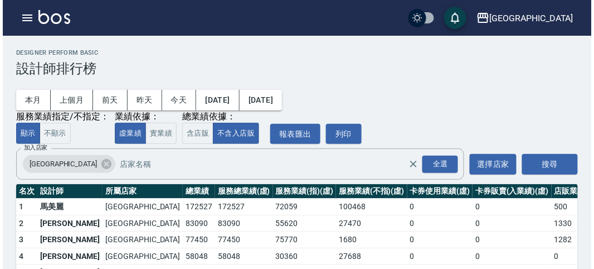
scroll to position [62, 0]
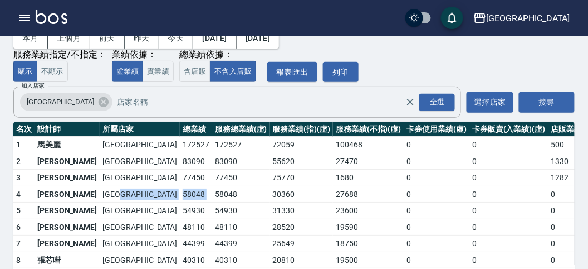
drag, startPoint x: 99, startPoint y: 193, endPoint x: 135, endPoint y: 193, distance: 36.2
click at [135, 193] on tr "4 [PERSON_NAME][GEOGRAPHIC_DATA] 58048 58048 30360 27688 0 0 0 23 / 131" at bounding box center [343, 194] width 661 height 17
click at [212, 193] on td "58048" at bounding box center [241, 194] width 58 height 17
drag, startPoint x: 99, startPoint y: 223, endPoint x: 127, endPoint y: 223, distance: 27.9
click at [180, 223] on td "48110" at bounding box center [196, 226] width 32 height 17
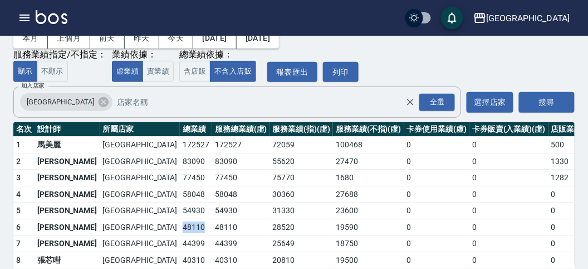
click at [180, 223] on td "48110" at bounding box center [196, 226] width 32 height 17
drag, startPoint x: 104, startPoint y: 238, endPoint x: 118, endPoint y: 240, distance: 14.0
click at [180, 240] on td "44399" at bounding box center [196, 243] width 32 height 17
drag, startPoint x: 103, startPoint y: 192, endPoint x: 137, endPoint y: 195, distance: 34.1
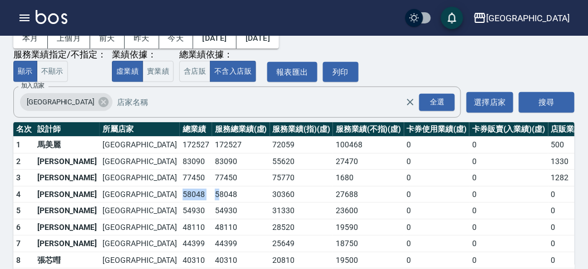
click at [137, 195] on tr "4 [PERSON_NAME][GEOGRAPHIC_DATA] 58048 58048 30360 27688 0 0 0 23 / 131" at bounding box center [343, 194] width 661 height 17
click at [212, 195] on td "58048" at bounding box center [241, 194] width 58 height 17
click at [23, 16] on icon "button" at bounding box center [24, 17] width 13 height 13
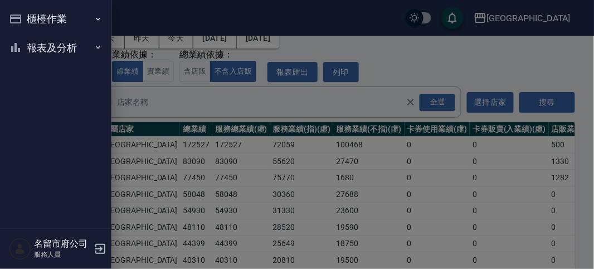
click at [28, 39] on button "報表及分析" at bounding box center [55, 47] width 103 height 29
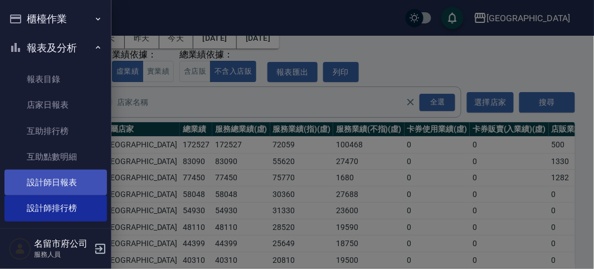
click at [49, 187] on link "設計師日報表" at bounding box center [55, 182] width 103 height 26
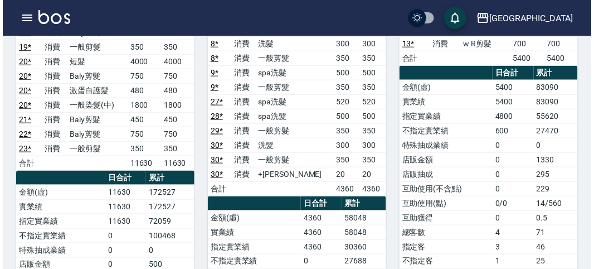
scroll to position [124, 0]
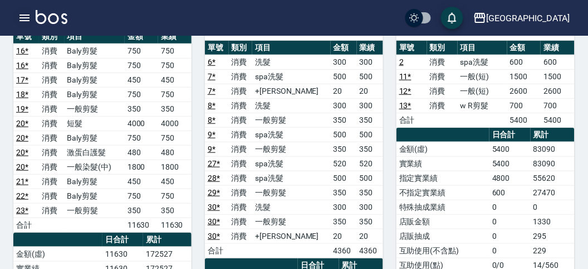
click at [24, 18] on icon "button" at bounding box center [25, 17] width 10 height 7
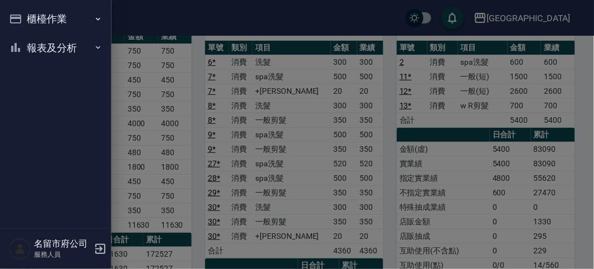
click at [24, 18] on button "櫃檯作業" at bounding box center [55, 18] width 103 height 29
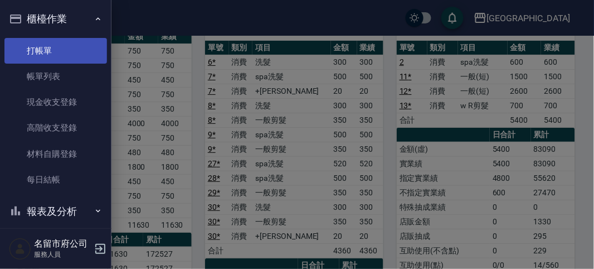
click at [47, 46] on link "打帳單" at bounding box center [55, 51] width 103 height 26
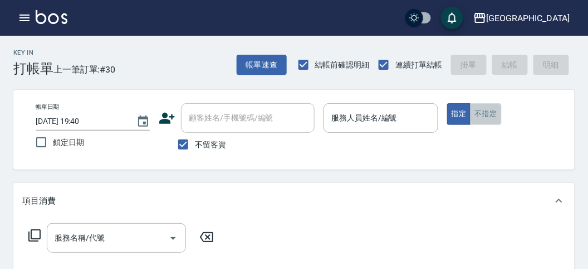
click at [490, 118] on button "不指定" at bounding box center [485, 114] width 31 height 22
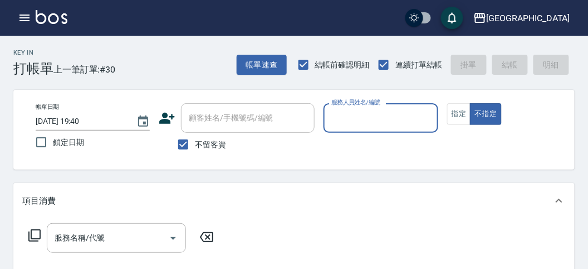
drag, startPoint x: 340, startPoint y: 121, endPoint x: 359, endPoint y: 111, distance: 21.2
click at [341, 121] on input "服務人員姓名/編號" at bounding box center [381, 118] width 104 height 20
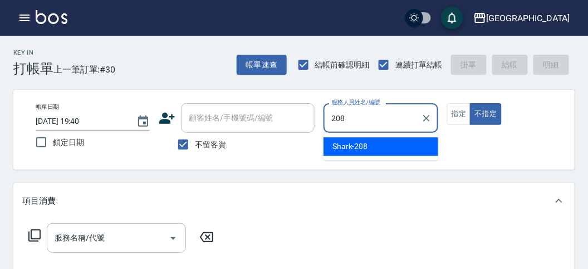
click at [357, 146] on span "Shark -208" at bounding box center [351, 146] width 36 height 12
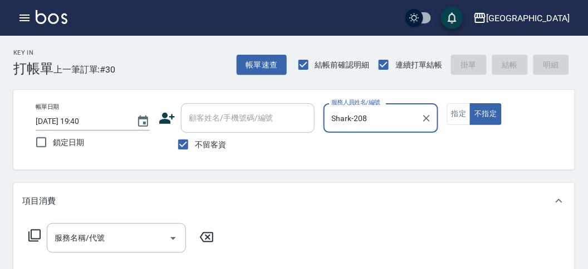
type input "Shark-208"
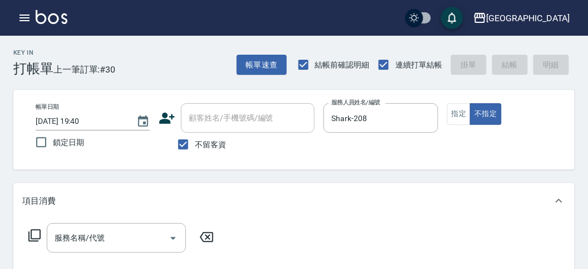
click at [36, 236] on icon at bounding box center [34, 234] width 13 height 13
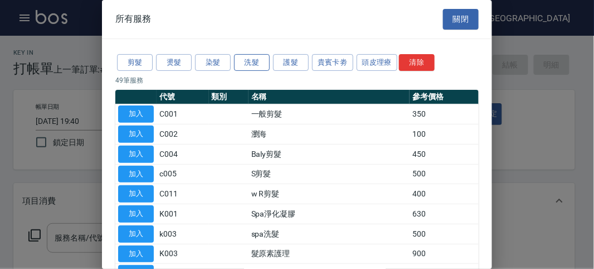
click at [250, 65] on button "洗髮" at bounding box center [252, 62] width 36 height 17
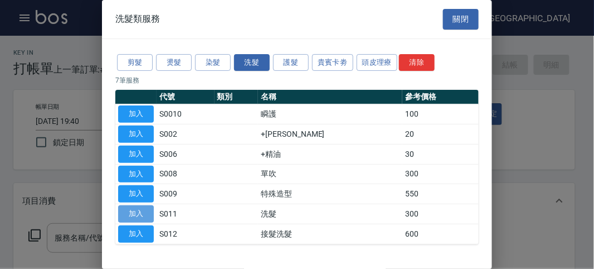
click at [139, 207] on button "加入" at bounding box center [136, 213] width 36 height 17
type input "洗髮(S011)"
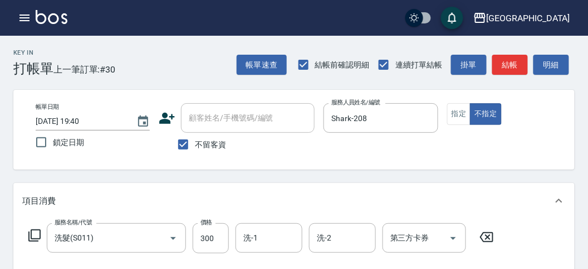
click at [33, 235] on icon at bounding box center [34, 234] width 13 height 13
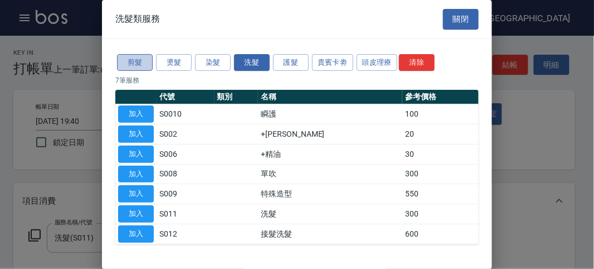
click at [135, 63] on button "剪髮" at bounding box center [135, 62] width 36 height 17
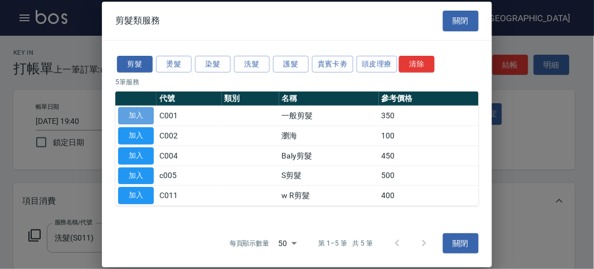
click at [142, 113] on button "加入" at bounding box center [136, 115] width 36 height 17
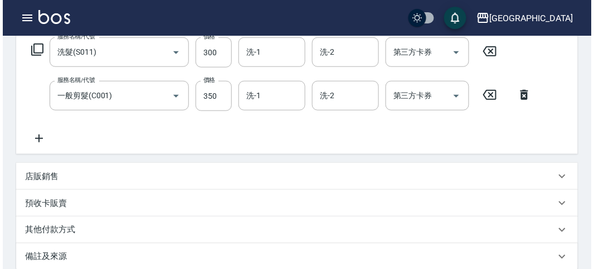
scroll to position [369, 0]
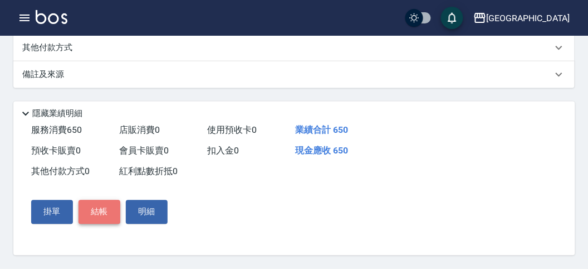
click at [91, 215] on button "結帳" at bounding box center [100, 211] width 42 height 23
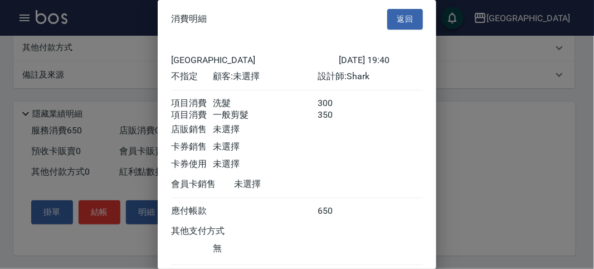
scroll to position [74, 0]
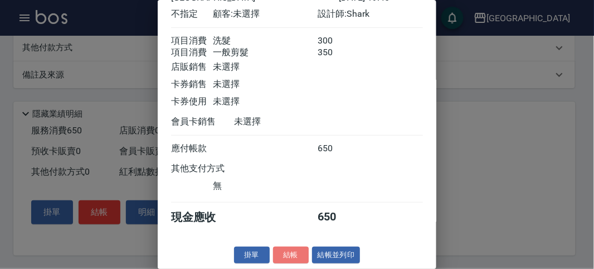
click at [295, 256] on button "結帳" at bounding box center [291, 254] width 36 height 17
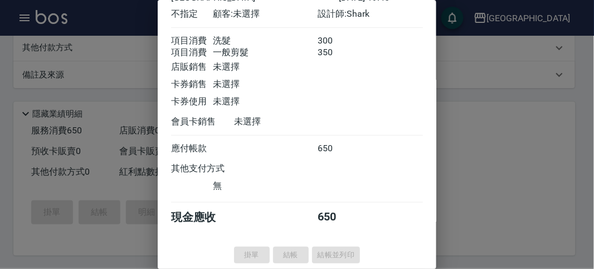
type input "[DATE] 20:18"
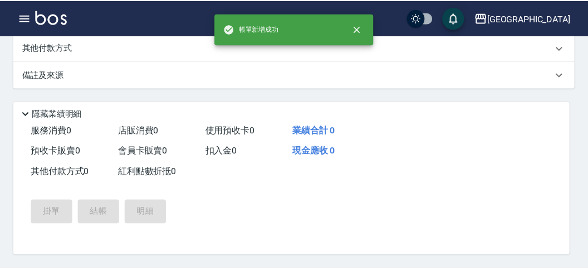
scroll to position [0, 0]
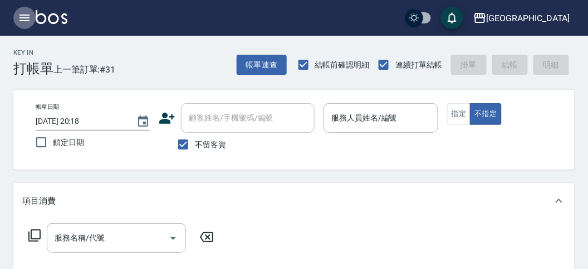
click at [26, 18] on icon "button" at bounding box center [24, 17] width 13 height 13
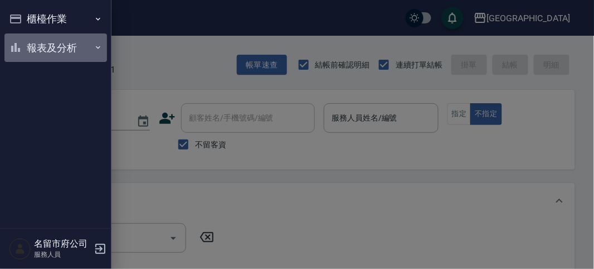
click at [47, 43] on button "報表及分析" at bounding box center [55, 47] width 103 height 29
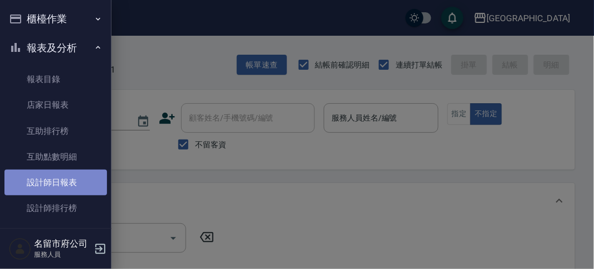
click at [60, 187] on link "設計師日報表" at bounding box center [55, 182] width 103 height 26
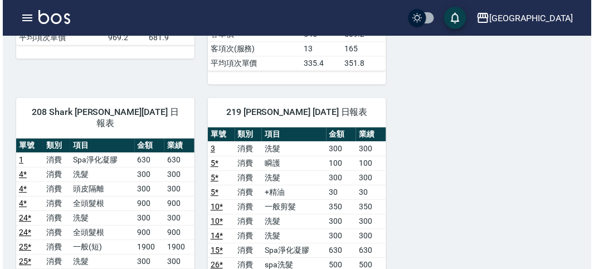
scroll to position [619, 0]
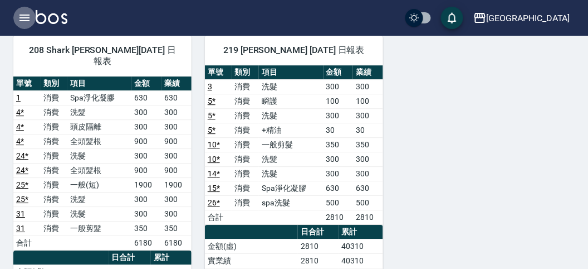
click at [26, 14] on icon "button" at bounding box center [24, 17] width 13 height 13
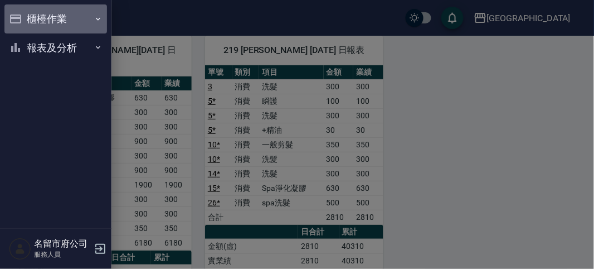
click at [43, 13] on button "櫃檯作業" at bounding box center [55, 18] width 103 height 29
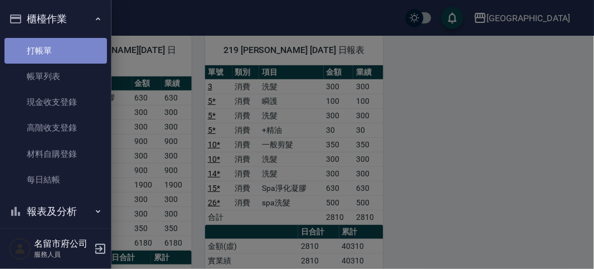
click at [61, 51] on link "打帳單" at bounding box center [55, 51] width 103 height 26
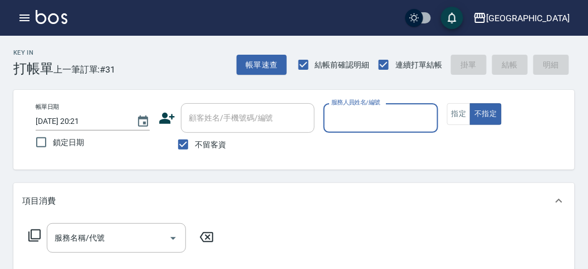
click at [355, 131] on div "服務人員姓名/編號" at bounding box center [381, 118] width 114 height 30
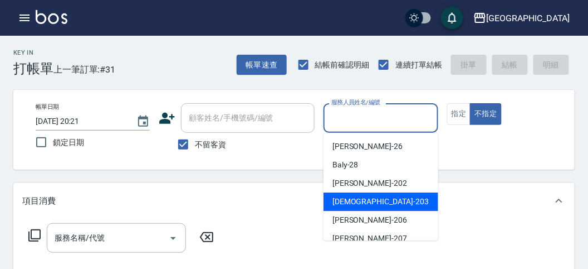
click at [386, 201] on div "聖德 -203" at bounding box center [381, 201] width 115 height 18
type input "聖德-203"
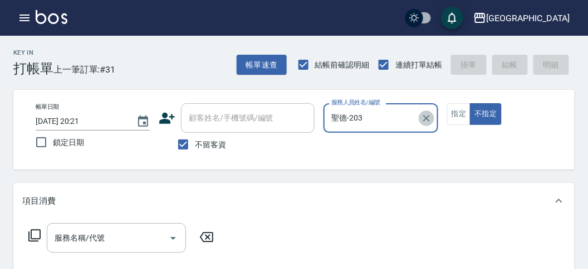
click at [427, 116] on icon "Clear" at bounding box center [426, 118] width 11 height 11
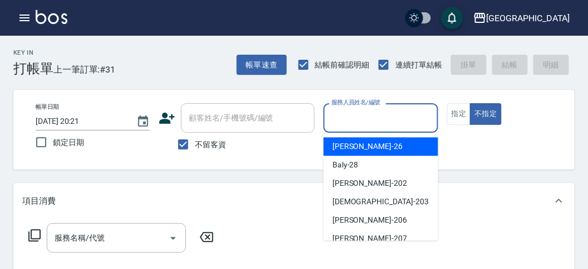
click at [379, 118] on input "服務人員姓名/編號" at bounding box center [381, 118] width 104 height 20
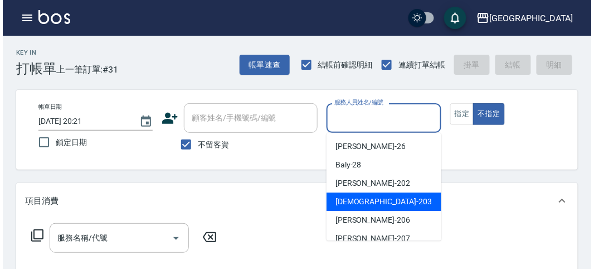
scroll to position [85, 0]
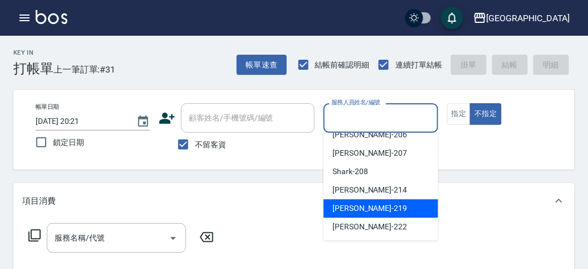
click at [373, 207] on span "[PERSON_NAME] -219" at bounding box center [370, 208] width 75 height 12
type input "[PERSON_NAME]-219"
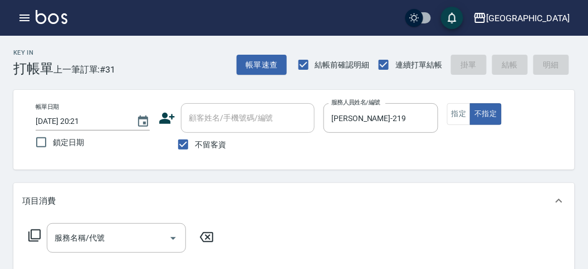
click at [37, 231] on icon at bounding box center [34, 234] width 13 height 13
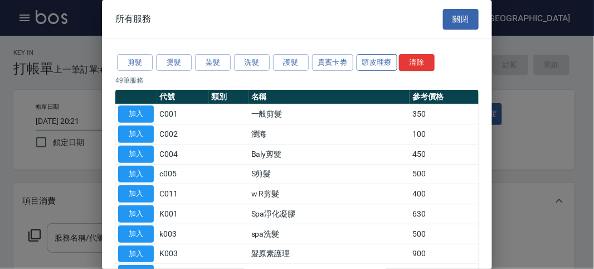
click at [375, 60] on button "頭皮理療" at bounding box center [377, 62] width 41 height 17
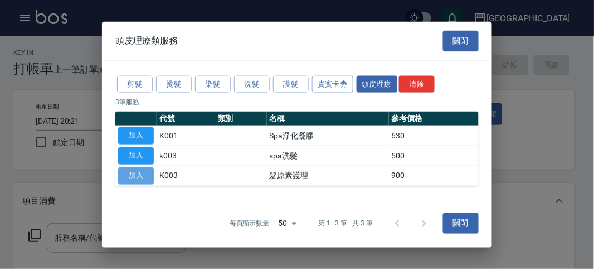
click at [150, 173] on button "加入" at bounding box center [136, 175] width 36 height 17
type input "髮原素護理(K003)"
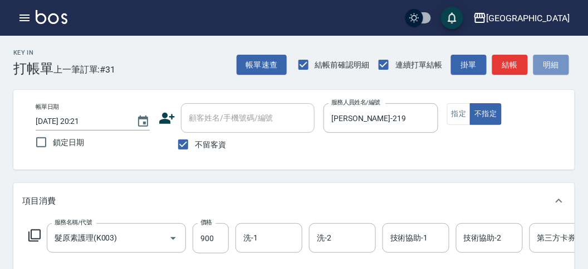
drag, startPoint x: 561, startPoint y: 65, endPoint x: 518, endPoint y: 107, distance: 59.5
click at [560, 69] on button "明細" at bounding box center [552, 65] width 36 height 21
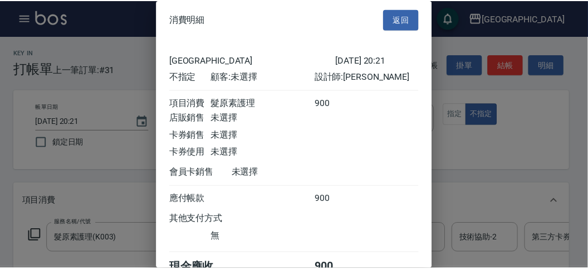
scroll to position [62, 0]
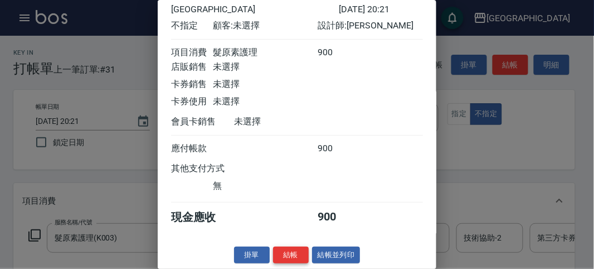
click at [285, 255] on button "結帳" at bounding box center [291, 254] width 36 height 17
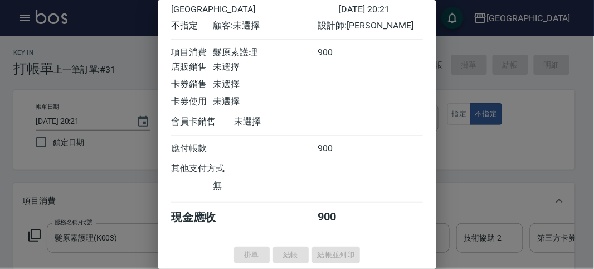
type input "[DATE] 20:43"
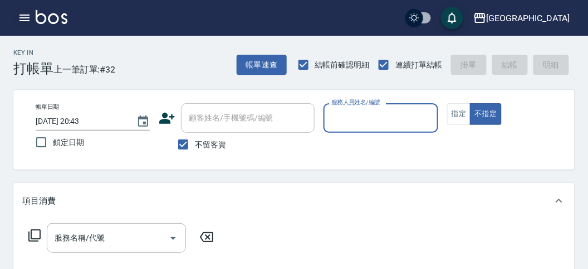
click at [21, 17] on icon "button" at bounding box center [24, 17] width 13 height 13
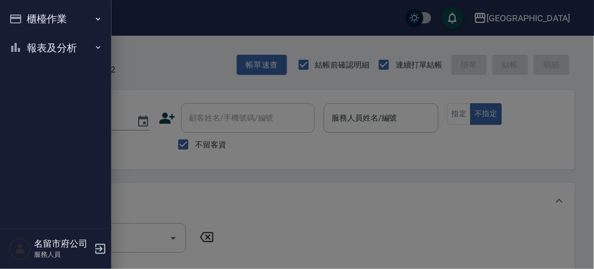
click at [47, 53] on button "報表及分析" at bounding box center [55, 47] width 103 height 29
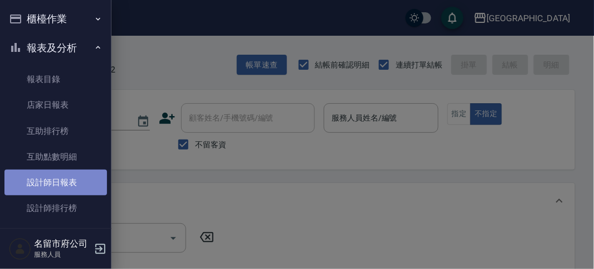
click at [67, 182] on link "設計師日報表" at bounding box center [55, 182] width 103 height 26
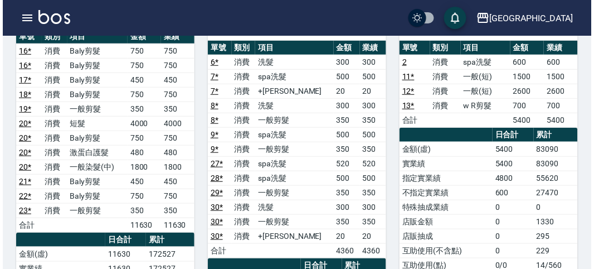
scroll to position [186, 0]
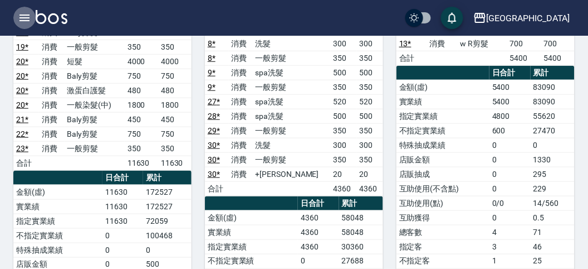
click at [26, 9] on button "button" at bounding box center [24, 18] width 22 height 22
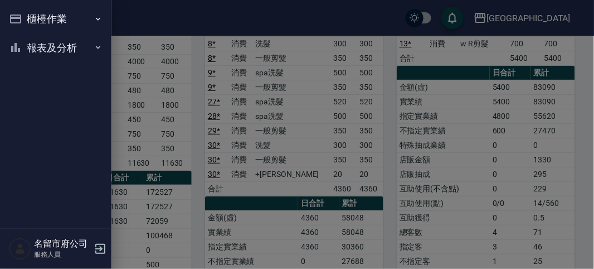
click at [24, 9] on button "櫃檯作業" at bounding box center [55, 18] width 103 height 29
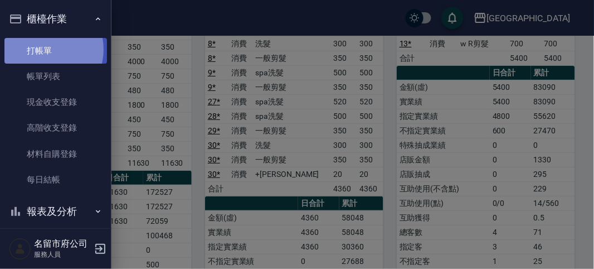
click at [44, 49] on link "打帳單" at bounding box center [55, 51] width 103 height 26
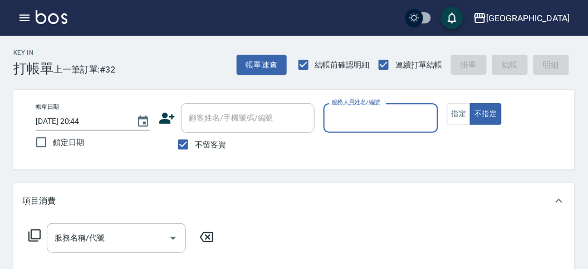
click at [23, 20] on icon "button" at bounding box center [24, 17] width 13 height 13
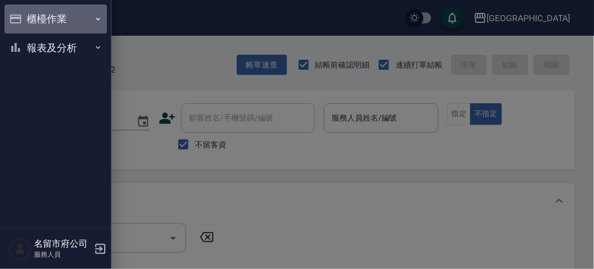
click at [30, 26] on button "櫃檯作業" at bounding box center [55, 18] width 103 height 29
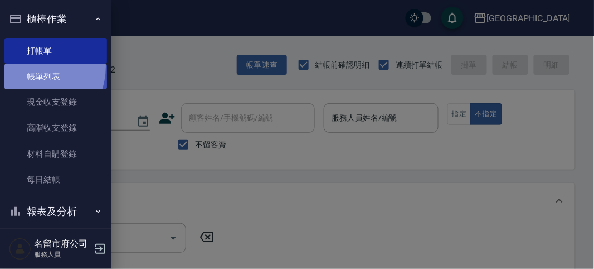
click at [32, 67] on link "帳單列表" at bounding box center [55, 77] width 103 height 26
click at [40, 75] on link "帳單列表" at bounding box center [55, 77] width 103 height 26
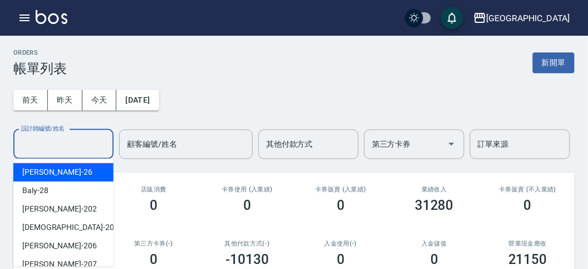
drag, startPoint x: 45, startPoint y: 149, endPoint x: 49, endPoint y: 176, distance: 26.6
click at [45, 150] on input "設計師編號/姓名" at bounding box center [63, 144] width 90 height 20
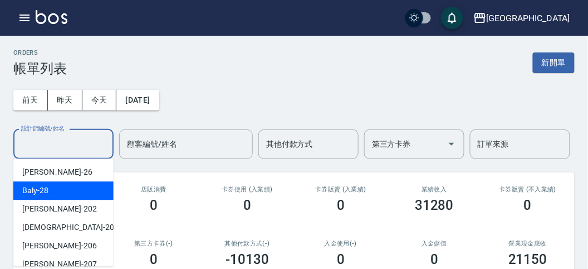
click at [58, 198] on div "Baly -28" at bounding box center [63, 190] width 100 height 18
type input "Baly-28"
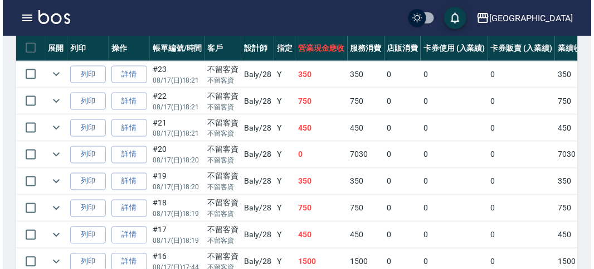
scroll to position [365, 0]
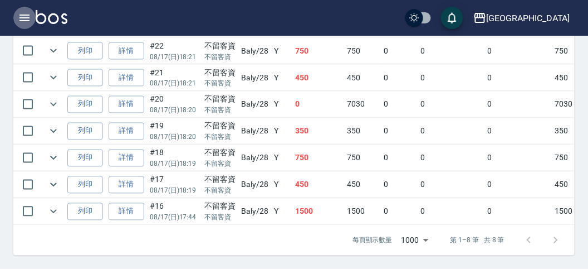
click at [20, 17] on icon "button" at bounding box center [24, 17] width 13 height 13
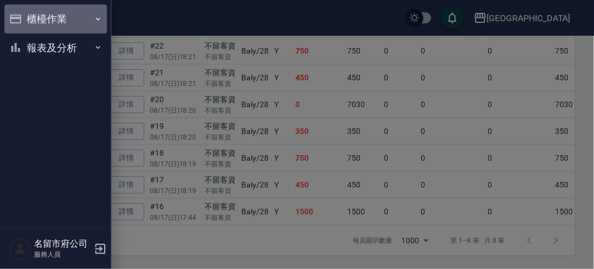
click at [32, 21] on button "櫃檯作業" at bounding box center [55, 18] width 103 height 29
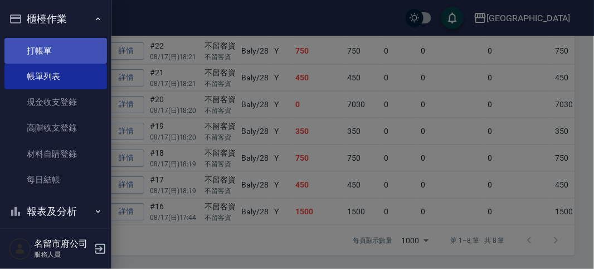
click at [51, 52] on link "打帳單" at bounding box center [55, 51] width 103 height 26
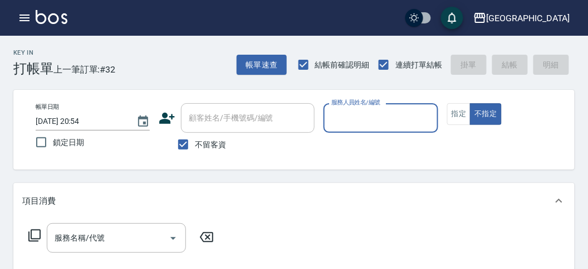
click at [351, 121] on input "服務人員姓名/編號" at bounding box center [381, 118] width 104 height 20
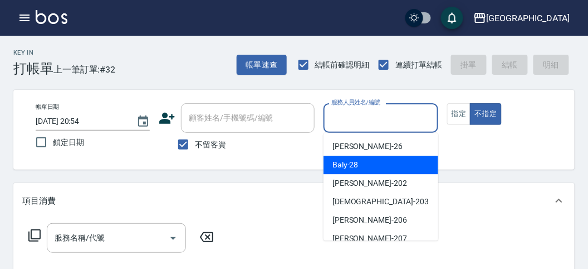
click at [348, 162] on span "Baly -28" at bounding box center [346, 165] width 26 height 12
type input "Baly-28"
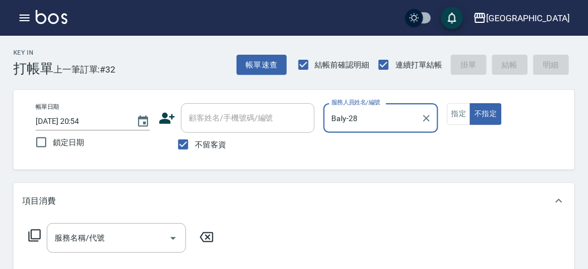
click at [32, 230] on icon at bounding box center [34, 234] width 13 height 13
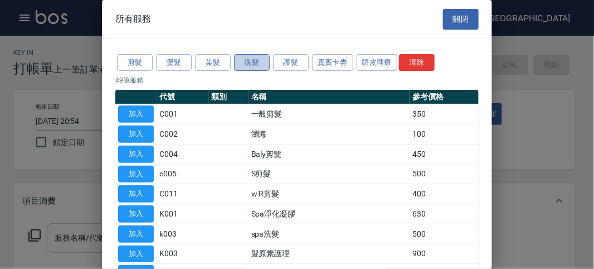
click at [256, 66] on button "洗髮" at bounding box center [252, 62] width 36 height 17
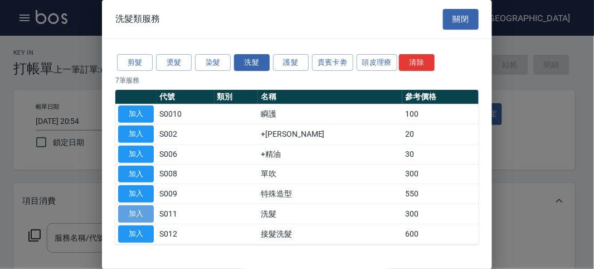
click at [140, 213] on button "加入" at bounding box center [136, 213] width 36 height 17
type input "洗髮(S011)"
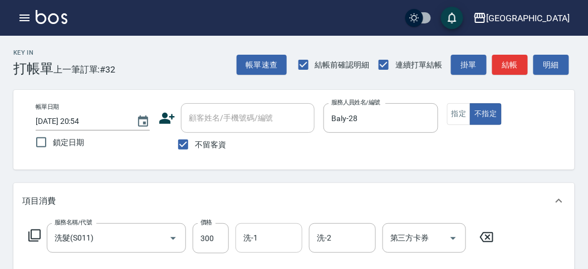
click at [272, 237] on input "洗-1" at bounding box center [269, 238] width 57 height 20
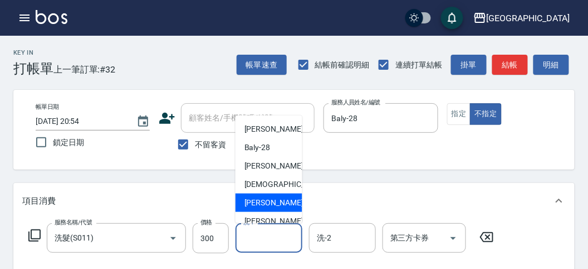
scroll to position [85, 0]
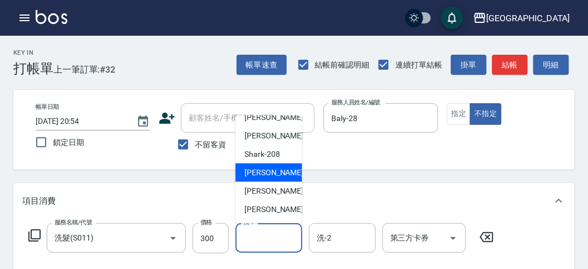
click at [271, 177] on span "小雲 -214" at bounding box center [282, 173] width 75 height 12
type input "小雲-214"
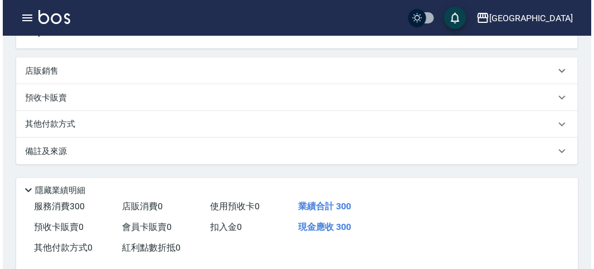
scroll to position [326, 0]
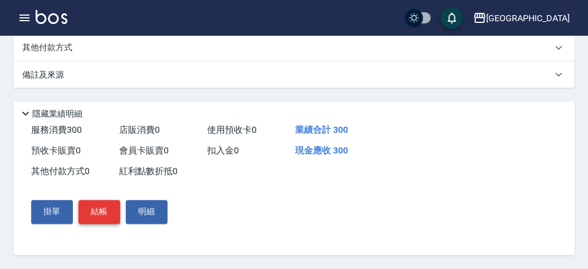
click at [100, 211] on button "結帳" at bounding box center [100, 211] width 42 height 23
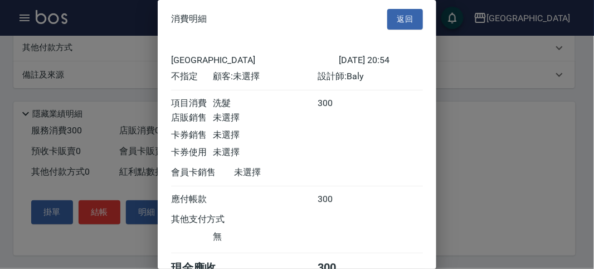
scroll to position [62, 0]
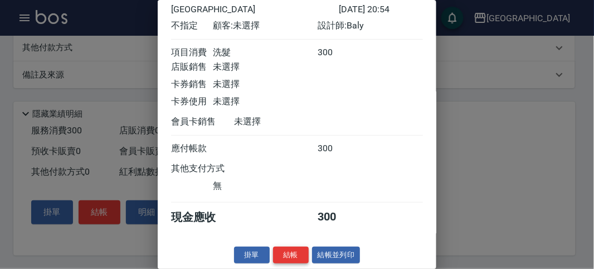
click at [294, 250] on button "結帳" at bounding box center [291, 254] width 36 height 17
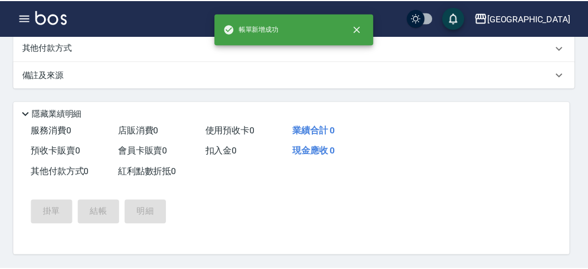
scroll to position [0, 0]
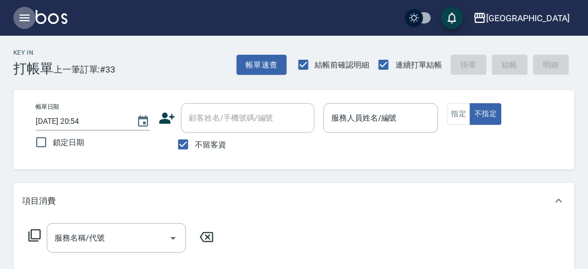
click at [27, 13] on icon "button" at bounding box center [24, 17] width 13 height 13
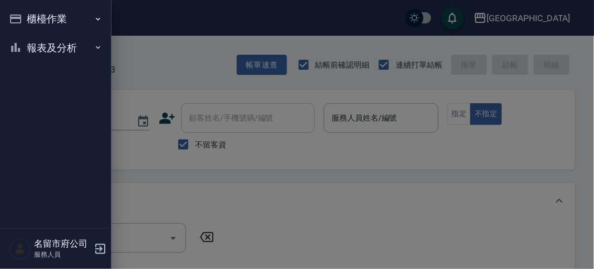
click at [27, 18] on button "櫃檯作業" at bounding box center [55, 18] width 103 height 29
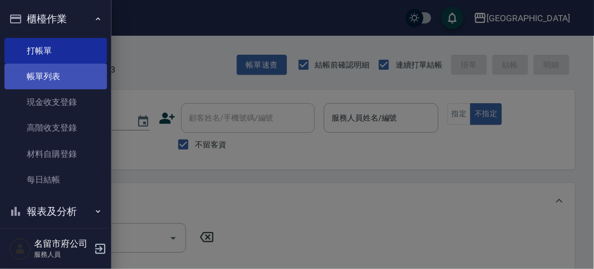
click at [49, 78] on link "帳單列表" at bounding box center [55, 77] width 103 height 26
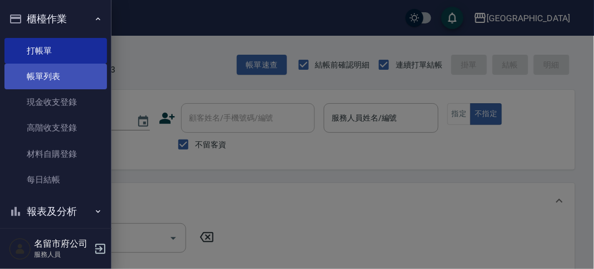
click at [51, 77] on link "帳單列表" at bounding box center [55, 77] width 103 height 26
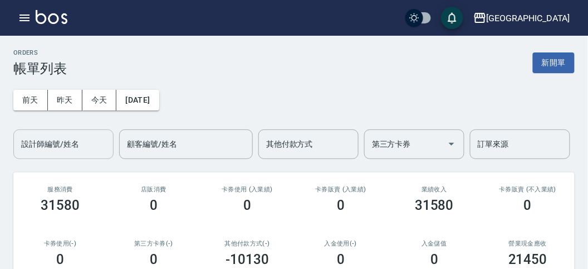
click at [63, 138] on input "設計師編號/姓名" at bounding box center [63, 144] width 90 height 20
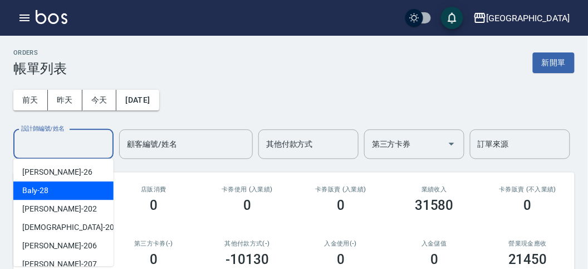
click at [48, 189] on div "Baly -28" at bounding box center [63, 190] width 100 height 18
type input "Baly-28"
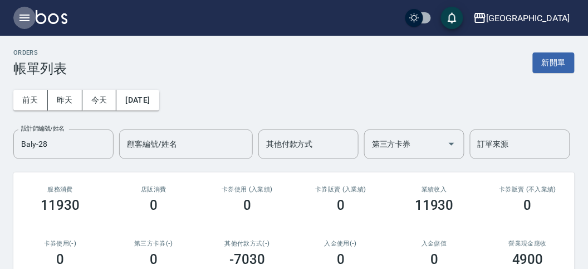
click at [23, 17] on icon "button" at bounding box center [24, 17] width 13 height 13
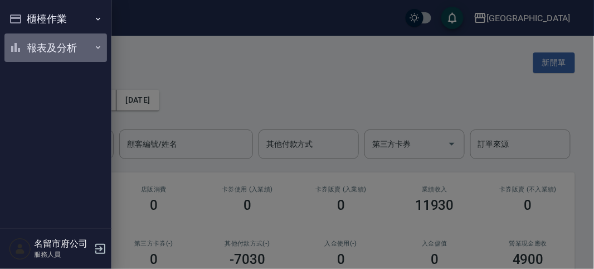
click at [38, 45] on button "報表及分析" at bounding box center [55, 47] width 103 height 29
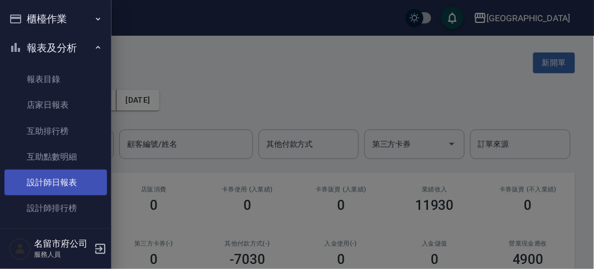
click at [57, 181] on link "設計師日報表" at bounding box center [55, 182] width 103 height 26
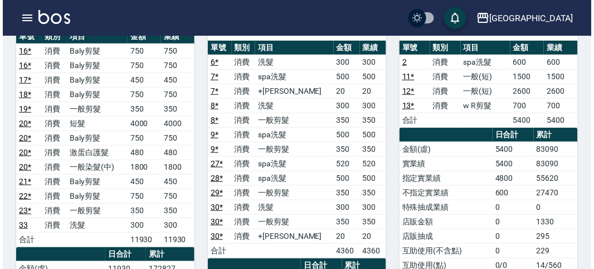
scroll to position [186, 0]
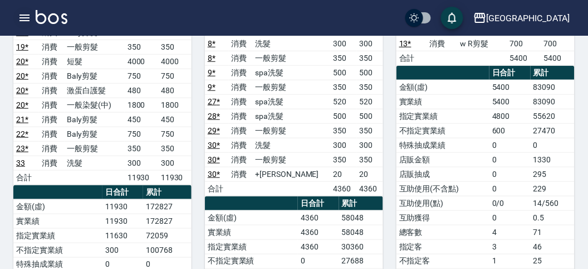
click at [26, 16] on icon "button" at bounding box center [24, 17] width 13 height 13
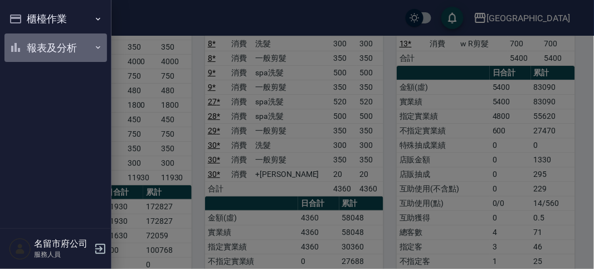
click at [36, 38] on button "報表及分析" at bounding box center [55, 47] width 103 height 29
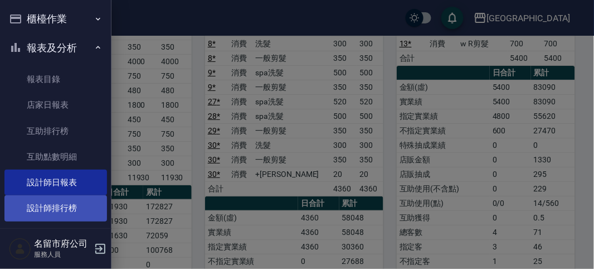
click at [66, 209] on link "設計師排行榜" at bounding box center [55, 208] width 103 height 26
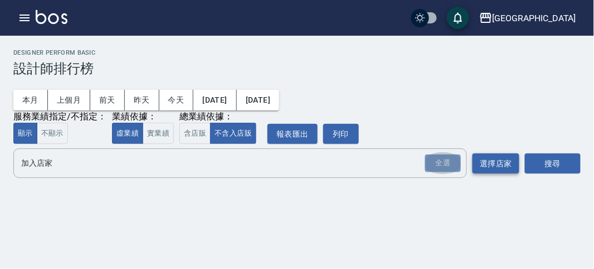
drag, startPoint x: 432, startPoint y: 159, endPoint x: 500, endPoint y: 163, distance: 68.1
click at [446, 159] on div "全選" at bounding box center [443, 162] width 36 height 17
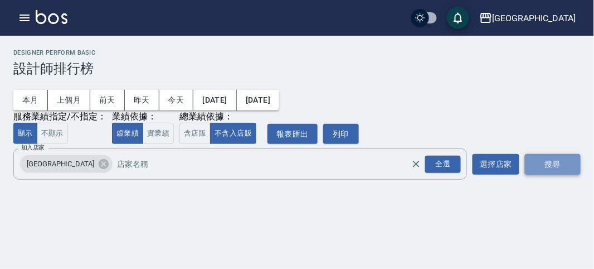
click at [535, 160] on button "搜尋" at bounding box center [553, 164] width 56 height 21
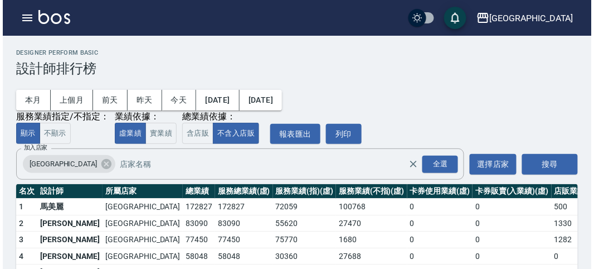
scroll to position [98, 0]
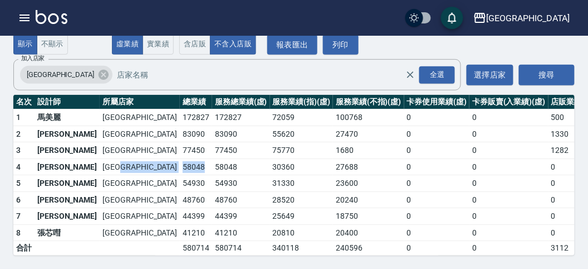
drag, startPoint x: 96, startPoint y: 153, endPoint x: 124, endPoint y: 153, distance: 28.4
click at [124, 158] on tr "4 [PERSON_NAME][GEOGRAPHIC_DATA] 58048 58048 30360 27688 0 0 0 23 / 131" at bounding box center [343, 166] width 661 height 17
click at [180, 158] on td "58048" at bounding box center [196, 166] width 32 height 17
drag, startPoint x: 101, startPoint y: 173, endPoint x: 124, endPoint y: 171, distance: 22.9
click at [180, 175] on td "54930" at bounding box center [196, 183] width 32 height 17
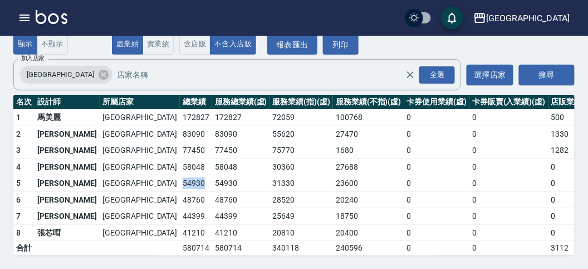
click at [180, 175] on td "54930" at bounding box center [196, 183] width 32 height 17
click at [33, 23] on button "button" at bounding box center [24, 18] width 22 height 22
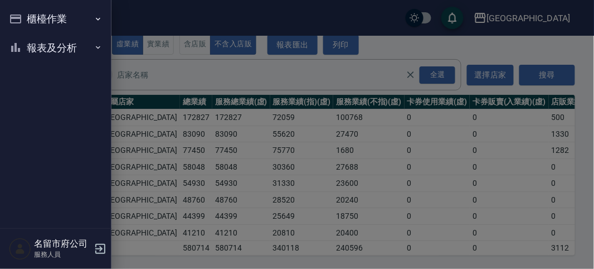
click at [33, 23] on button "櫃檯作業" at bounding box center [55, 18] width 103 height 29
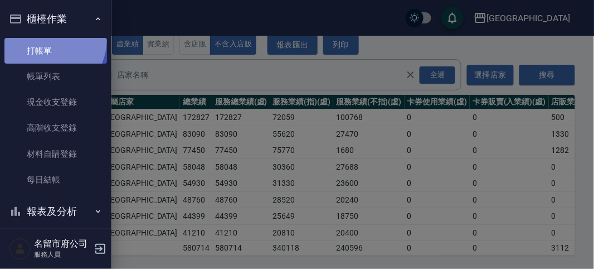
click at [40, 38] on link "打帳單" at bounding box center [55, 51] width 103 height 26
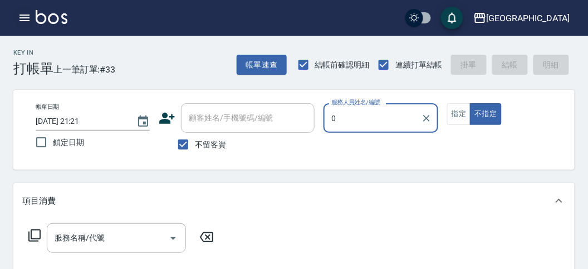
type input "0"
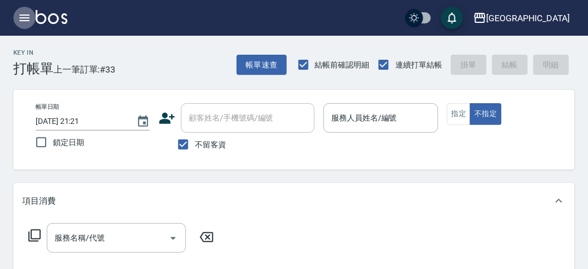
click at [24, 15] on icon "button" at bounding box center [25, 17] width 10 height 7
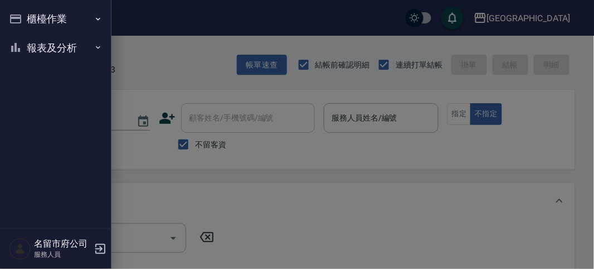
click at [61, 26] on button "櫃檯作業" at bounding box center [55, 18] width 103 height 29
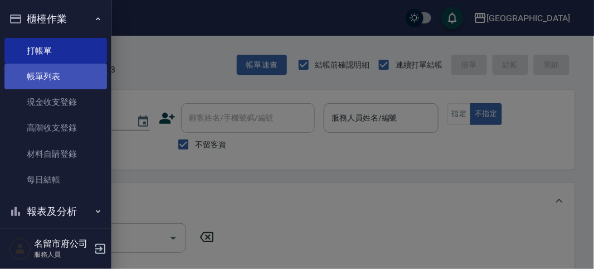
click at [61, 71] on link "帳單列表" at bounding box center [55, 77] width 103 height 26
click at [61, 76] on link "帳單列表" at bounding box center [55, 77] width 103 height 26
click at [61, 75] on link "帳單列表" at bounding box center [55, 77] width 103 height 26
click at [62, 73] on link "帳單列表" at bounding box center [55, 77] width 103 height 26
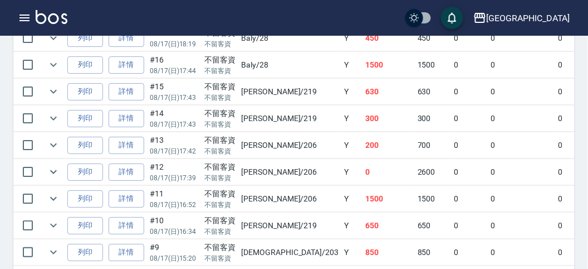
scroll to position [712, 0]
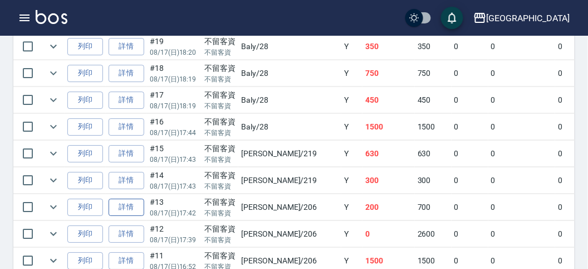
click at [126, 199] on link "詳情" at bounding box center [127, 206] width 36 height 17
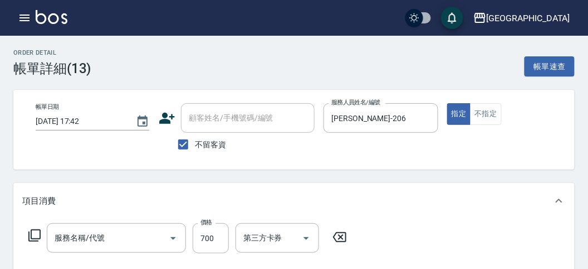
type input "[DATE] 17:42"
checkbox input "true"
type input "[PERSON_NAME]-206"
type input "w R剪髮(C011)"
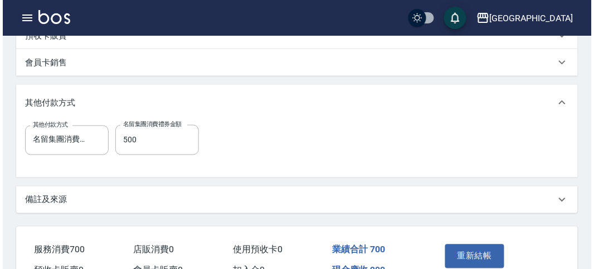
scroll to position [372, 0]
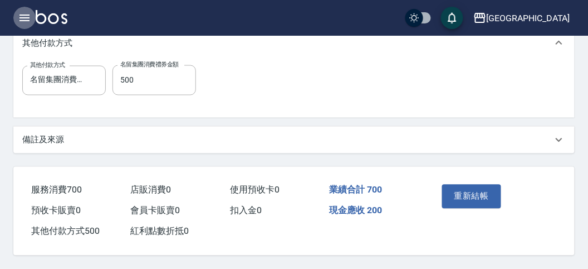
click at [28, 26] on button "button" at bounding box center [24, 18] width 22 height 22
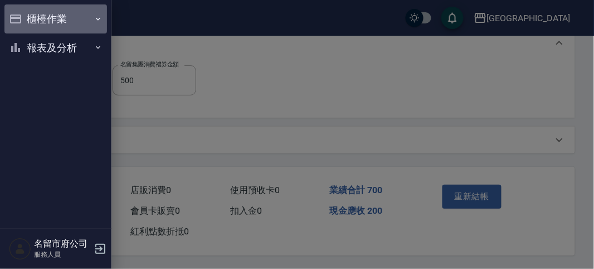
click at [29, 22] on button "櫃檯作業" at bounding box center [55, 18] width 103 height 29
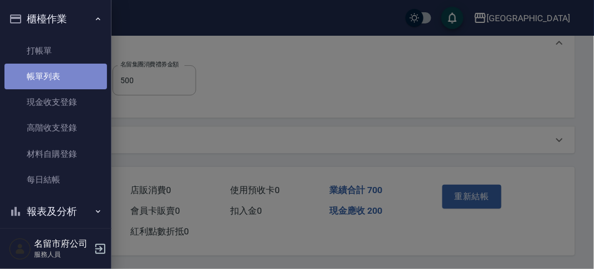
click at [62, 78] on link "帳單列表" at bounding box center [55, 77] width 103 height 26
click at [64, 80] on link "帳單列表" at bounding box center [55, 77] width 103 height 26
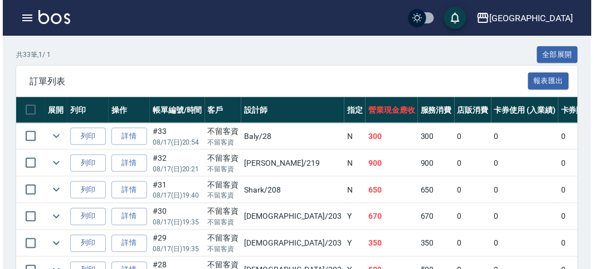
scroll to position [124, 0]
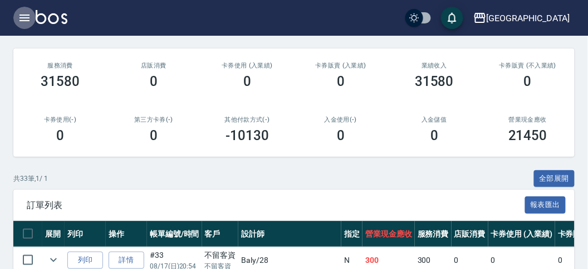
click at [23, 14] on icon "button" at bounding box center [25, 17] width 10 height 7
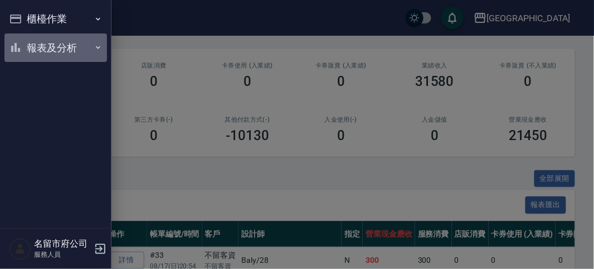
click at [41, 48] on button "報表及分析" at bounding box center [55, 47] width 103 height 29
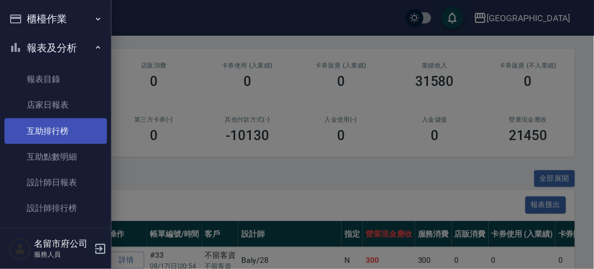
scroll to position [26, 0]
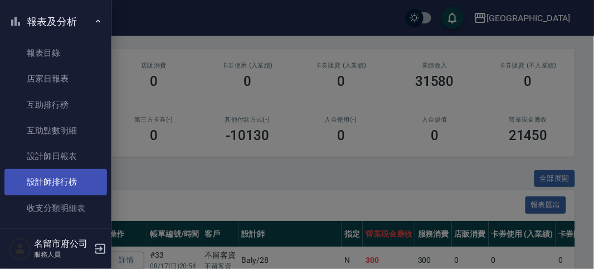
click at [70, 177] on link "設計師排行榜" at bounding box center [55, 182] width 103 height 26
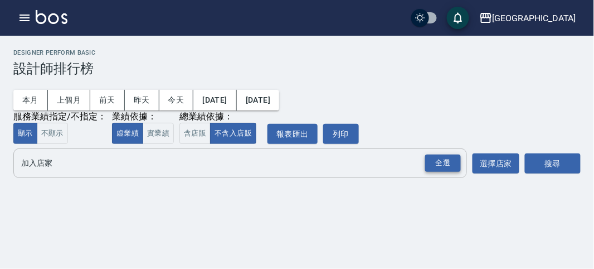
drag, startPoint x: 439, startPoint y: 162, endPoint x: 467, endPoint y: 159, distance: 28.0
click at [439, 162] on div "全選" at bounding box center [443, 162] width 36 height 17
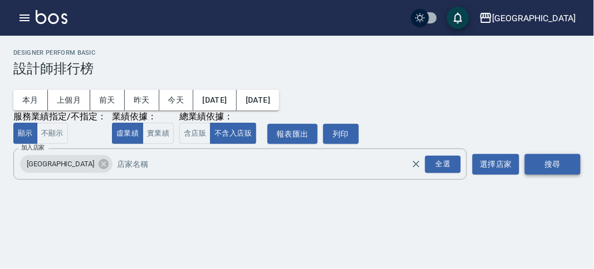
click at [552, 165] on button "搜尋" at bounding box center [553, 164] width 56 height 21
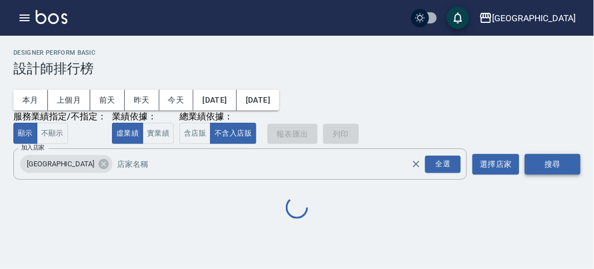
scroll to position [98, 0]
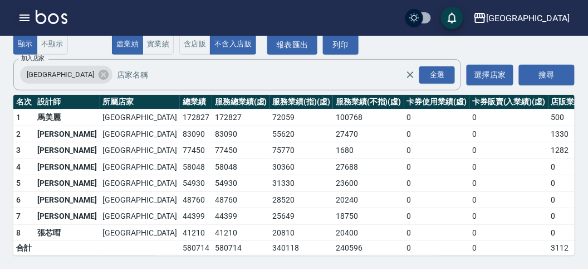
click at [34, 20] on button "button" at bounding box center [24, 18] width 22 height 22
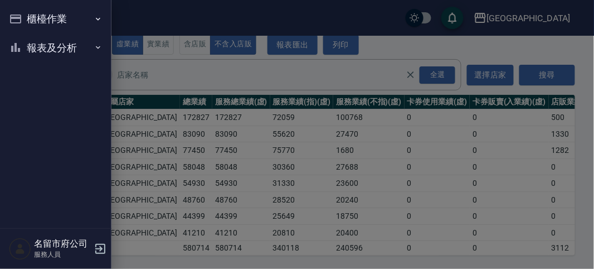
click at [34, 20] on button "櫃檯作業" at bounding box center [55, 18] width 103 height 29
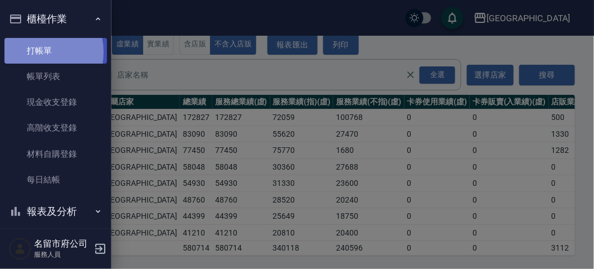
click at [36, 52] on link "打帳單" at bounding box center [55, 51] width 103 height 26
